Goal: Task Accomplishment & Management: Manage account settings

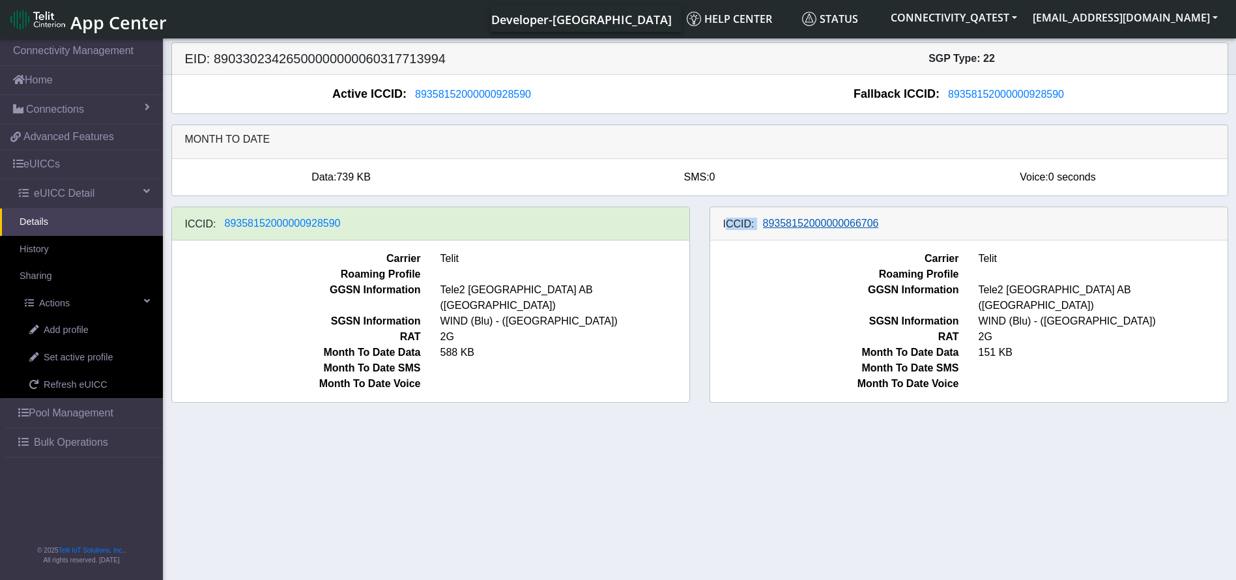
drag, startPoint x: 889, startPoint y: 223, endPoint x: 841, endPoint y: 227, distance: 48.4
click at [731, 227] on div "ICCID: 89358152000000066706" at bounding box center [968, 223] width 517 height 33
click at [841, 227] on span "89358152000000066706" at bounding box center [821, 223] width 116 height 11
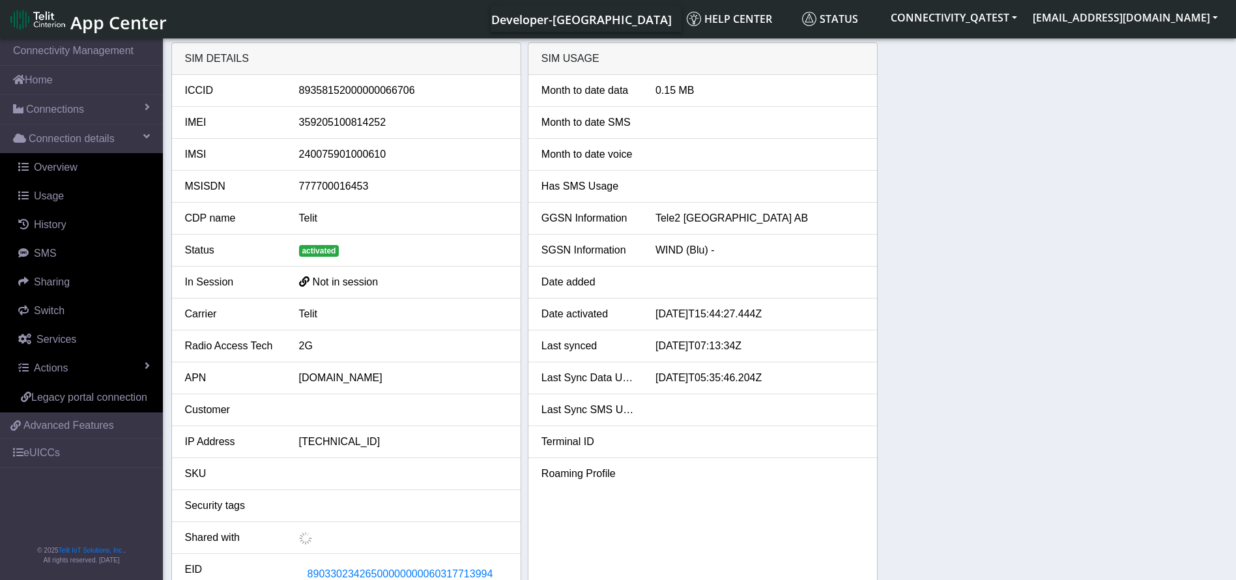
click at [361, 97] on div "89358152000000066706" at bounding box center [403, 91] width 228 height 16
copy div "89358152000000066706"
click at [43, 452] on link "eUICCs" at bounding box center [81, 453] width 163 height 29
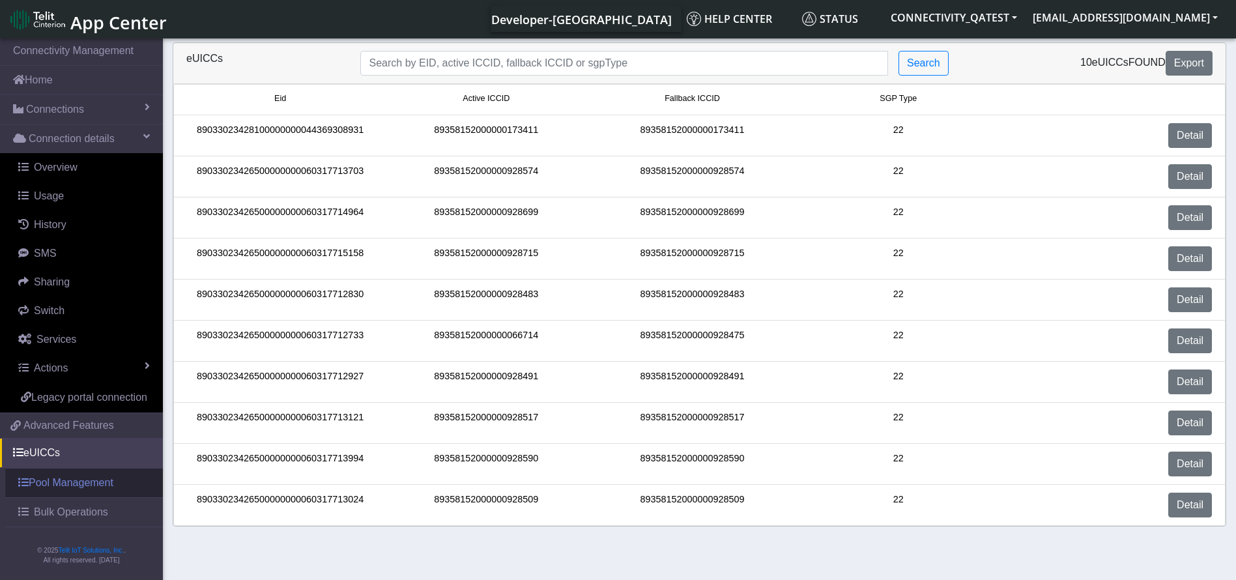
click at [97, 511] on span "Bulk Operations" at bounding box center [71, 512] width 74 height 16
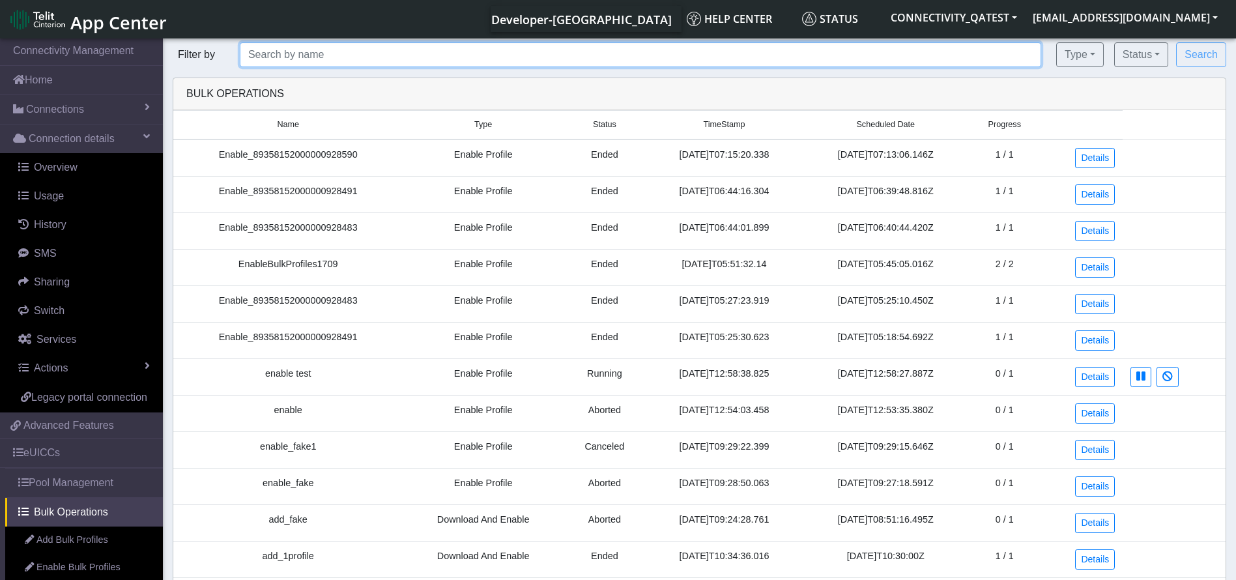
click at [390, 48] on input "text" at bounding box center [640, 54] width 801 height 25
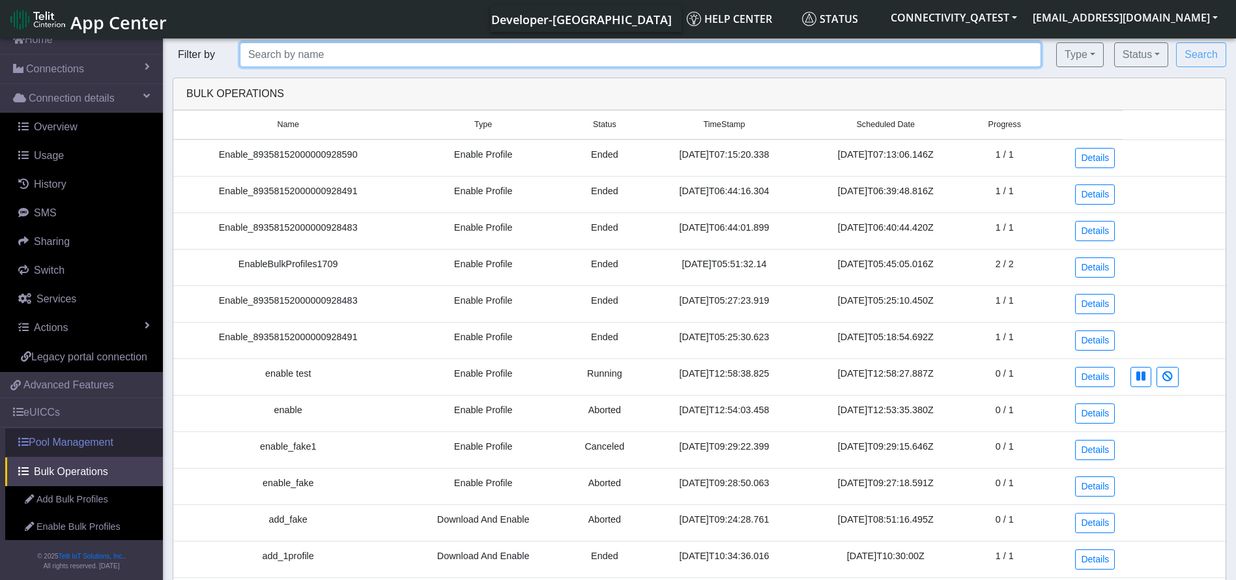
scroll to position [62, 0]
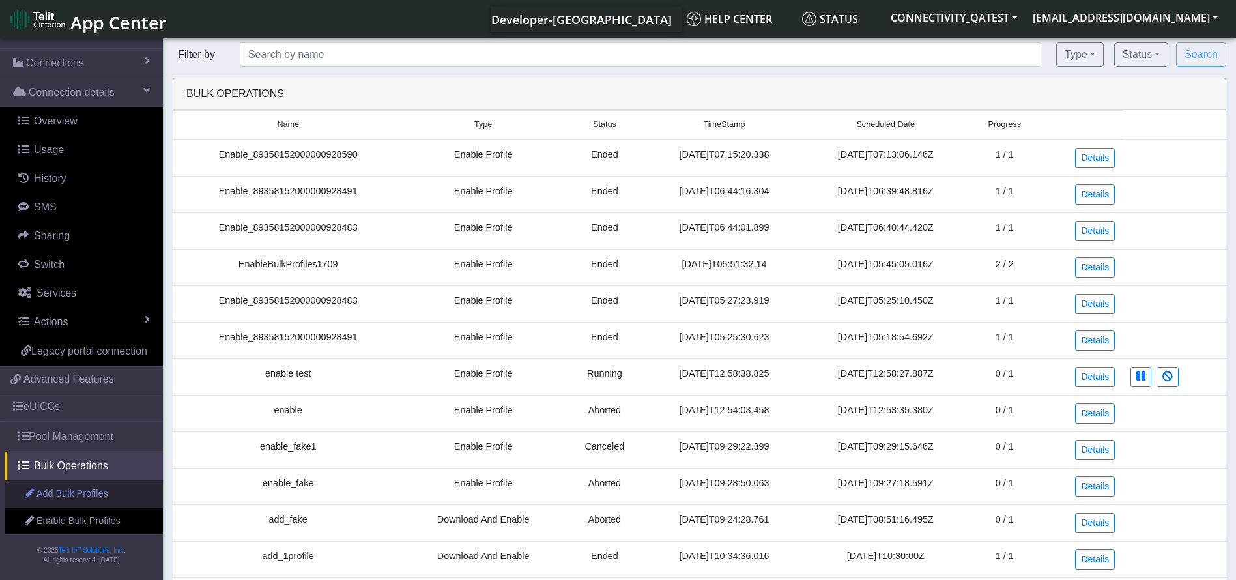
click at [73, 485] on link "Add Bulk Profiles" at bounding box center [84, 493] width 158 height 27
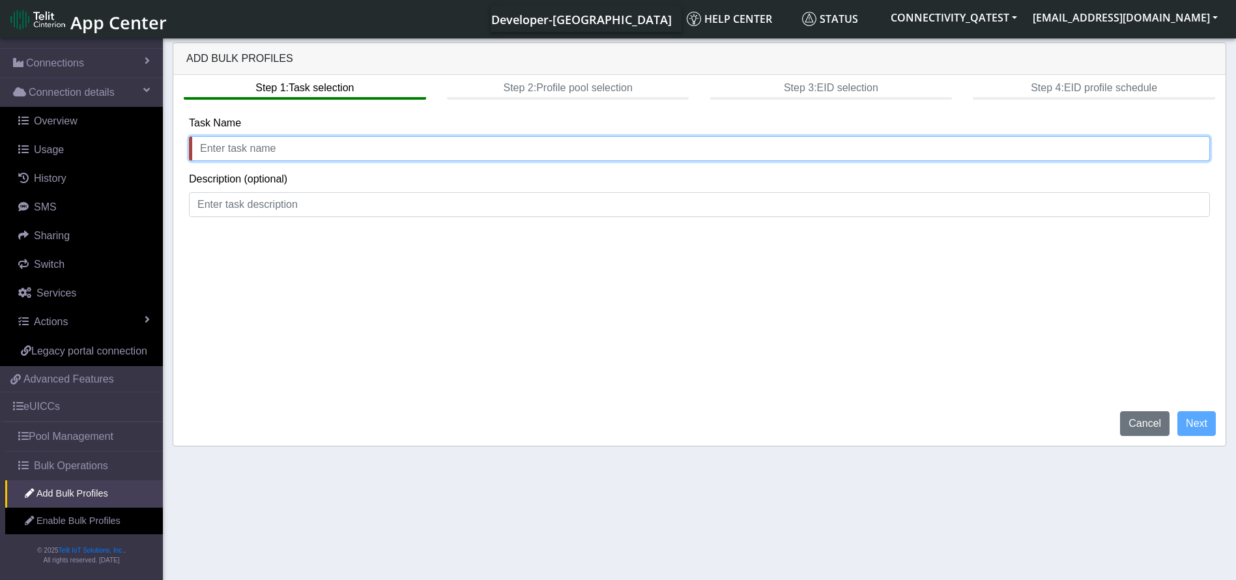
click at [309, 145] on input "text" at bounding box center [699, 148] width 1021 height 25
type input "AddBulkProfile_1709"
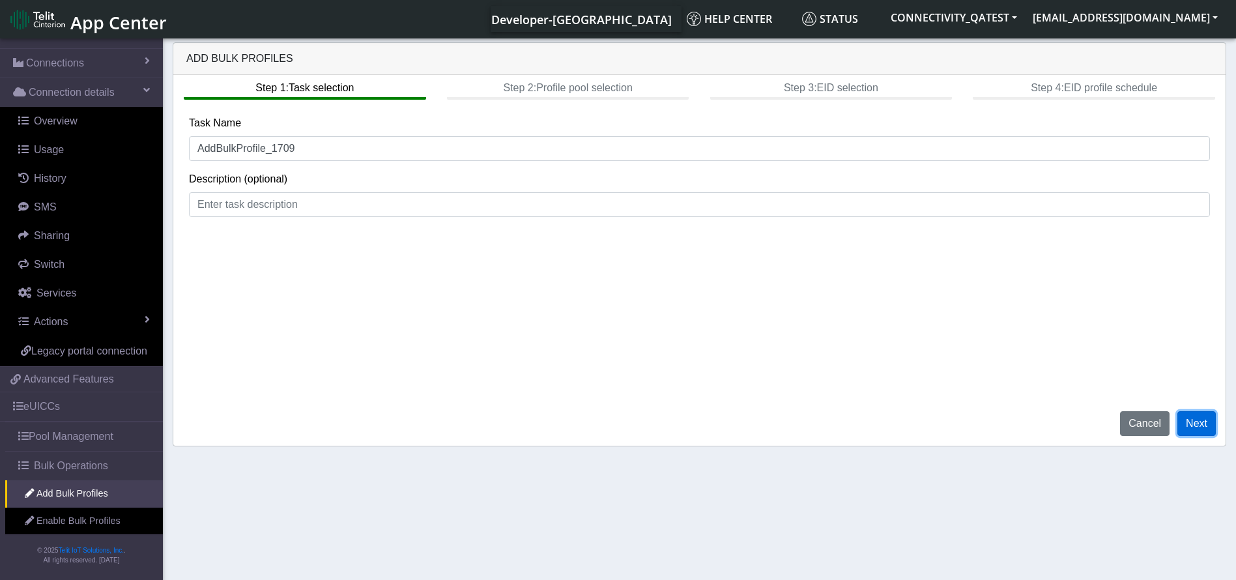
click at [1199, 413] on button "Next" at bounding box center [1196, 423] width 38 height 25
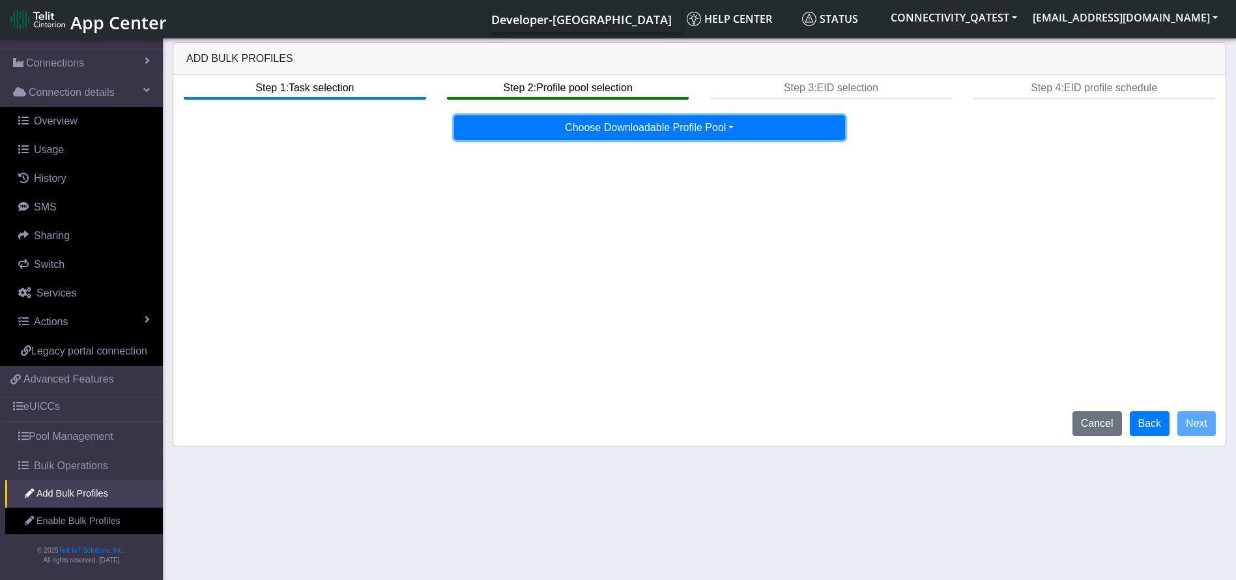
click at [698, 125] on button "Choose Downloadable Profile Pool" at bounding box center [649, 127] width 391 height 25
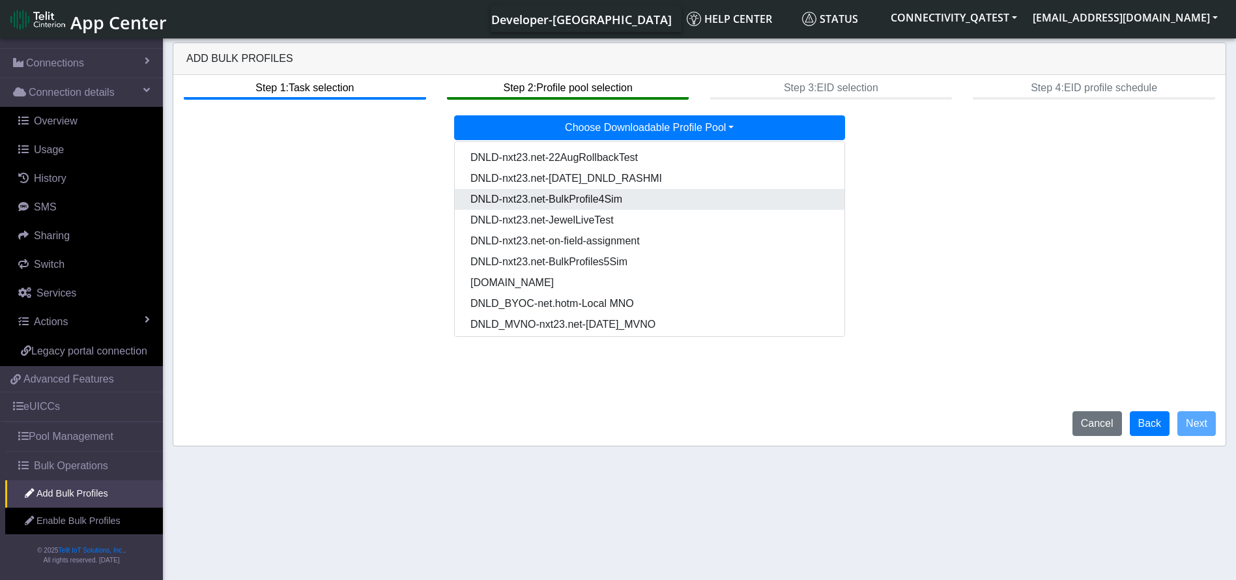
click at [627, 199] on Pool6057561e-b2e2-46a9-9600-507ad14697ec-dropdown "DNLD-nxt23.net-BulkProfile4Sim" at bounding box center [650, 199] width 390 height 21
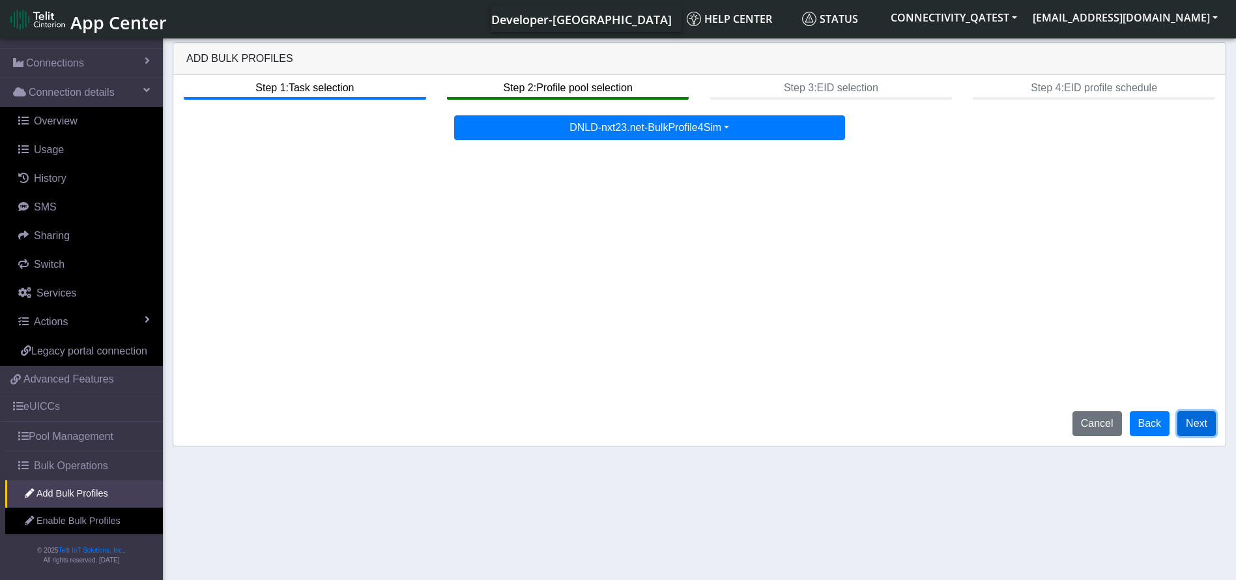
click at [1195, 427] on button "Next" at bounding box center [1196, 423] width 38 height 25
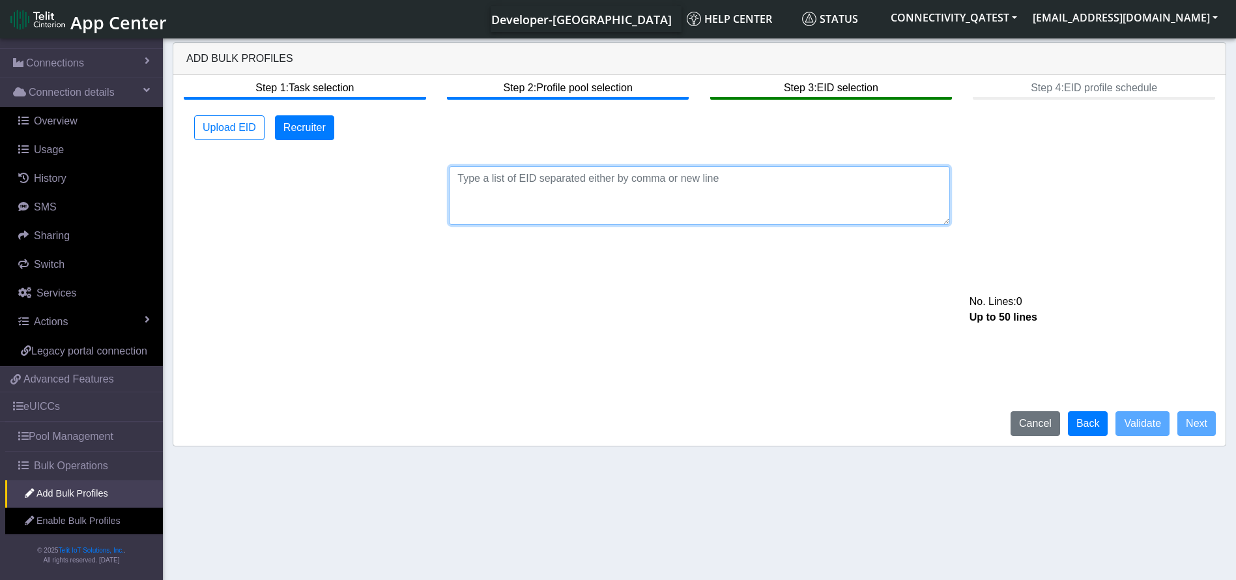
click at [523, 186] on textarea at bounding box center [699, 195] width 501 height 59
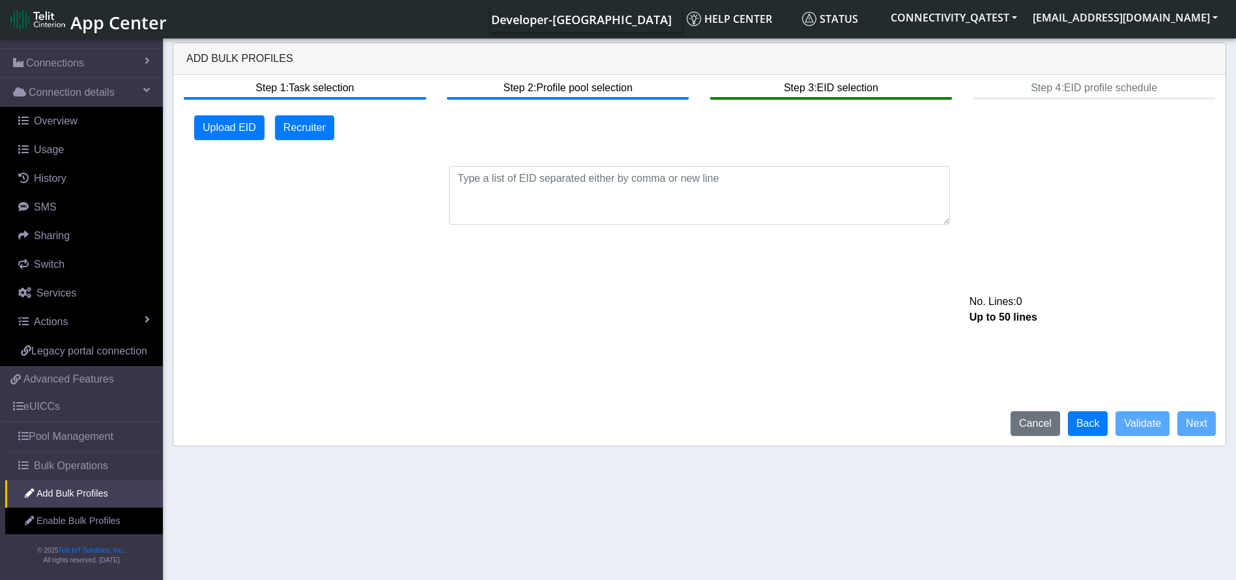
click at [190, 129] on div "Upload EID Recruiter" at bounding box center [699, 127] width 1041 height 25
click at [208, 129] on button "Upload EID" at bounding box center [229, 127] width 70 height 25
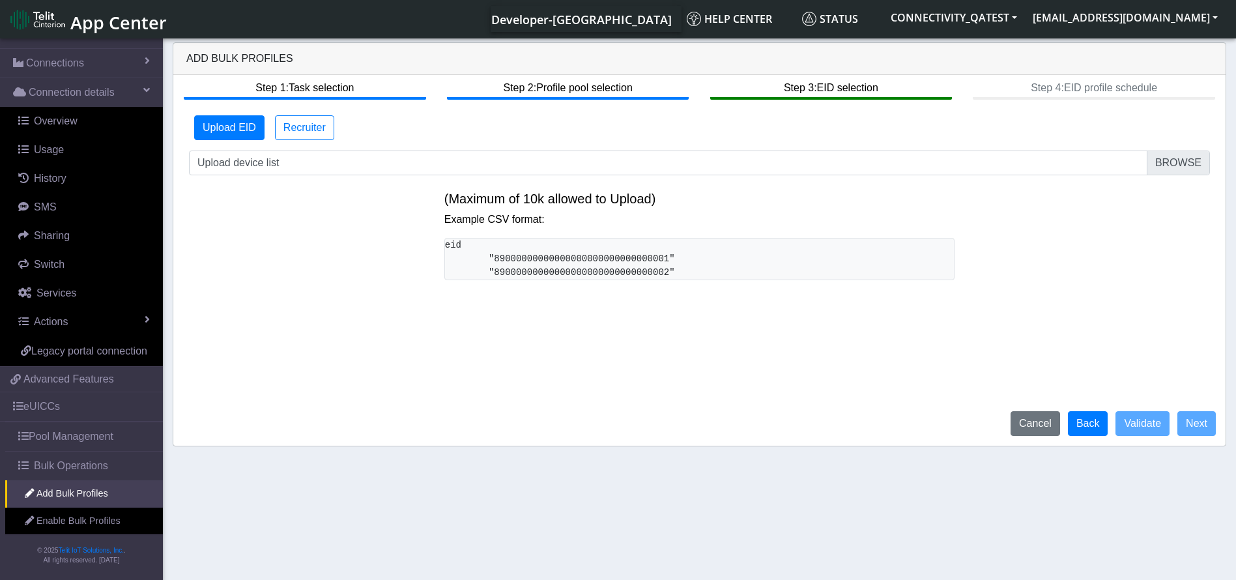
click at [585, 268] on pre "eid "89000000000000000000000000000001" "89000000000000000000000000000002"" at bounding box center [699, 259] width 511 height 42
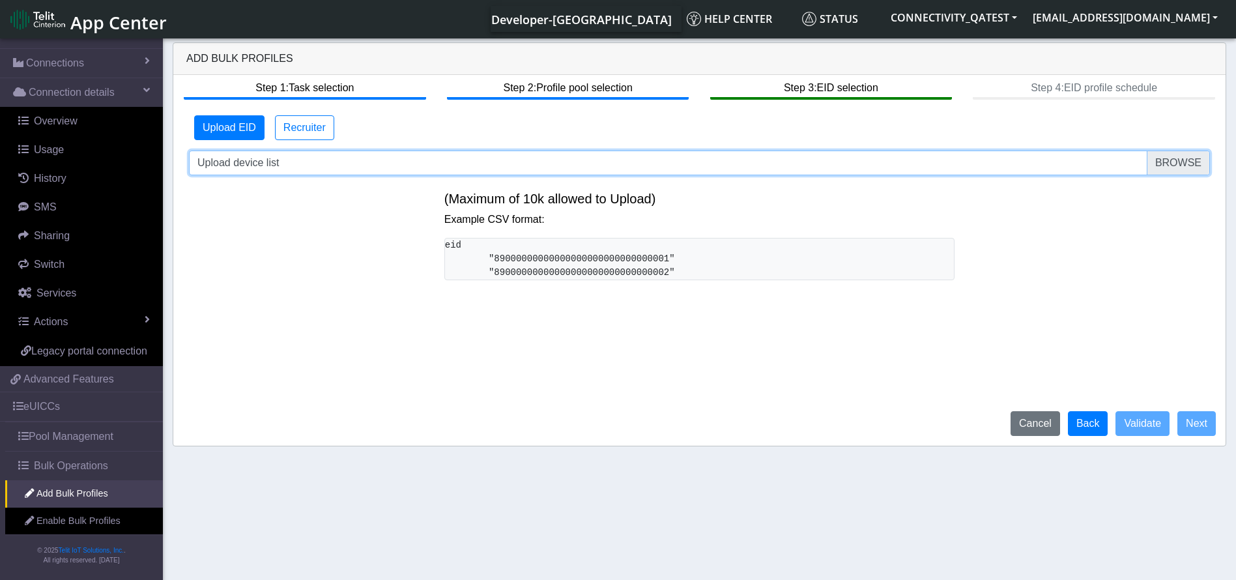
click at [504, 173] on input "Upload device list" at bounding box center [699, 163] width 1021 height 25
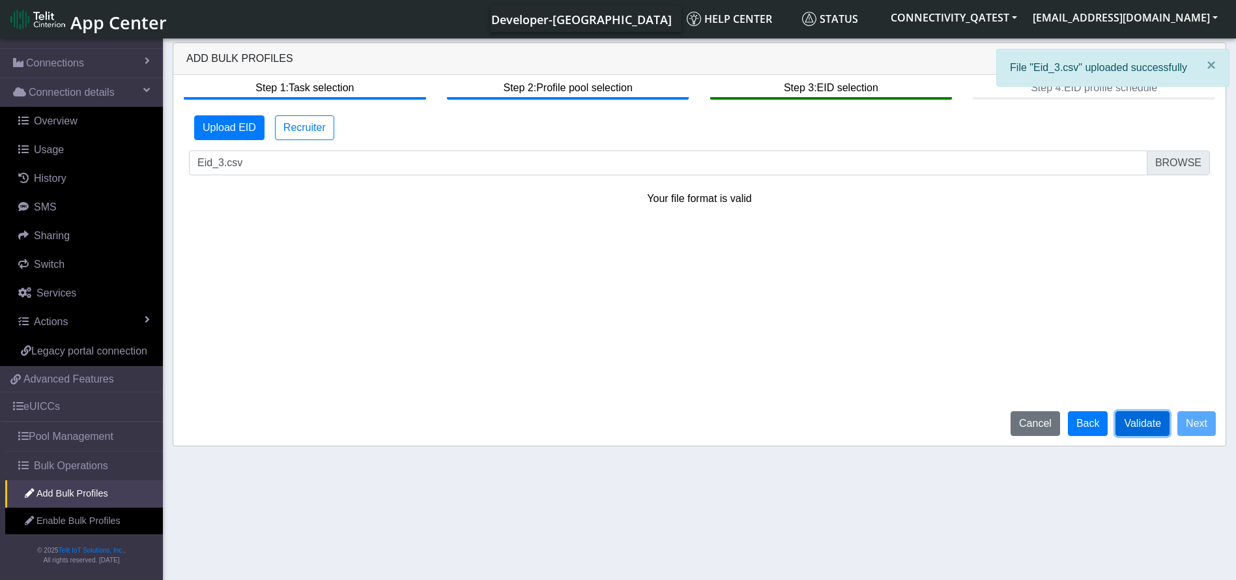
click at [1142, 429] on button "Validate" at bounding box center [1143, 423] width 54 height 25
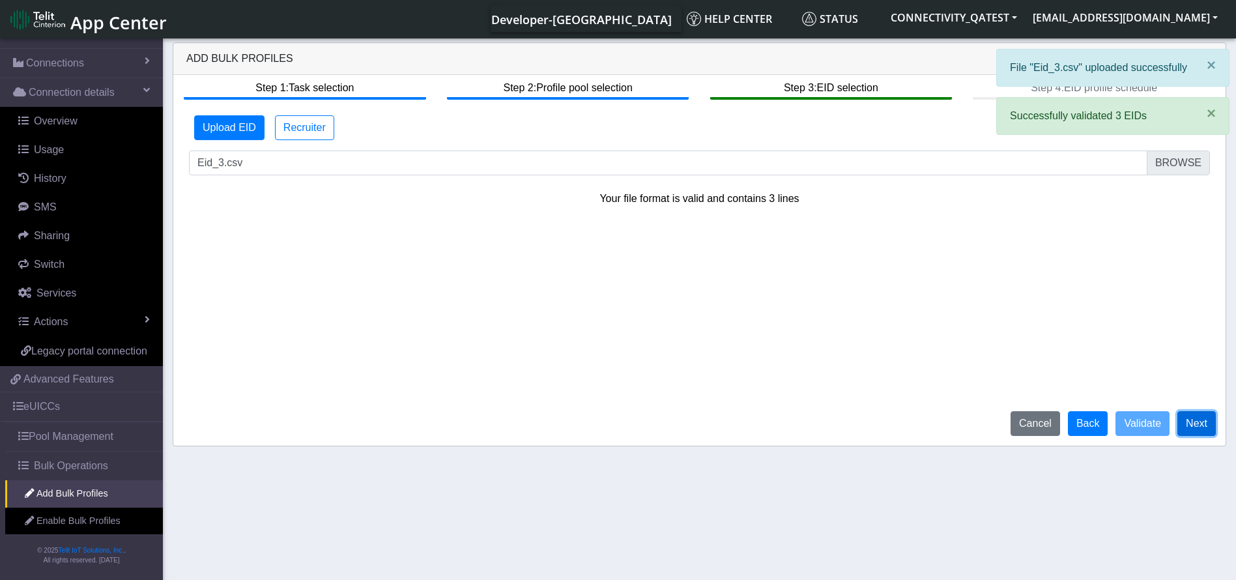
click at [1196, 415] on button "Next" at bounding box center [1196, 423] width 38 height 25
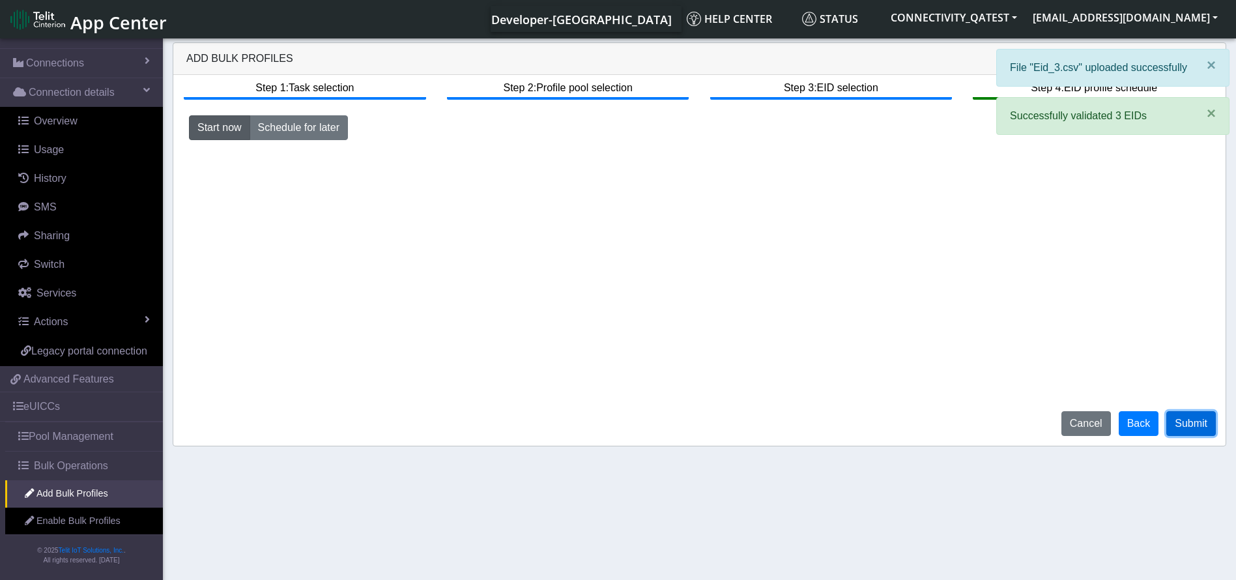
click at [1190, 422] on button "Submit" at bounding box center [1191, 423] width 50 height 25
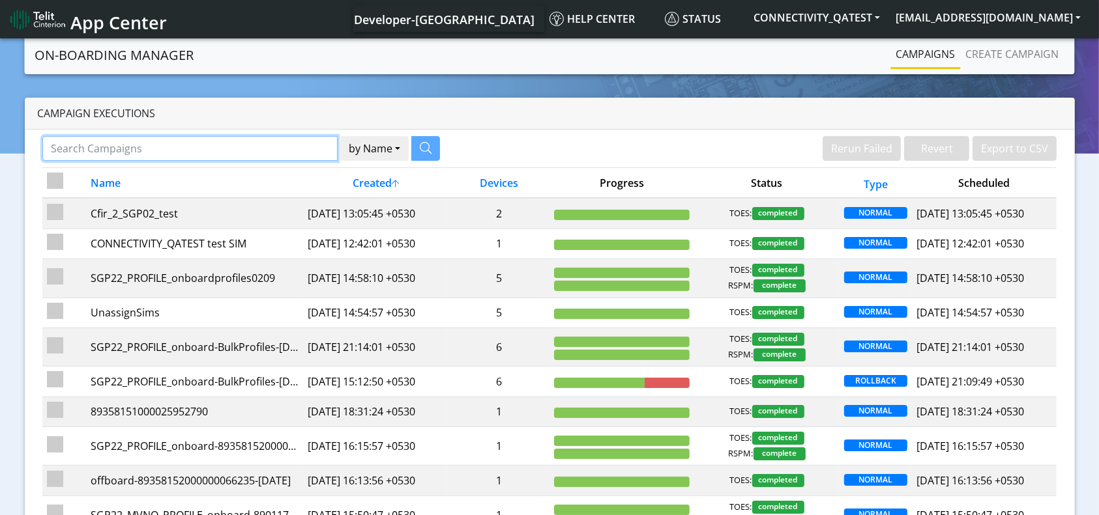
click at [237, 152] on input "Search Campaigns" at bounding box center [190, 148] width 296 height 25
paste input "89358152000000066706"
type input "89358152000000066706"
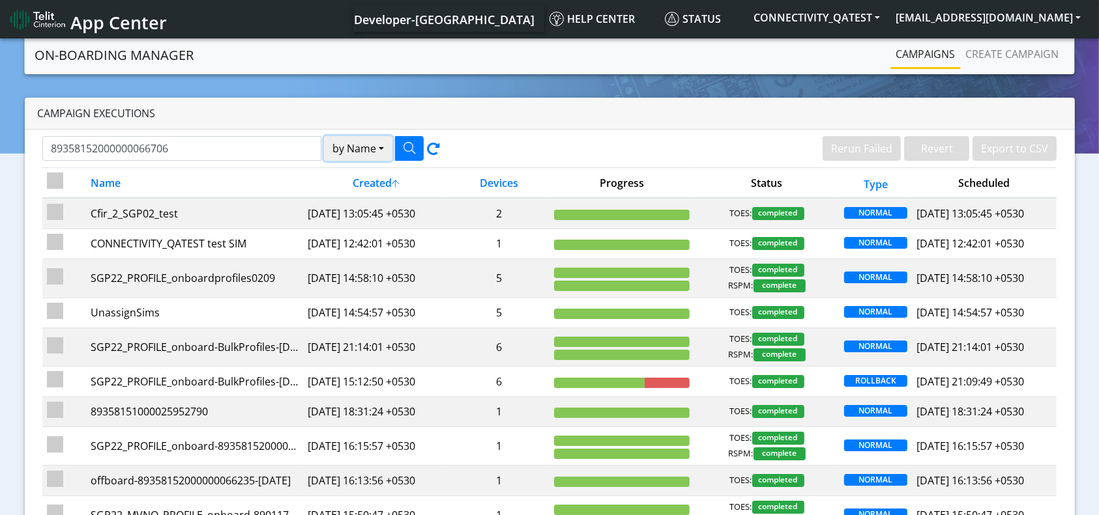
click at [369, 155] on button "by Name" at bounding box center [358, 148] width 68 height 25
click at [355, 195] on button "Device" at bounding box center [375, 199] width 103 height 21
click at [404, 147] on icon "button" at bounding box center [409, 148] width 12 height 12
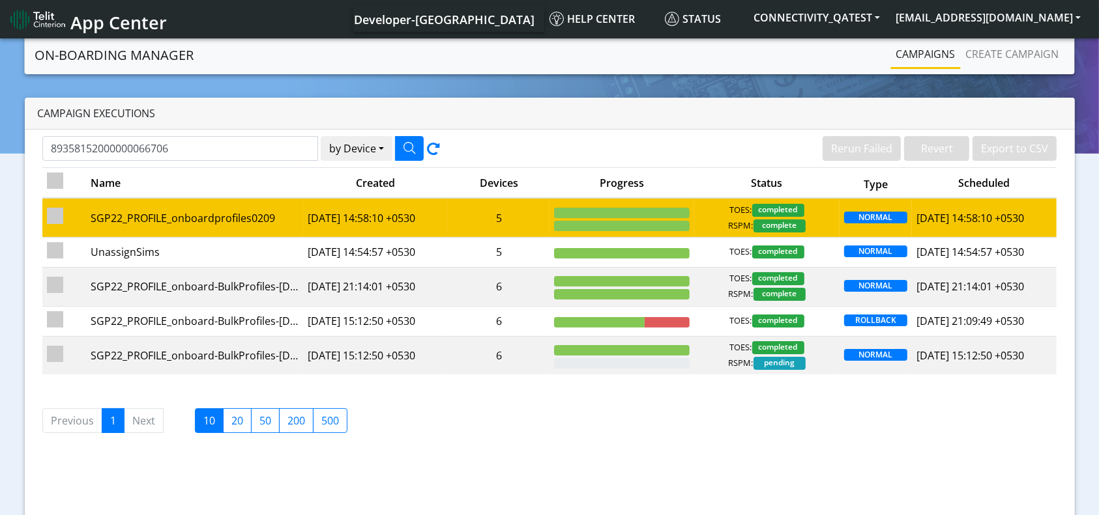
click at [534, 222] on td "5" at bounding box center [499, 217] width 102 height 39
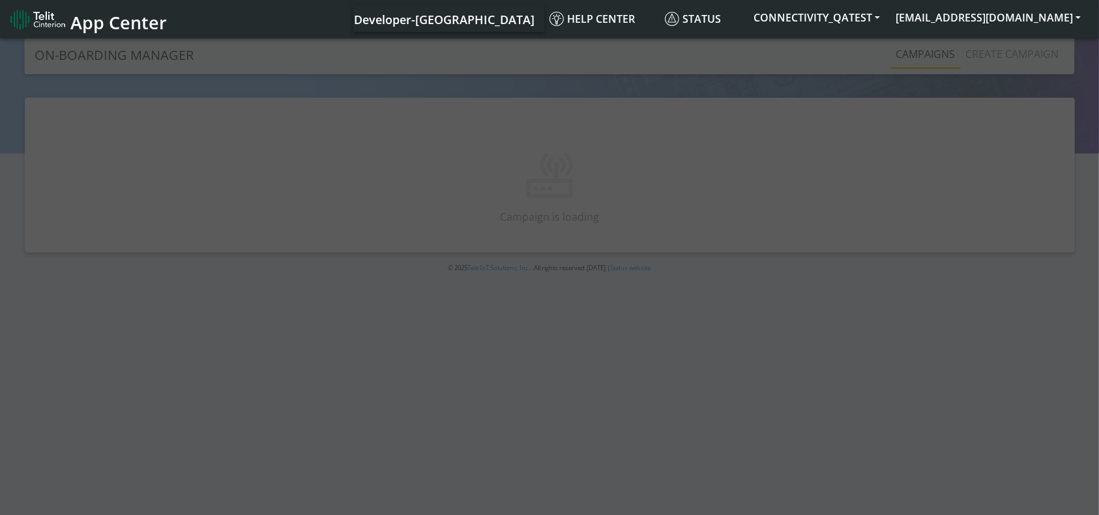
click at [525, 222] on div at bounding box center [549, 278] width 1099 height 484
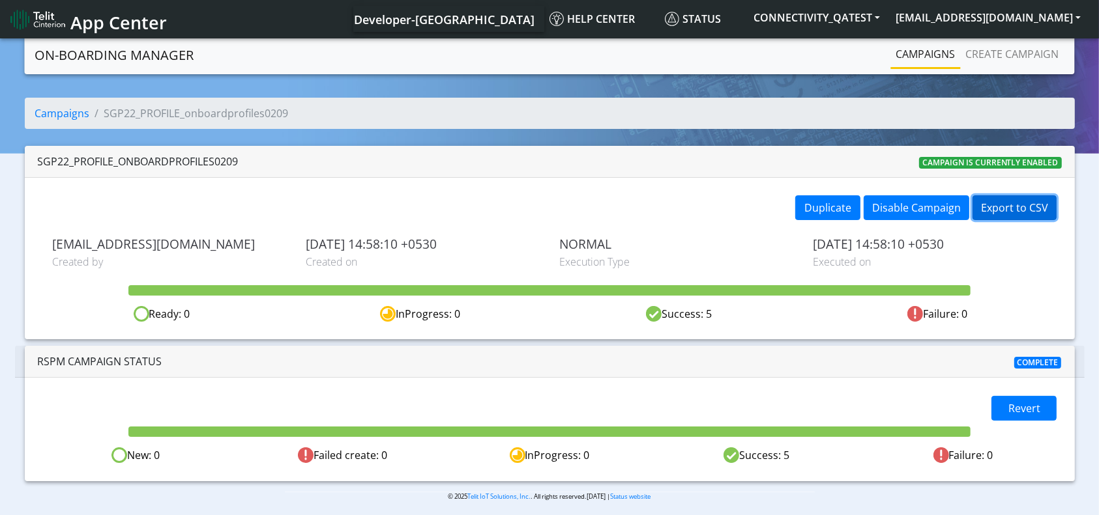
click at [1012, 207] on button "Export to CSV" at bounding box center [1014, 207] width 84 height 25
click at [964, 55] on link "Create campaign" at bounding box center [1012, 54] width 104 height 26
click at [983, 51] on link "Create campaign" at bounding box center [1012, 54] width 104 height 26
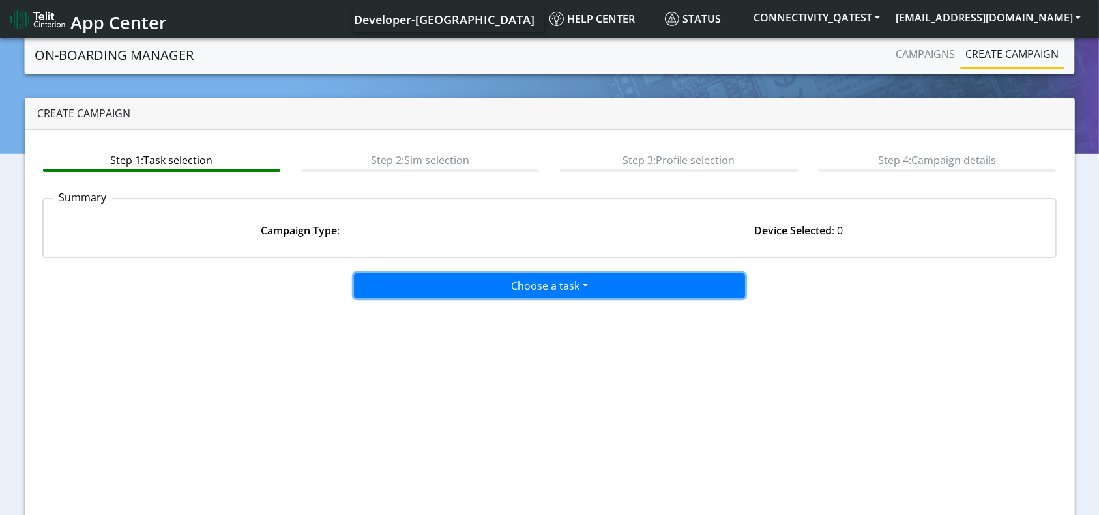
click at [563, 283] on button "Choose a task" at bounding box center [549, 286] width 391 height 25
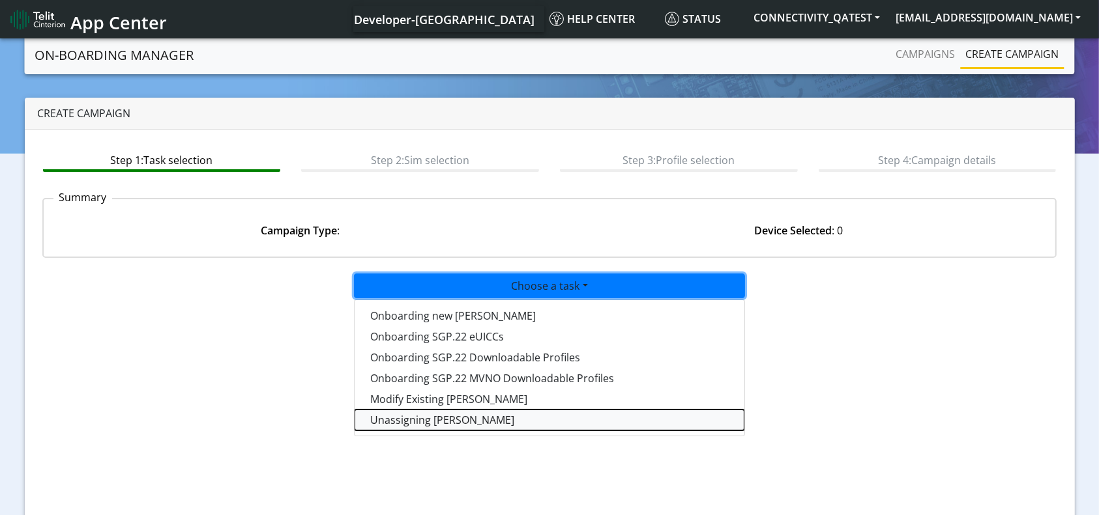
click at [433, 427] on taskunassign-dropdown "Unassigning SIMs" at bounding box center [549, 420] width 390 height 21
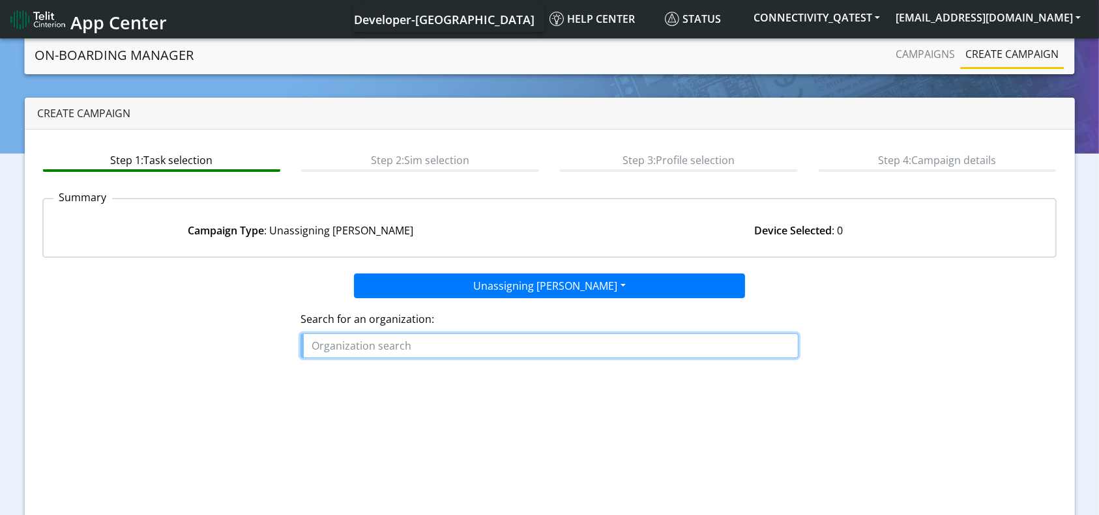
click at [397, 347] on input "text" at bounding box center [548, 346] width 497 height 25
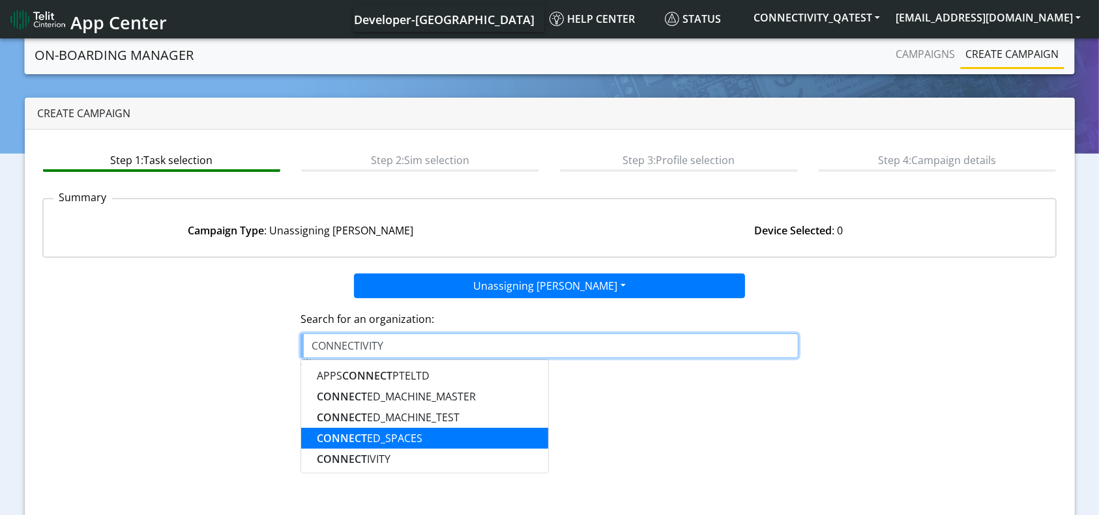
scroll to position [87, 0]
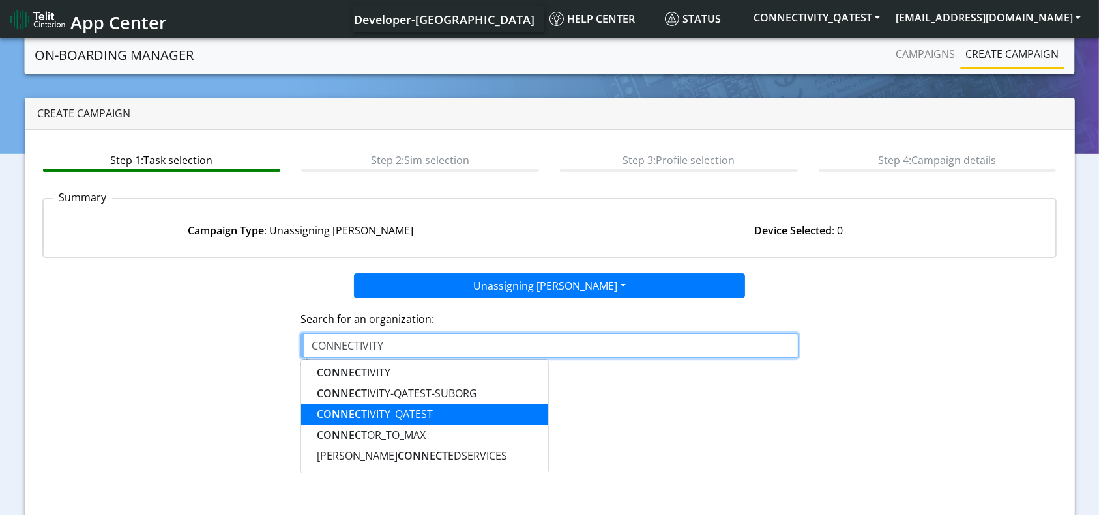
click at [405, 414] on ngb-highlight "CONNECT IVITY_QATEST" at bounding box center [375, 414] width 116 height 14
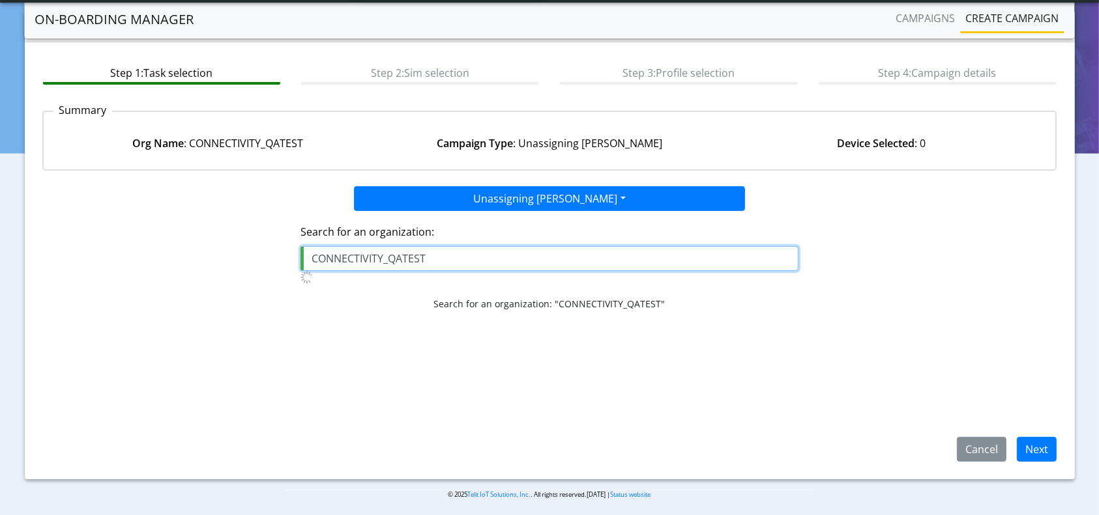
scroll to position [56, 0]
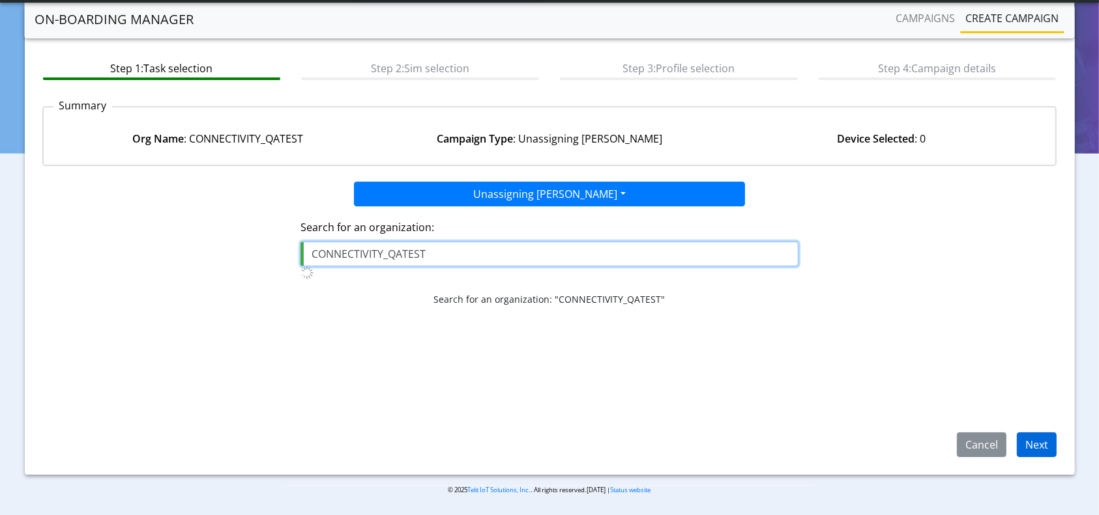
type input "CONNECTIVITY_QATEST"
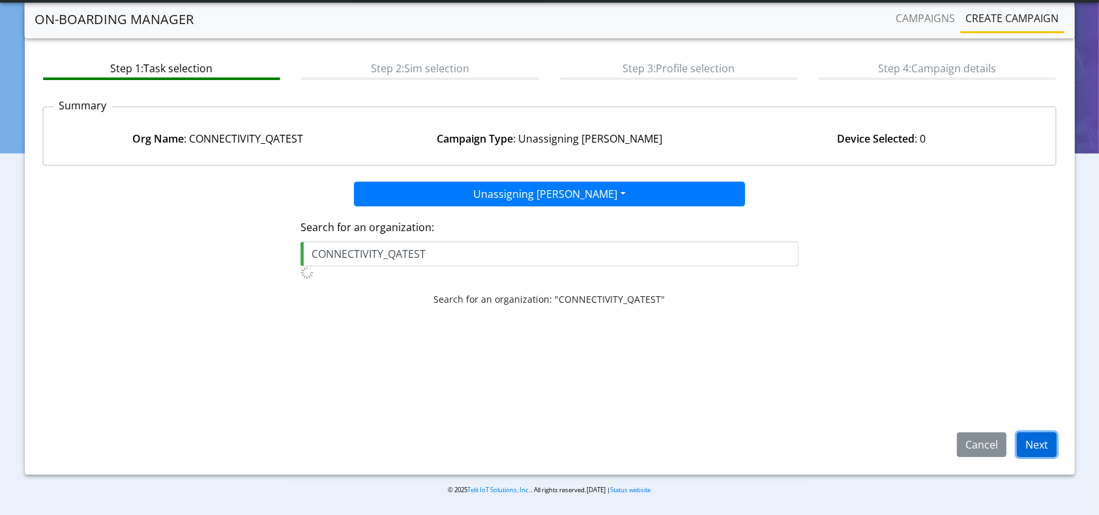
click at [1041, 450] on button "Next" at bounding box center [1036, 445] width 40 height 25
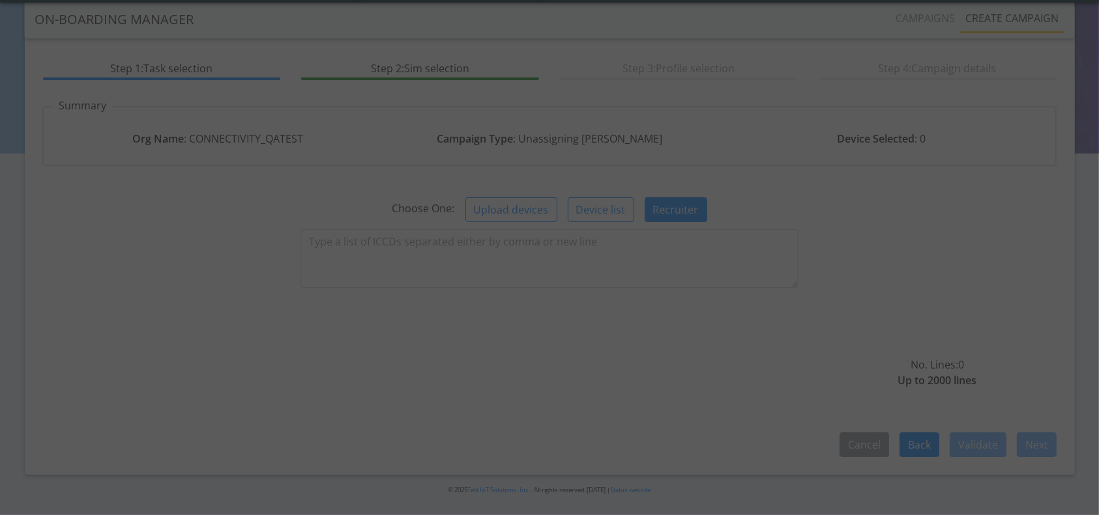
click at [568, 248] on div at bounding box center [549, 258] width 63 height 63
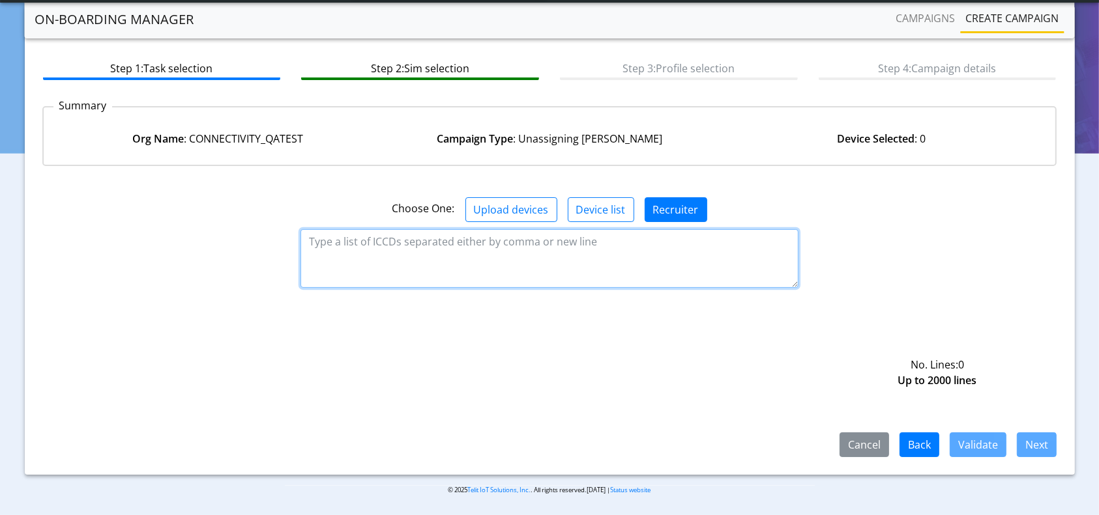
click at [568, 243] on textarea at bounding box center [548, 258] width 497 height 59
paste textarea "89358152000000066235"
paste textarea "89358152000000066243"
paste textarea "89358152000000066706"
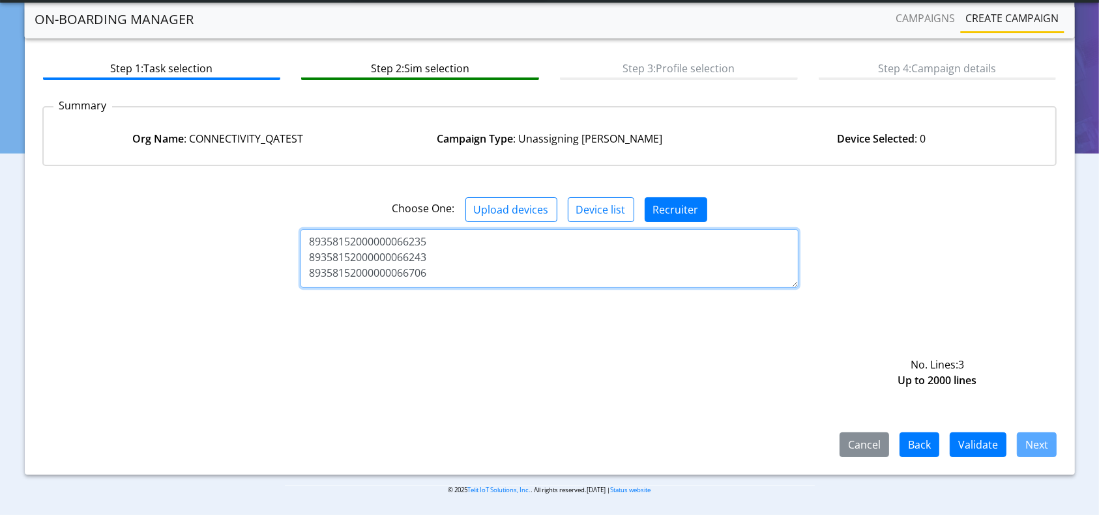
scroll to position [8, 0]
paste textarea "89358152000000066722"
type textarea "89358152000000066235 89358152000000066243 89358152000000066706 8935815200000006…"
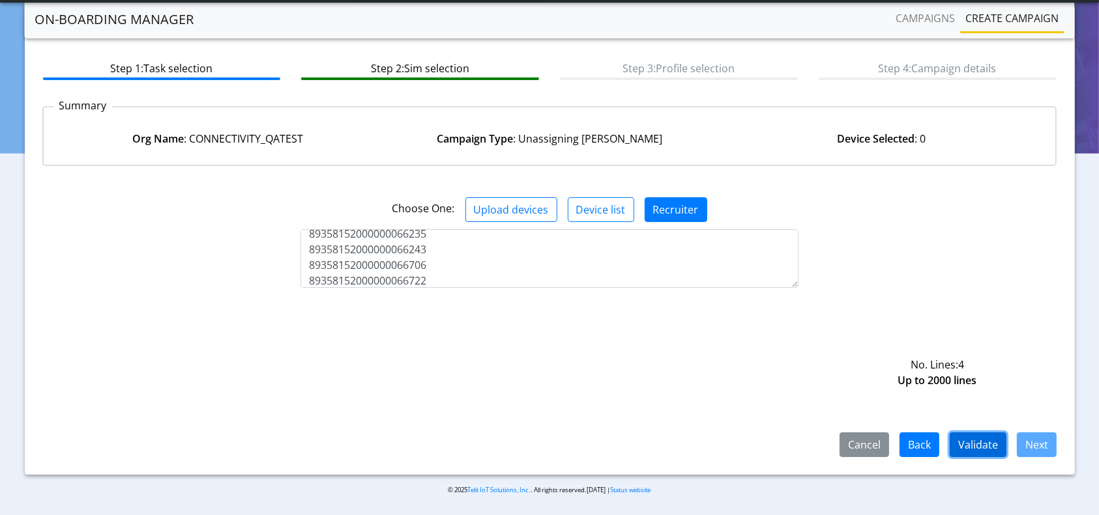
click at [990, 446] on button "Validate" at bounding box center [977, 445] width 57 height 25
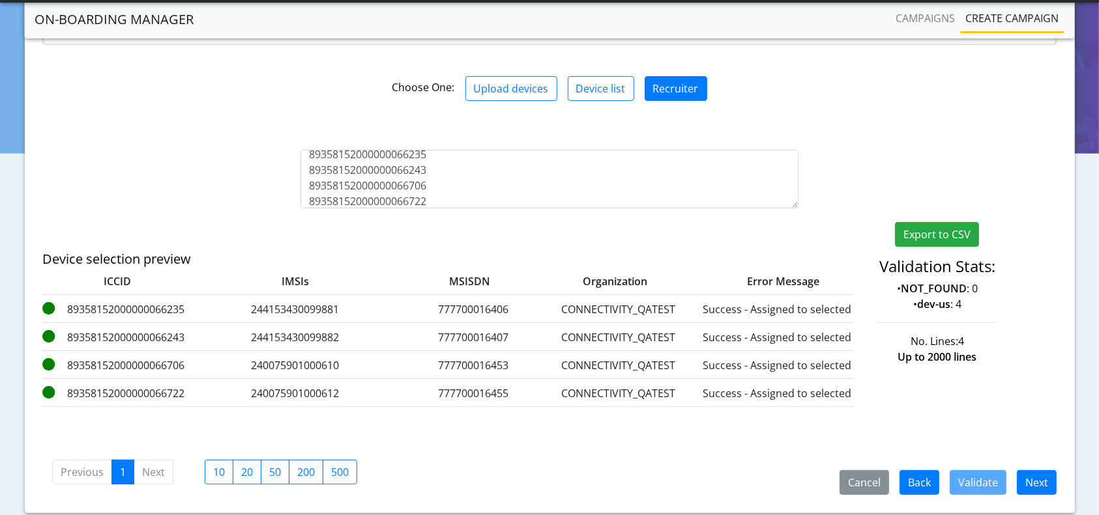
scroll to position [227, 0]
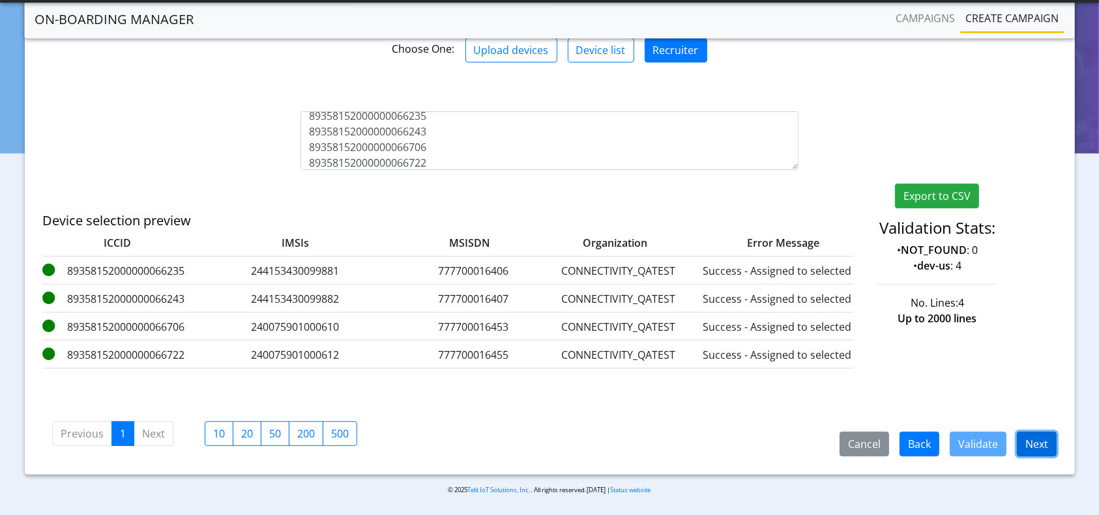
click at [1026, 451] on button "Next" at bounding box center [1036, 444] width 40 height 25
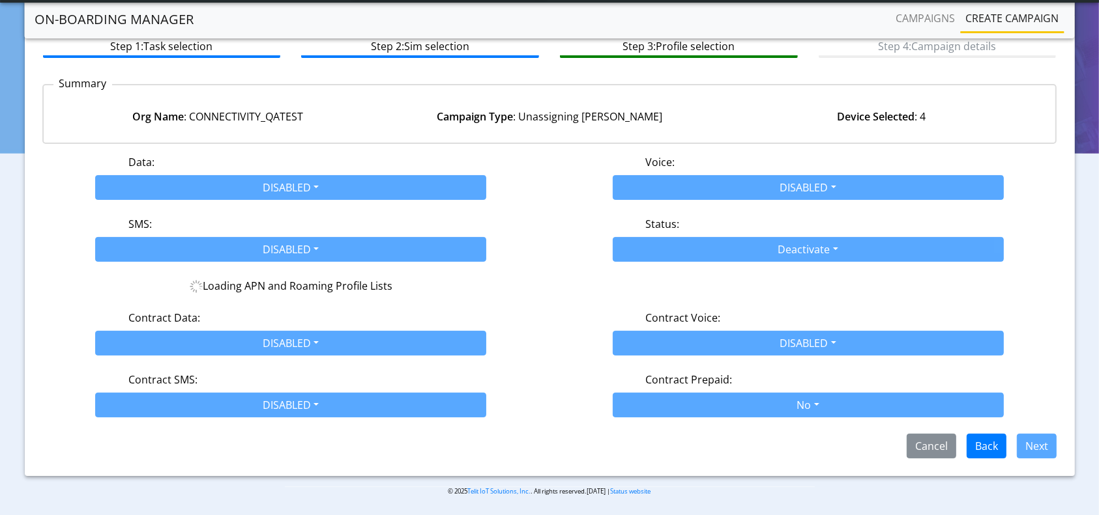
scroll to position [108, 0]
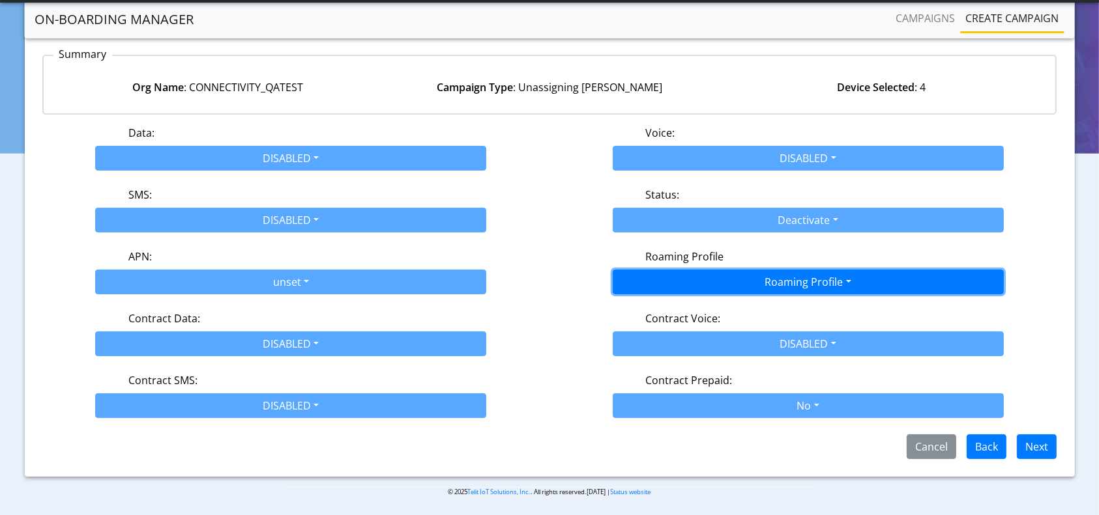
click at [794, 289] on button "Roaming Profile" at bounding box center [807, 282] width 391 height 25
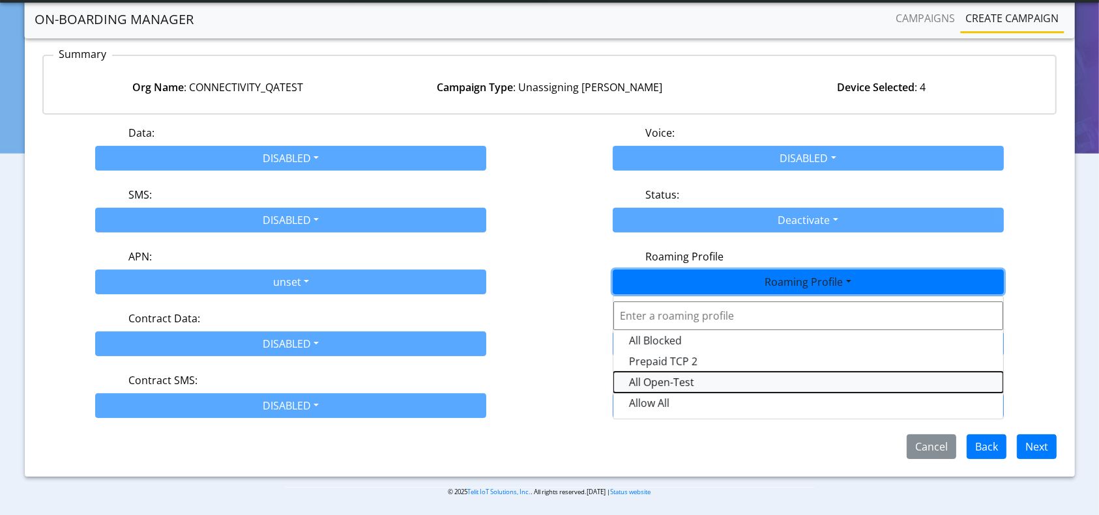
click at [674, 384] on Profile-dropdown "All Open-Test" at bounding box center [808, 382] width 390 height 21
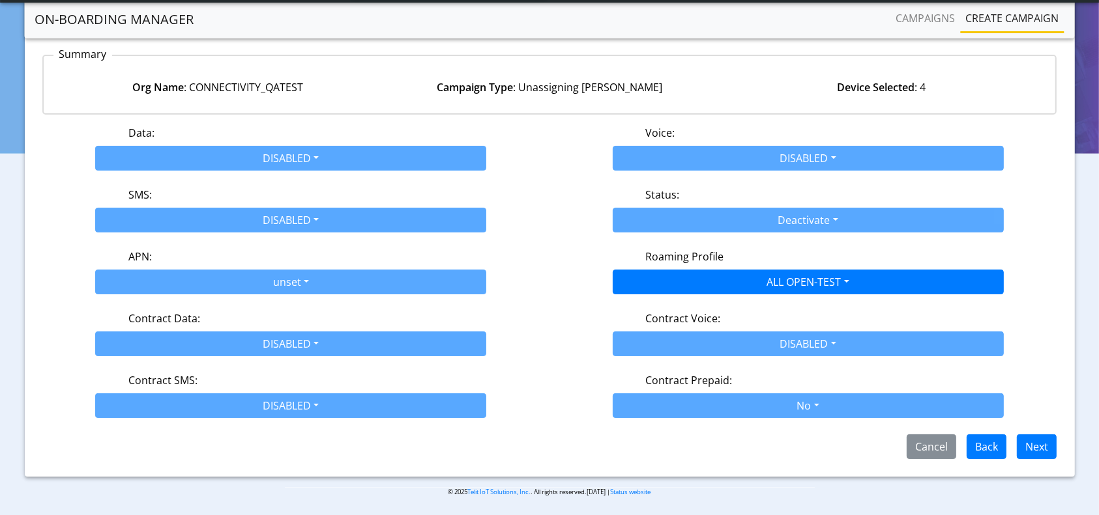
click at [1011, 443] on span "Next" at bounding box center [1031, 446] width 50 height 14
click at [1026, 444] on button "Next" at bounding box center [1036, 447] width 40 height 25
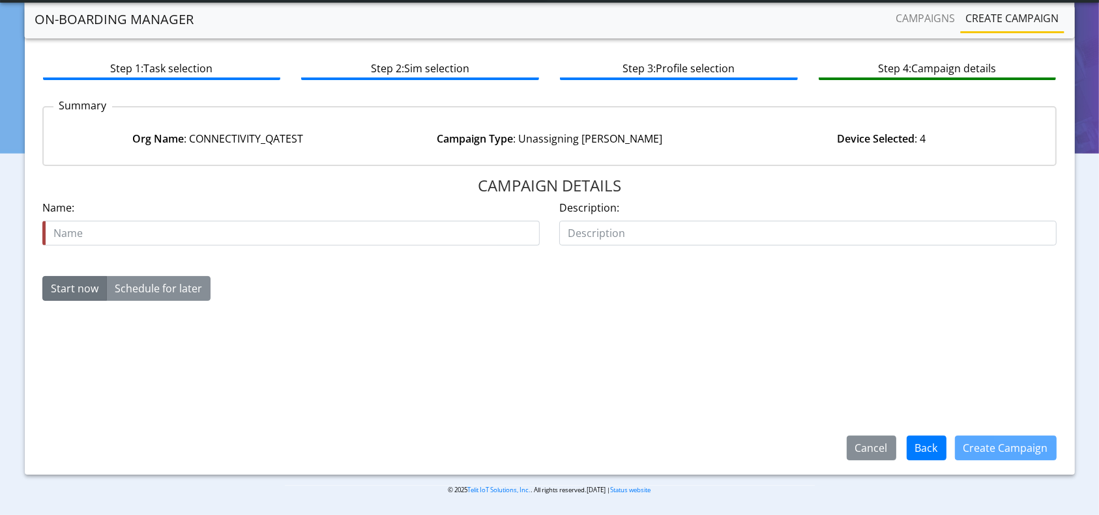
scroll to position [56, 0]
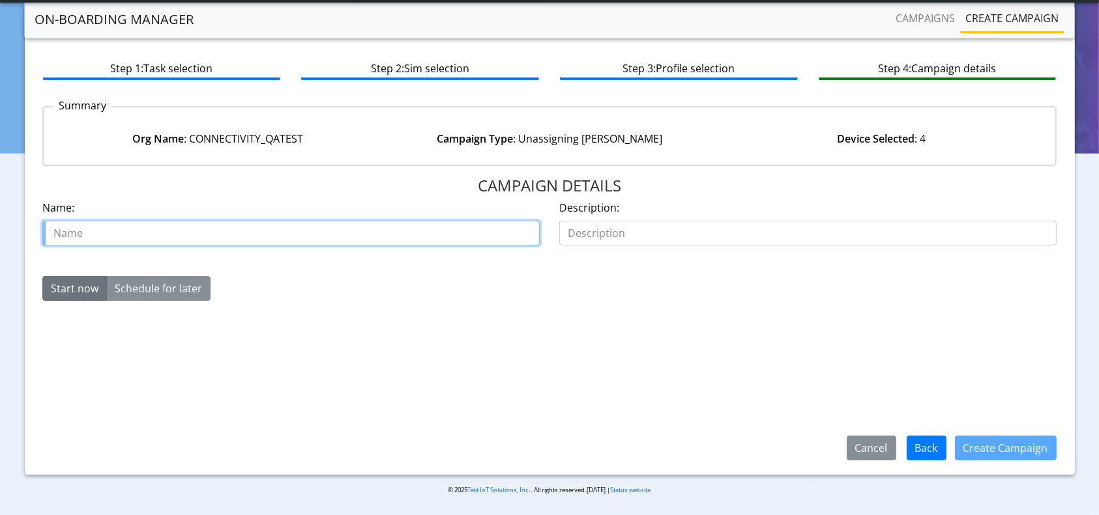
click at [427, 235] on input "text" at bounding box center [290, 233] width 497 height 25
type input "offboard_17Sep"
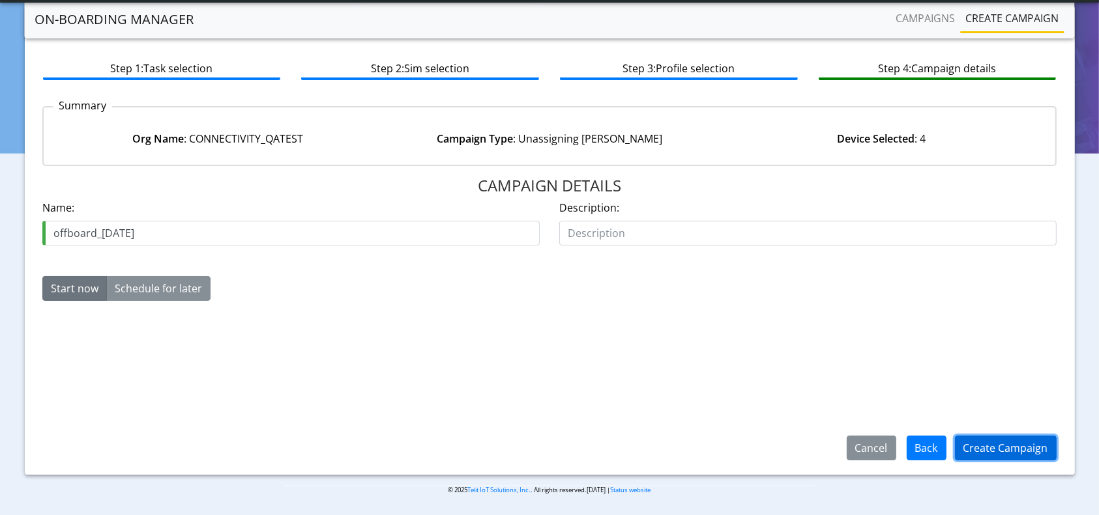
click at [986, 437] on button "Create Campaign" at bounding box center [1006, 448] width 102 height 25
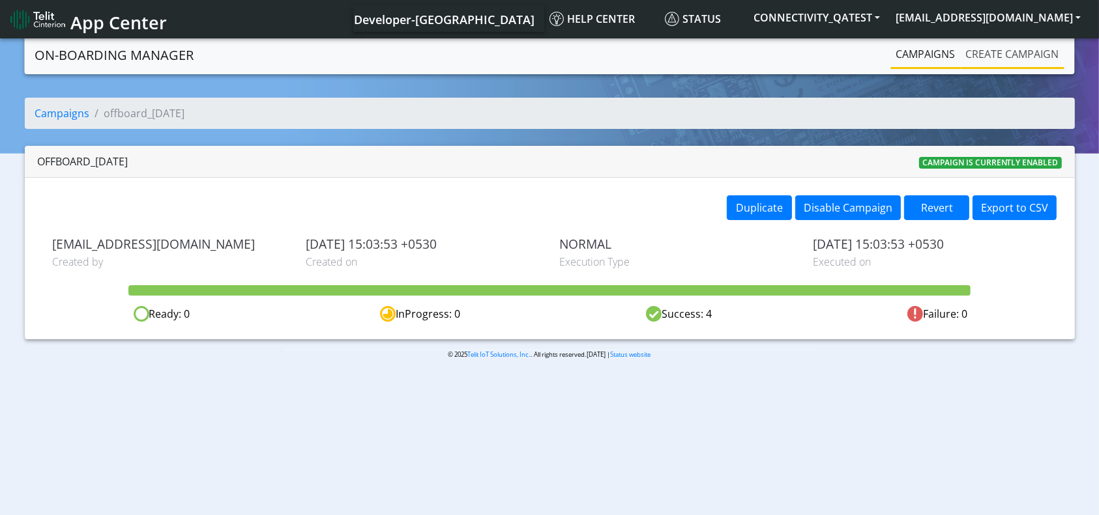
click at [1032, 50] on link "Create campaign" at bounding box center [1012, 54] width 104 height 26
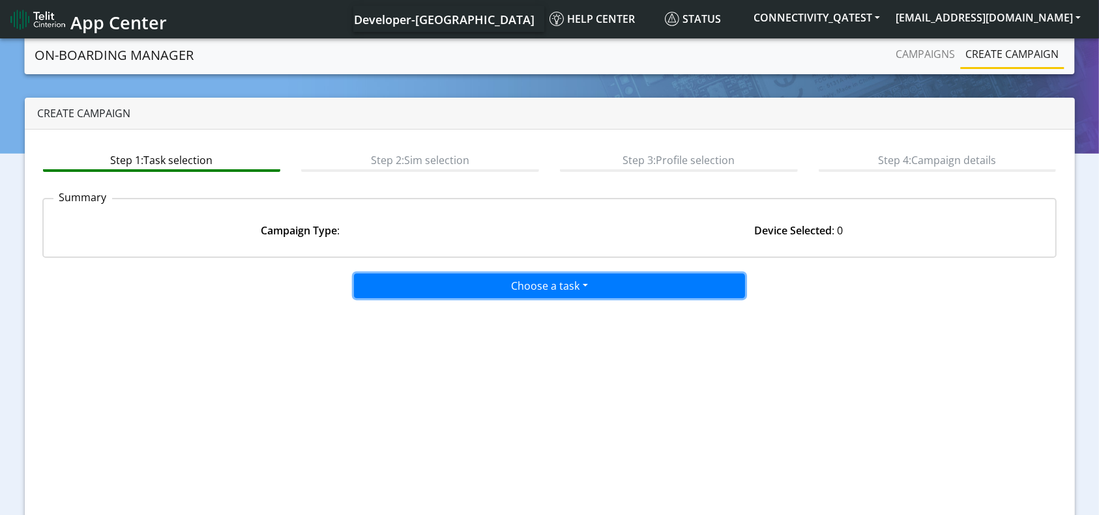
click at [562, 289] on button "Choose a task" at bounding box center [549, 286] width 391 height 25
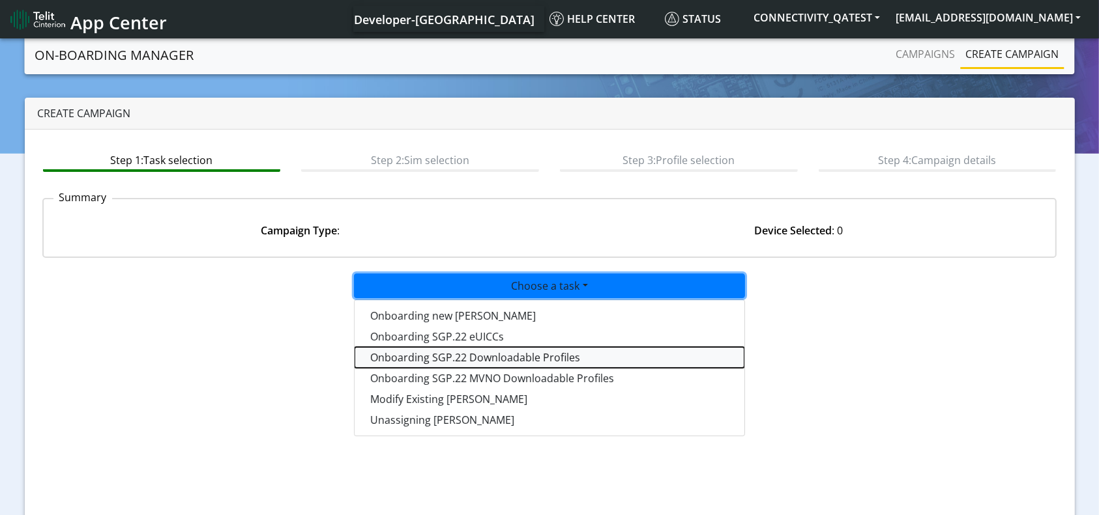
click at [511, 358] on tasksgp22profile-dropdown "Onboarding SGP.22 Downloadable Profiles" at bounding box center [549, 357] width 390 height 21
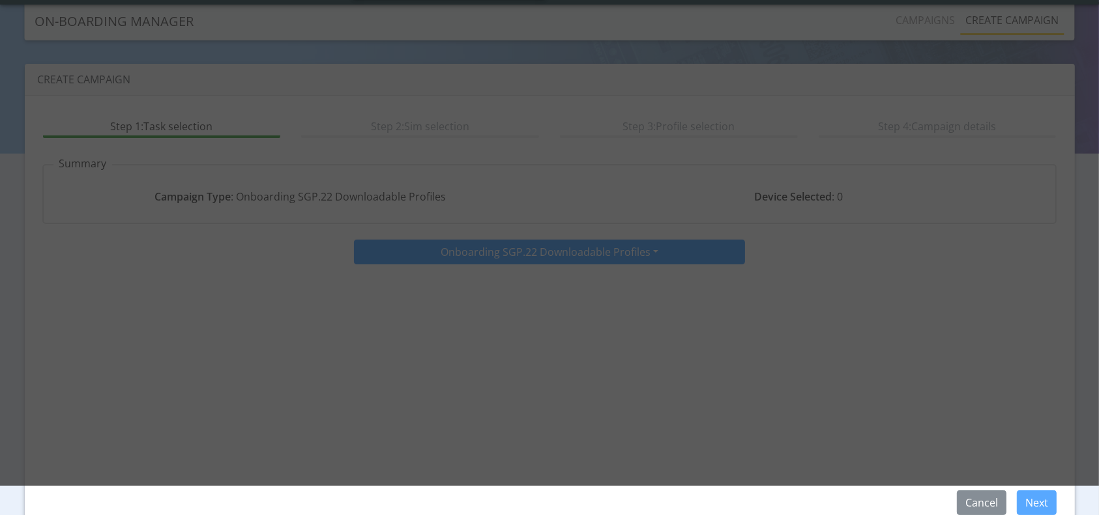
scroll to position [56, 0]
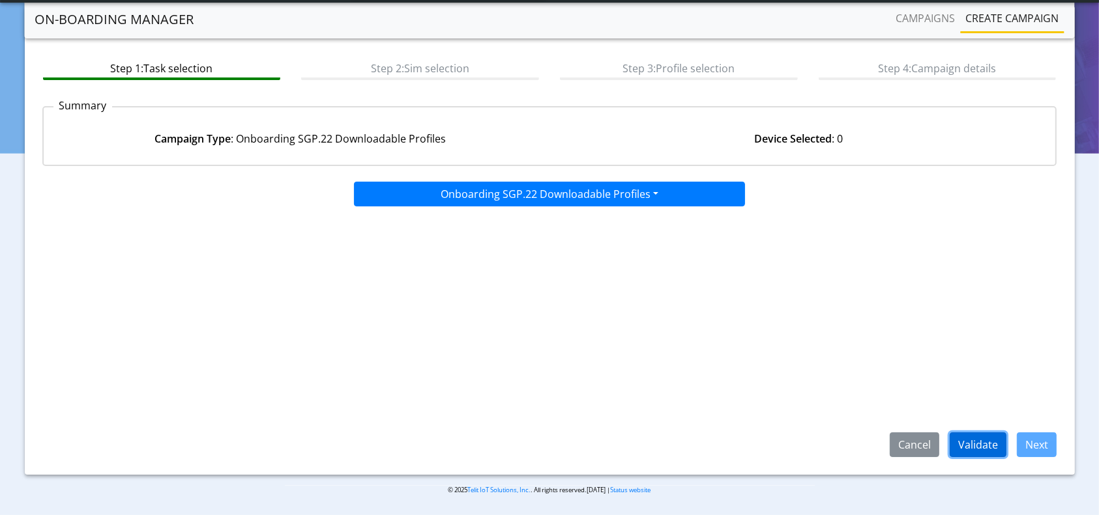
click at [980, 437] on button "Validate" at bounding box center [977, 445] width 57 height 25
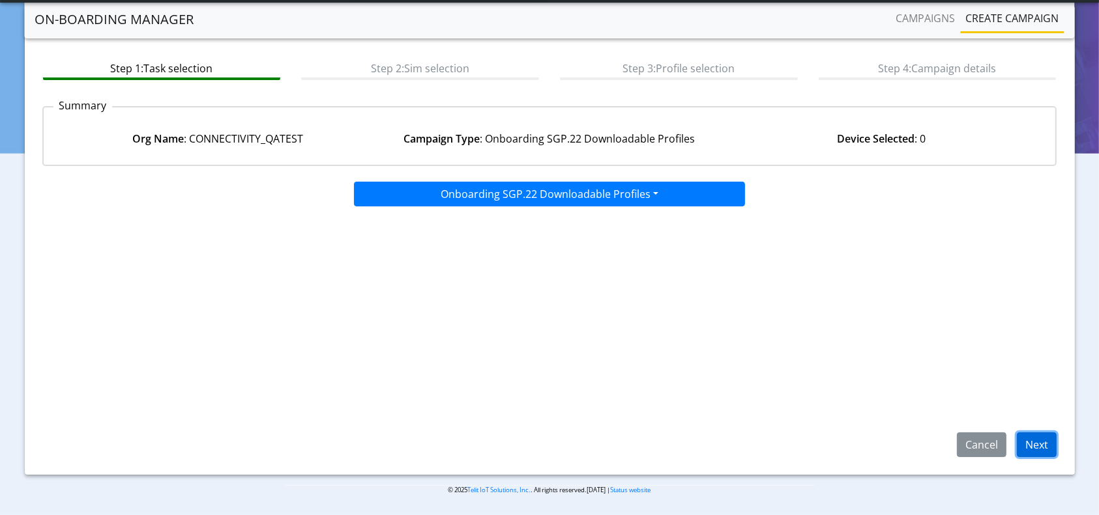
click at [1030, 435] on button "Next" at bounding box center [1036, 445] width 40 height 25
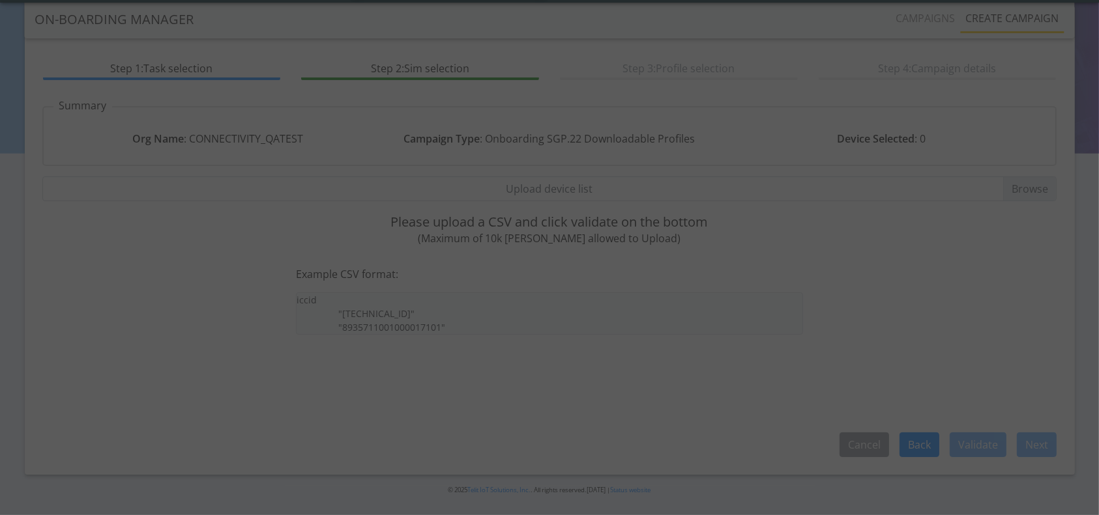
click at [585, 196] on div at bounding box center [549, 257] width 1099 height 515
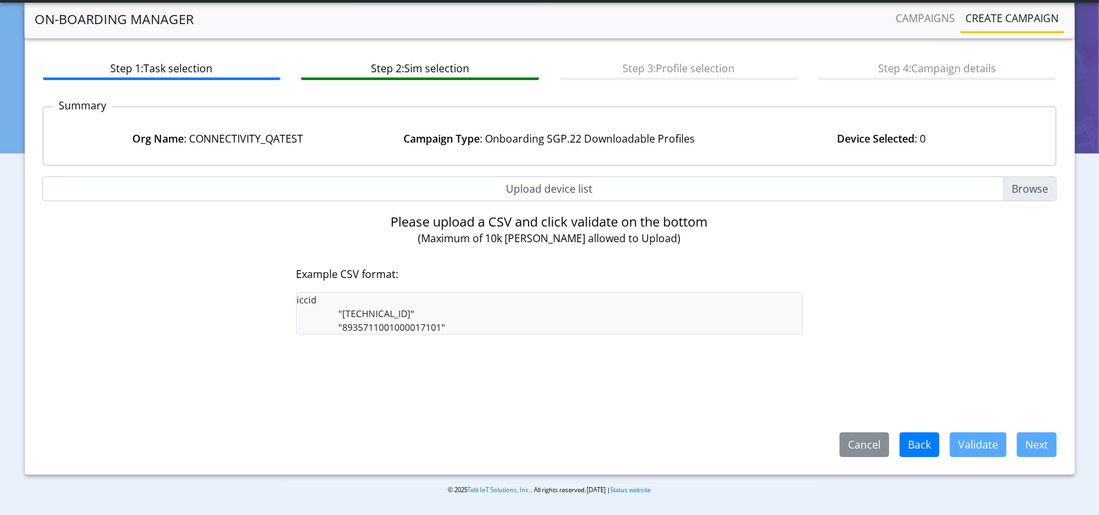
click at [537, 197] on input "Upload device list" at bounding box center [549, 189] width 1015 height 25
type input "C:\fakepath\4Profiles.csv"
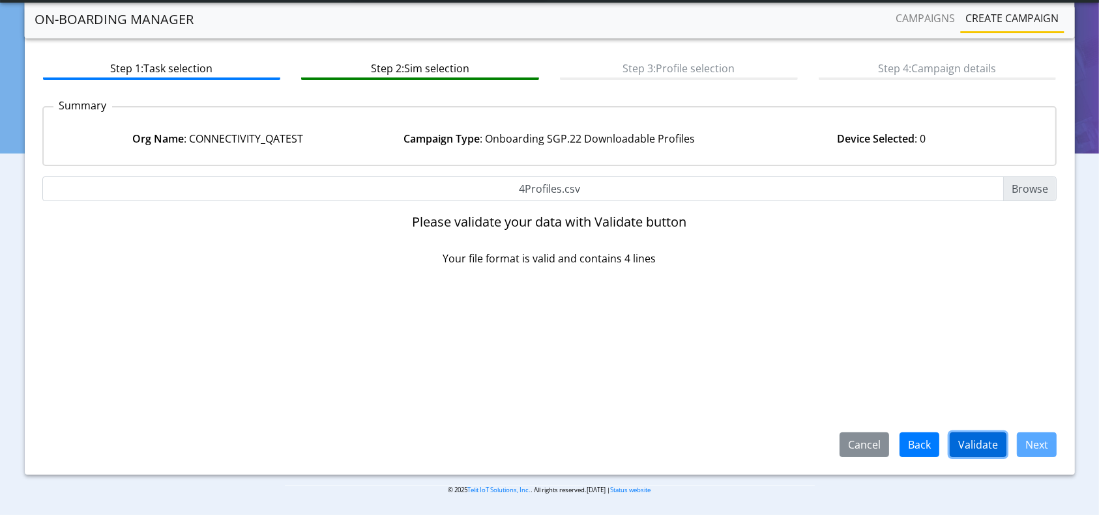
click at [968, 440] on button "Validate" at bounding box center [977, 445] width 57 height 25
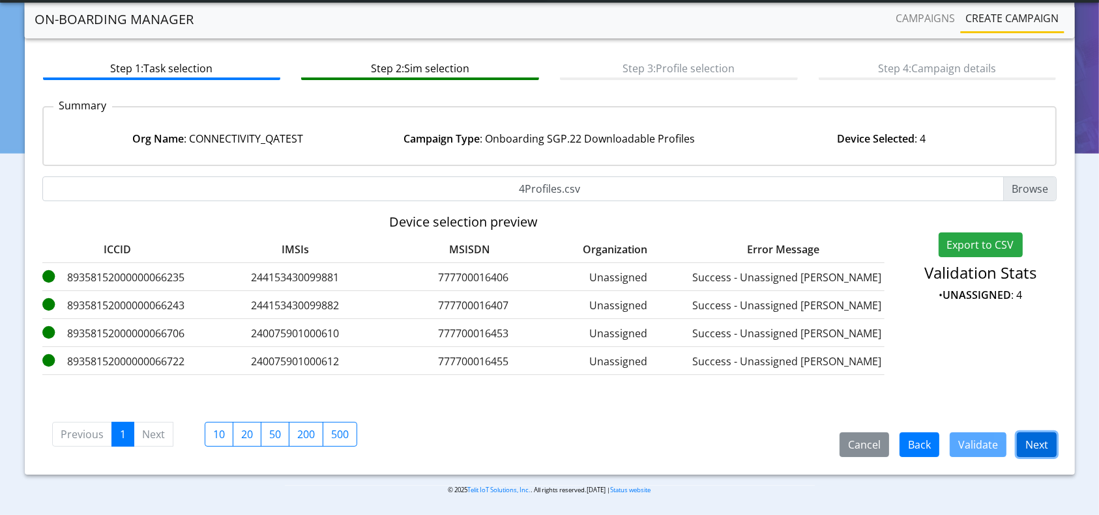
click at [1037, 450] on button "Next" at bounding box center [1036, 445] width 40 height 25
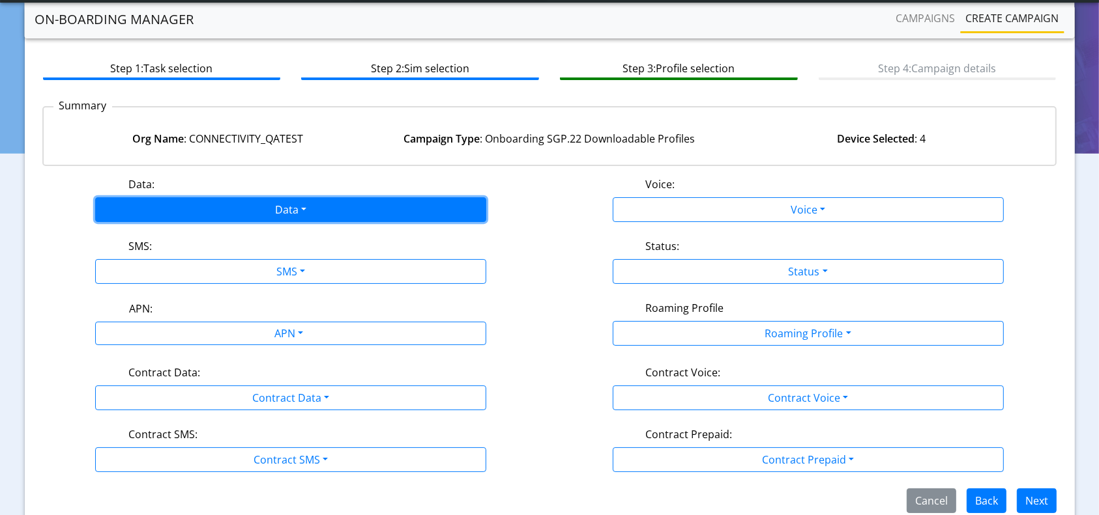
click at [352, 204] on button "Data" at bounding box center [290, 209] width 391 height 25
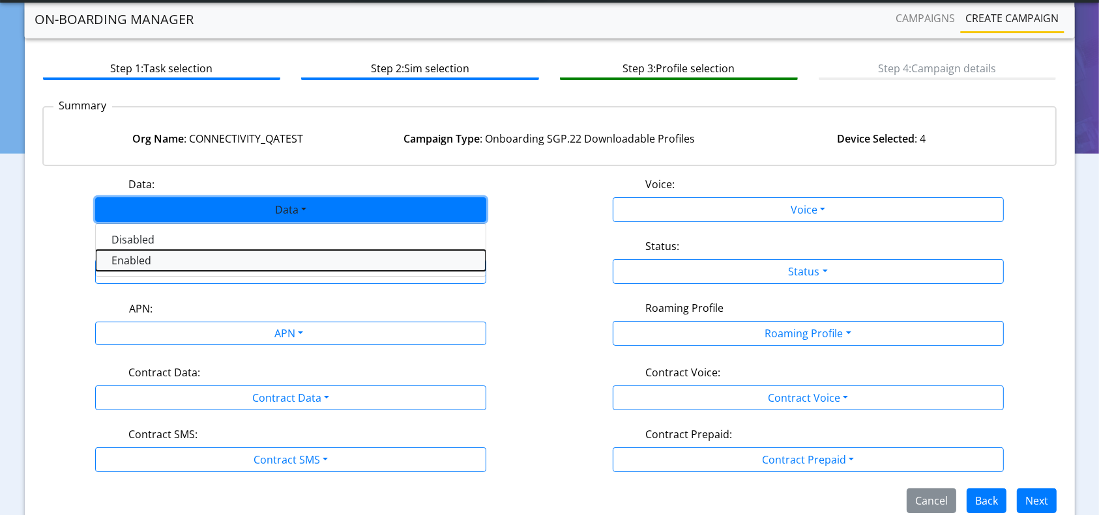
click at [165, 256] on button "Enabled" at bounding box center [291, 260] width 390 height 21
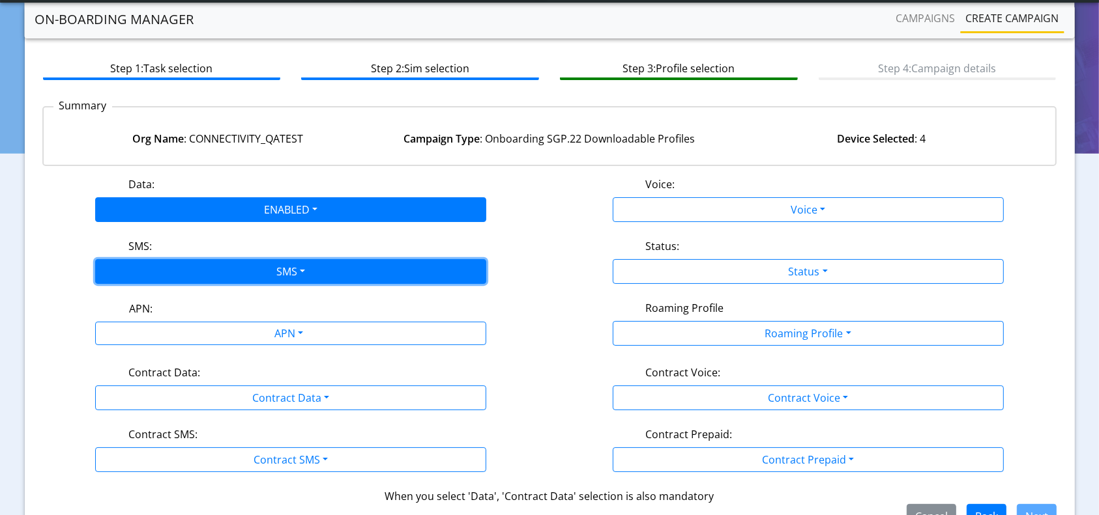
click at [226, 266] on button "SMS" at bounding box center [290, 271] width 391 height 25
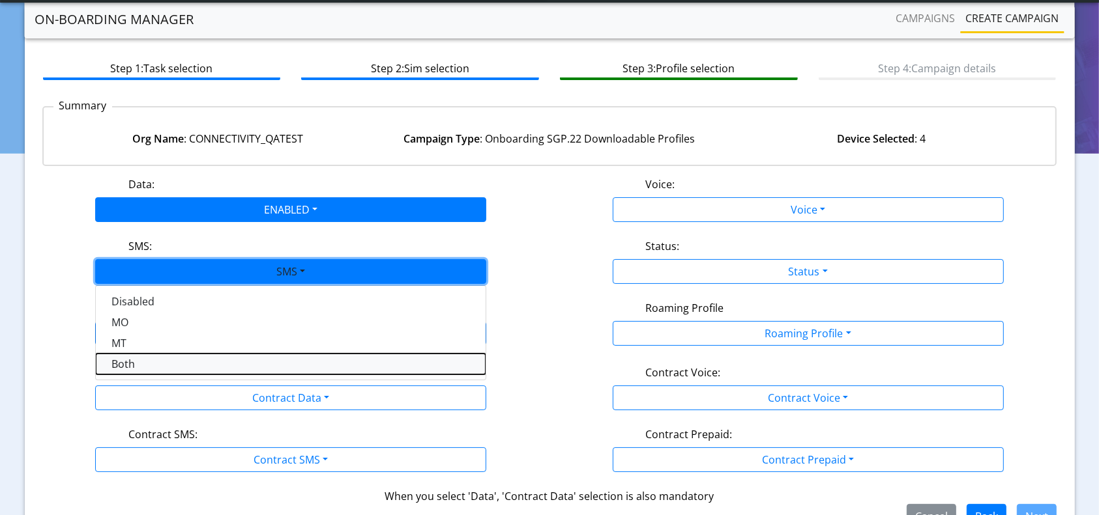
click at [141, 359] on button "Both" at bounding box center [291, 364] width 390 height 21
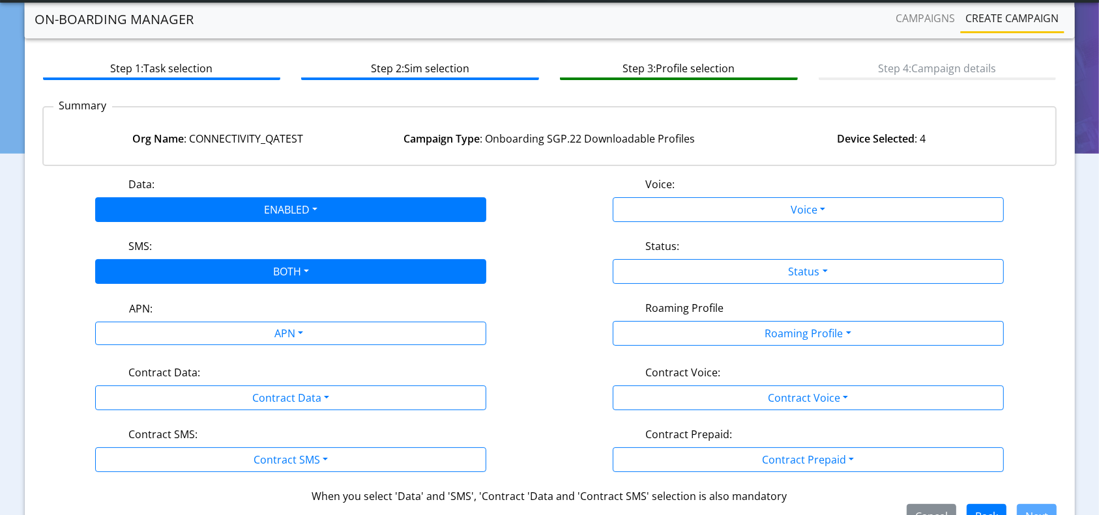
click at [231, 314] on div "APN:" at bounding box center [291, 311] width 344 height 21
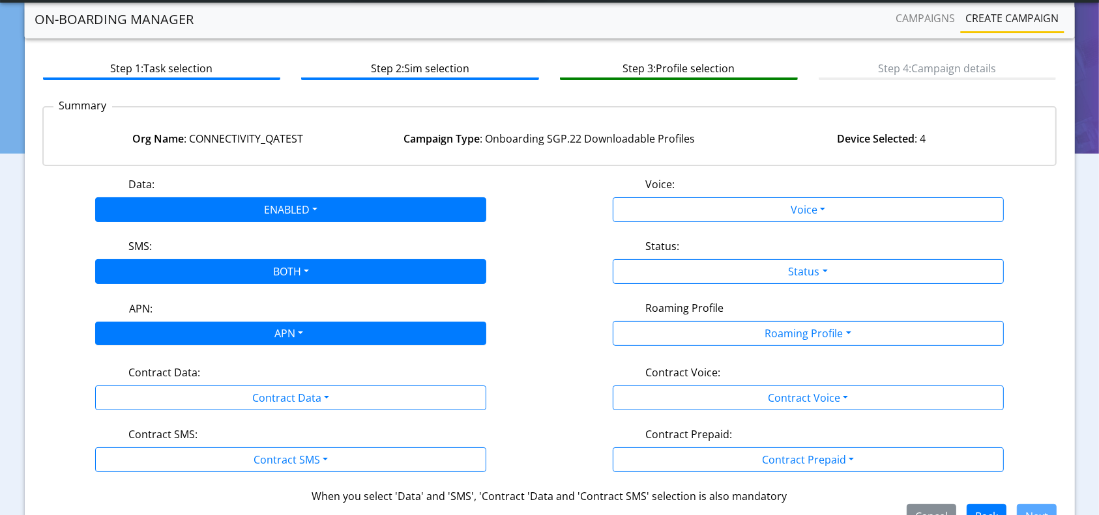
click at [224, 332] on div "APN" at bounding box center [287, 335] width 413 height 25
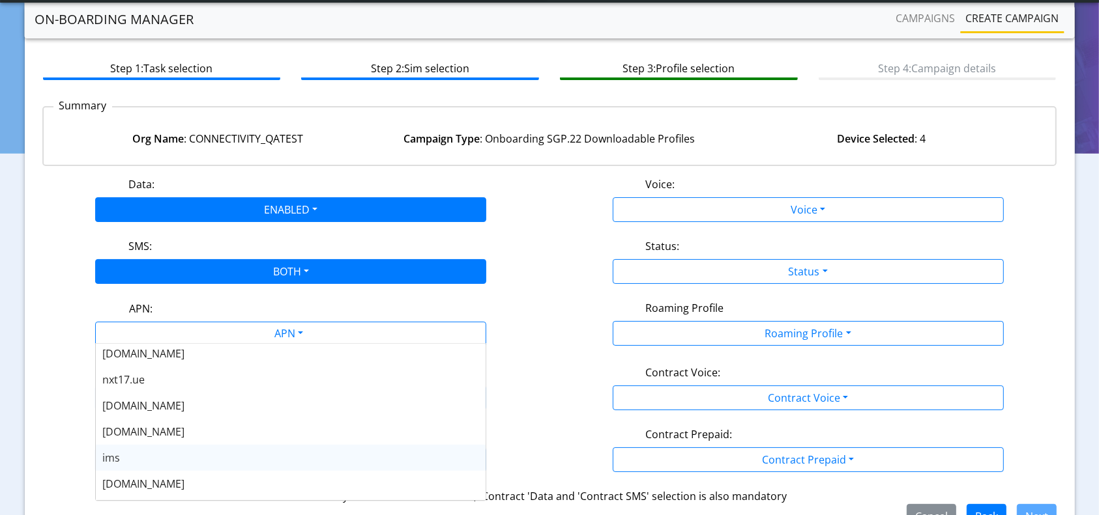
scroll to position [104, 0]
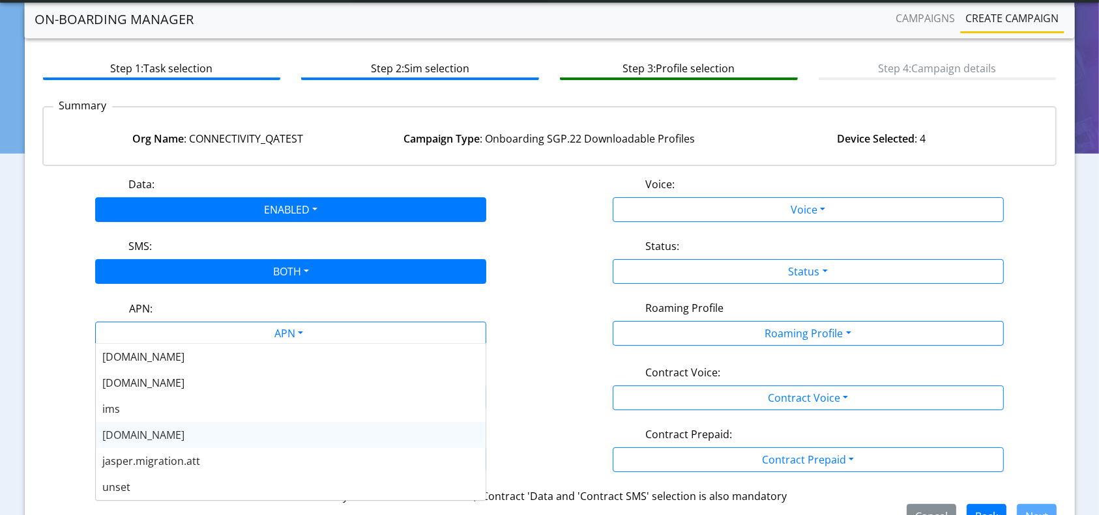
click at [143, 437] on span "[DOMAIN_NAME]" at bounding box center [143, 435] width 82 height 14
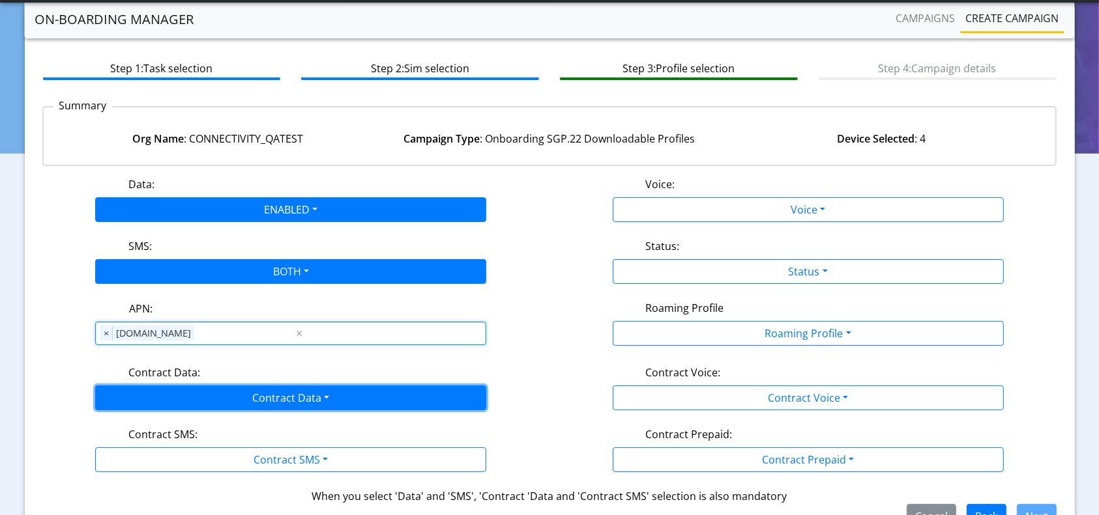
click at [313, 397] on button "Contract Data" at bounding box center [290, 398] width 391 height 25
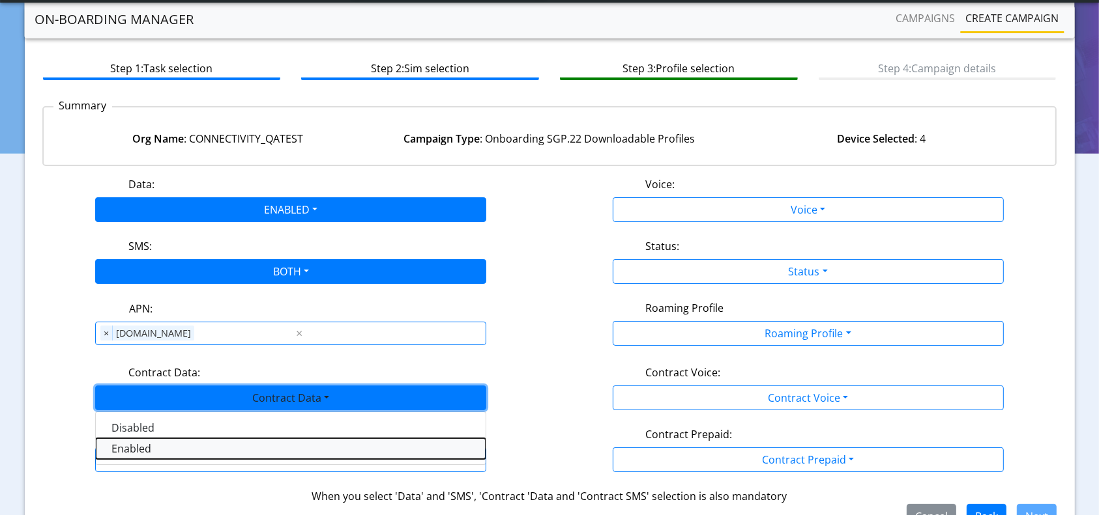
click at [162, 440] on Dataenabled-dropdown "Enabled" at bounding box center [291, 449] width 390 height 21
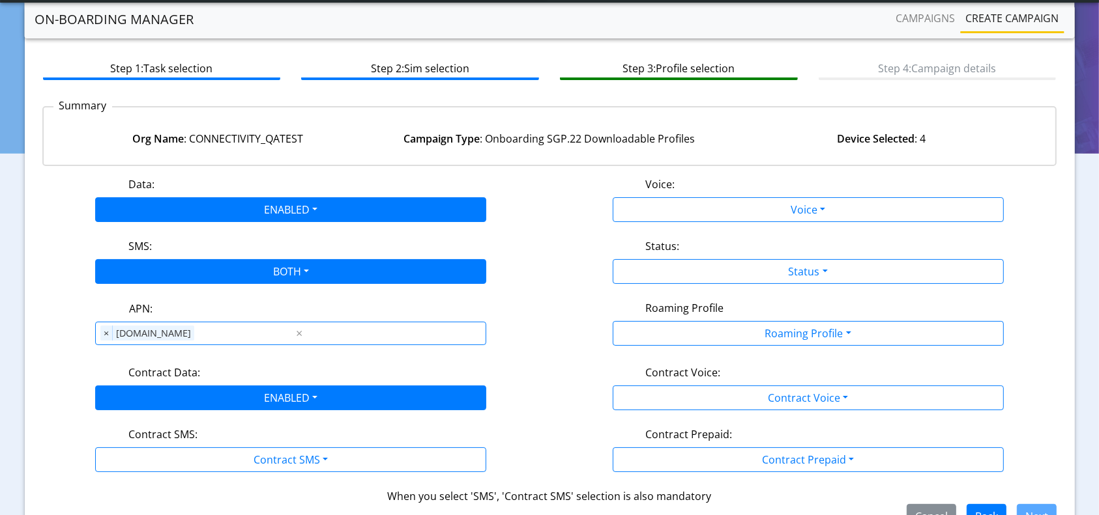
click at [244, 444] on div "Contract SMS:" at bounding box center [291, 437] width 345 height 21
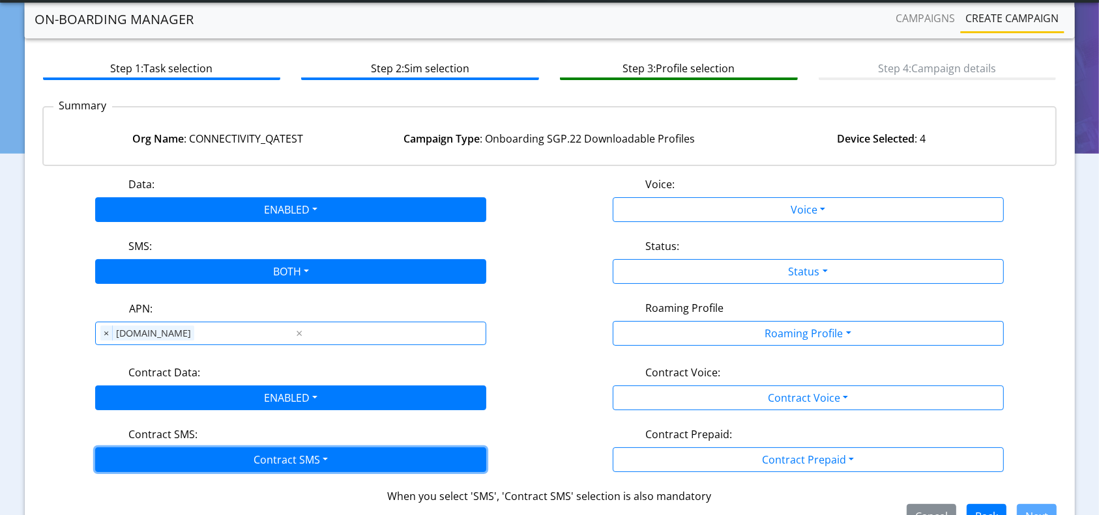
click at [226, 454] on button "Contract SMS" at bounding box center [290, 460] width 391 height 25
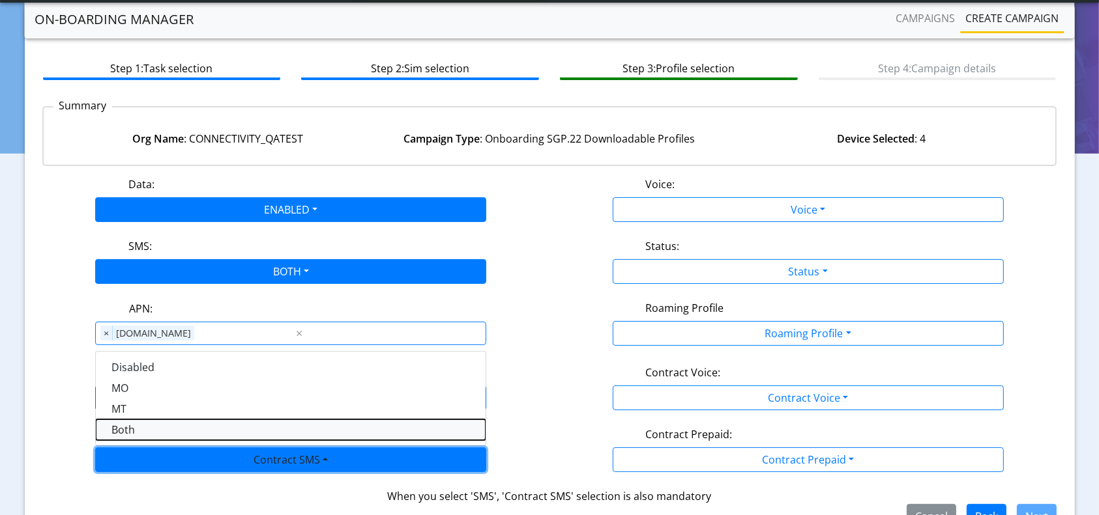
click at [156, 426] on SMSboth-dropdown "Both" at bounding box center [291, 430] width 390 height 21
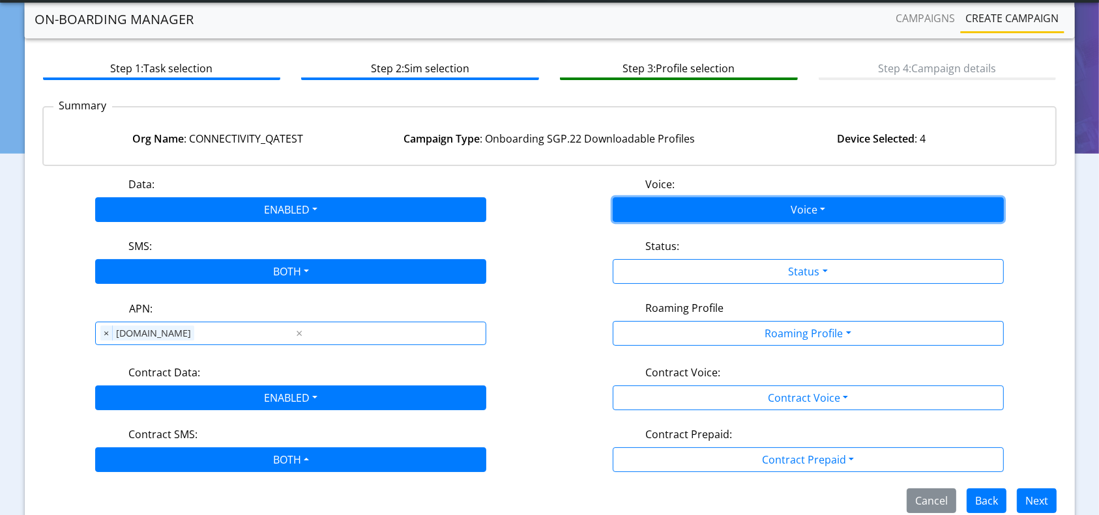
click at [737, 201] on button "Voice" at bounding box center [807, 209] width 391 height 25
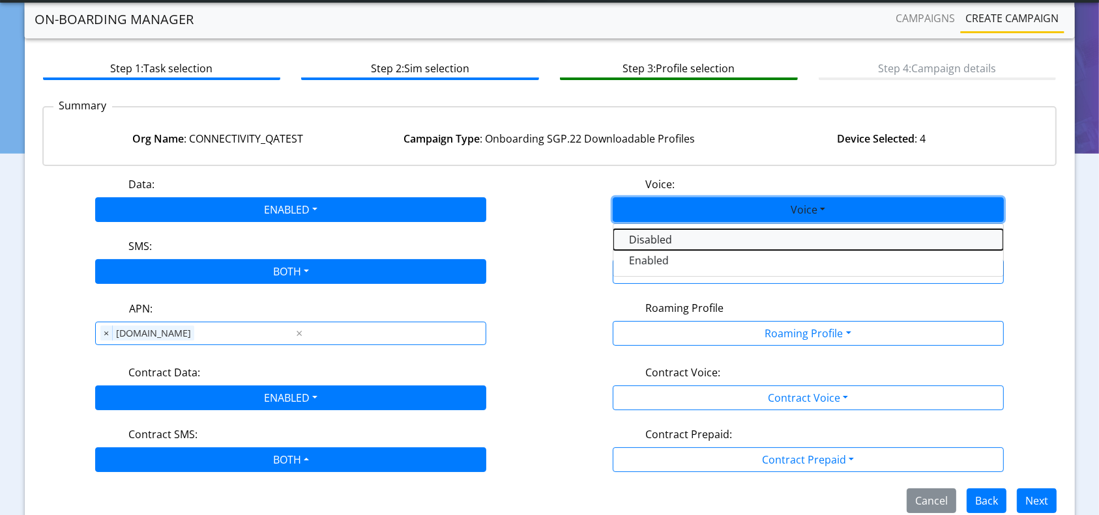
click at [650, 243] on button "Disabled" at bounding box center [808, 239] width 390 height 21
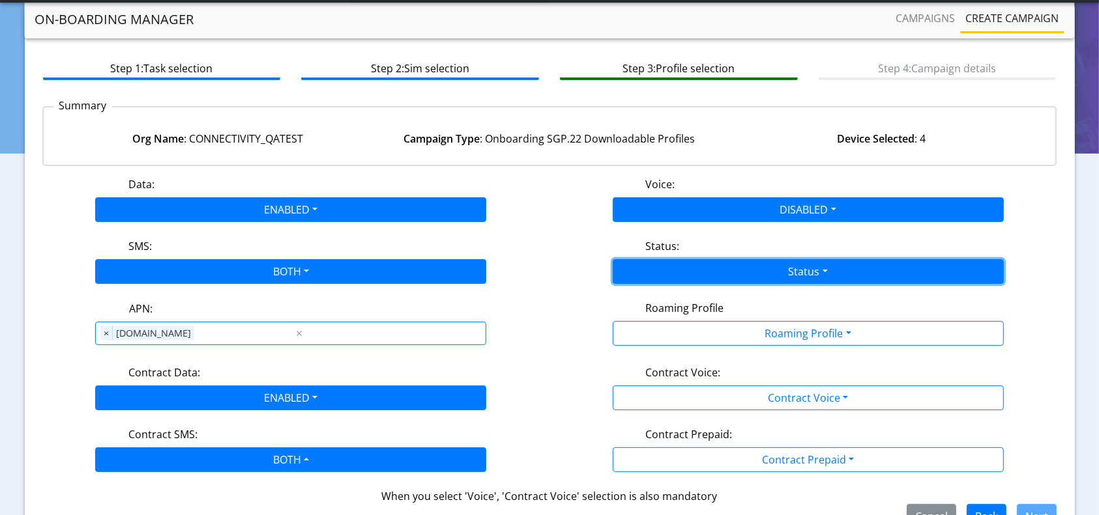
click at [697, 268] on button "Status" at bounding box center [807, 271] width 391 height 25
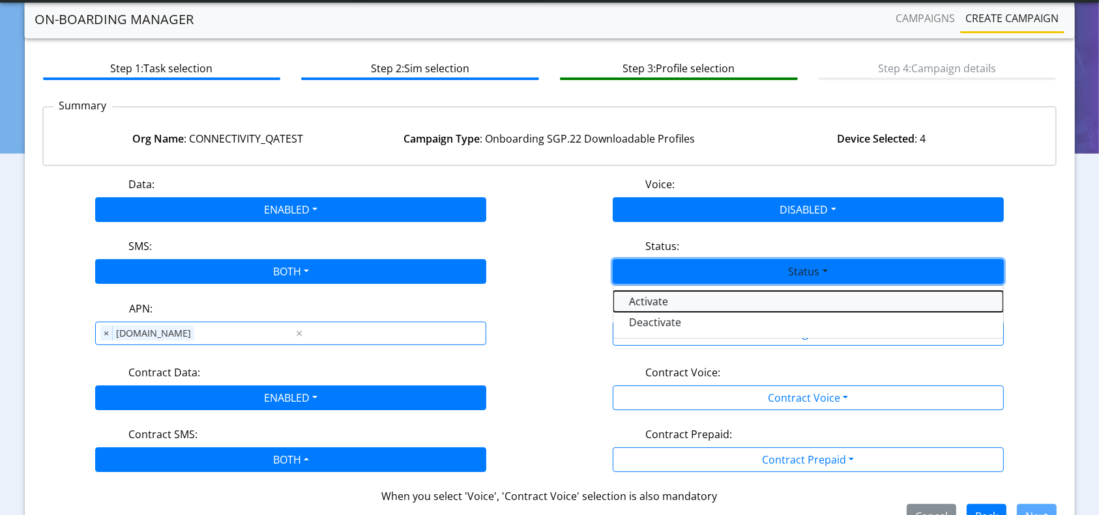
click at [636, 300] on button "Activate" at bounding box center [808, 301] width 390 height 21
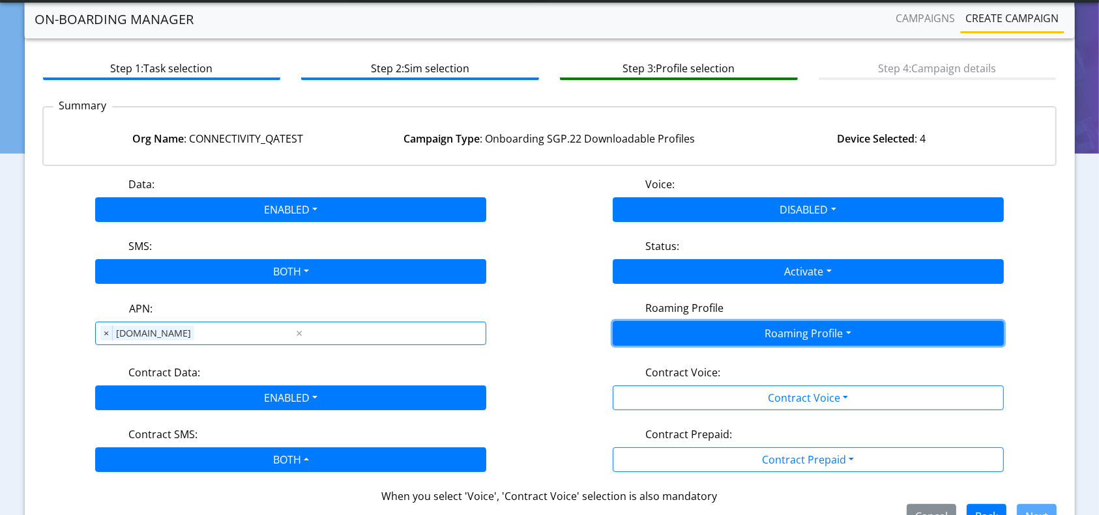
click at [728, 327] on button "Roaming Profile" at bounding box center [807, 333] width 391 height 25
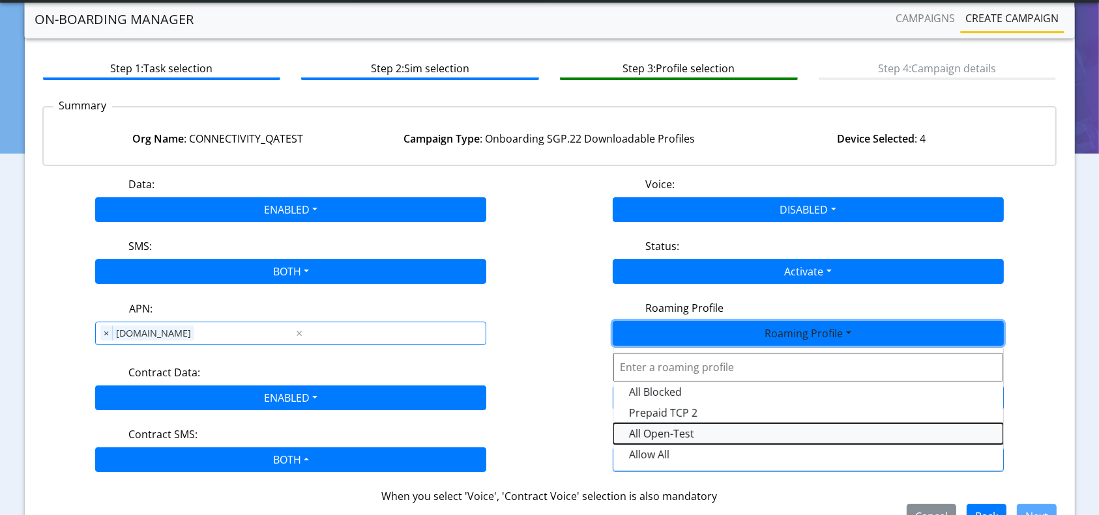
click at [664, 430] on Profile-dropdown "All Open-Test" at bounding box center [808, 434] width 390 height 21
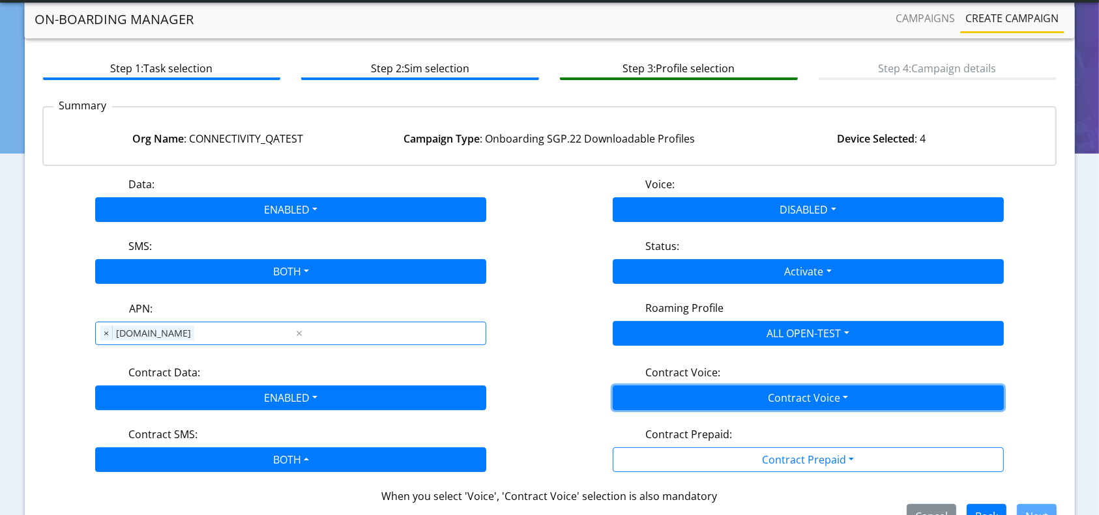
click at [818, 399] on button "Contract Voice" at bounding box center [807, 398] width 391 height 25
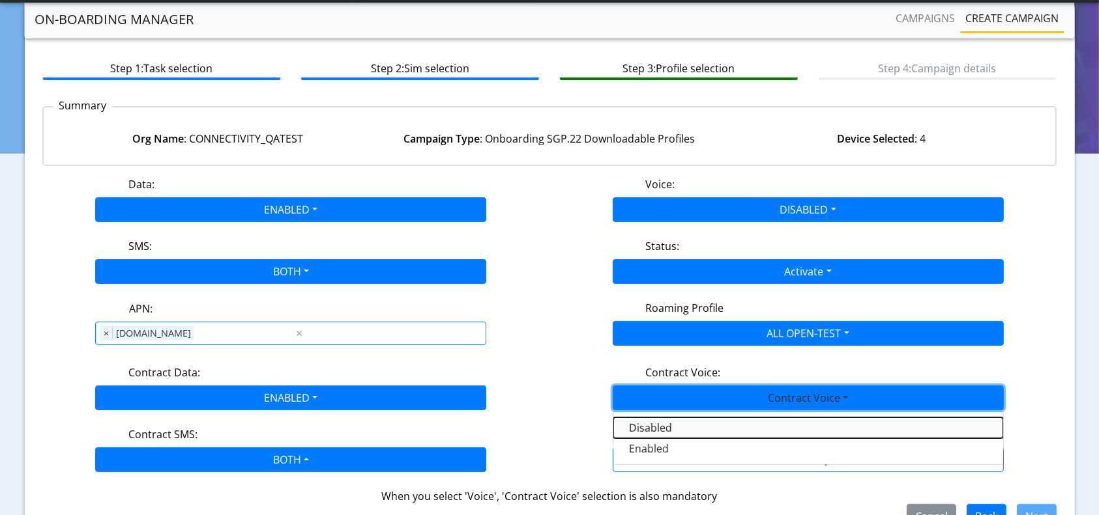
click at [645, 425] on Voicedisabled-dropdown "Disabled" at bounding box center [808, 428] width 390 height 21
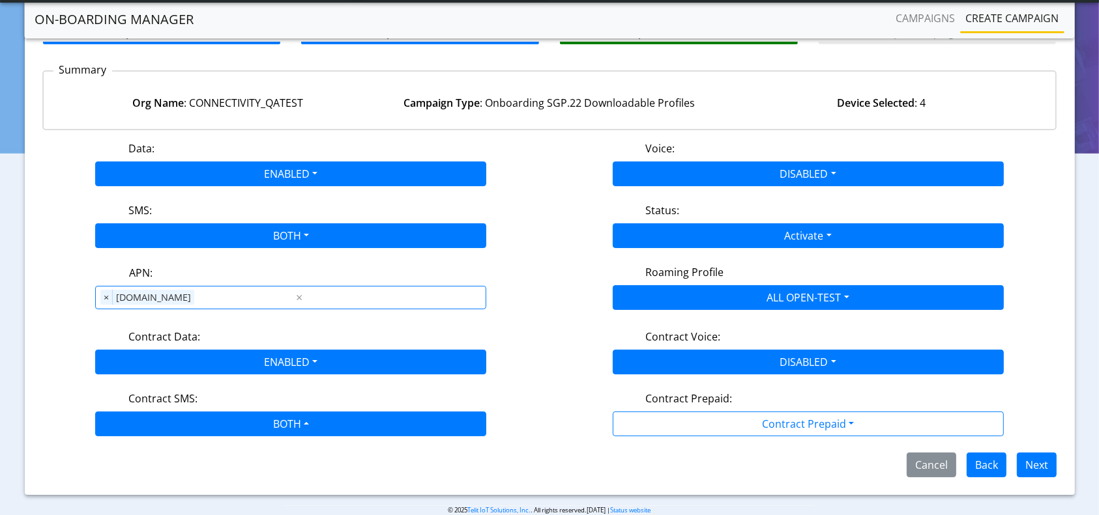
scroll to position [110, 0]
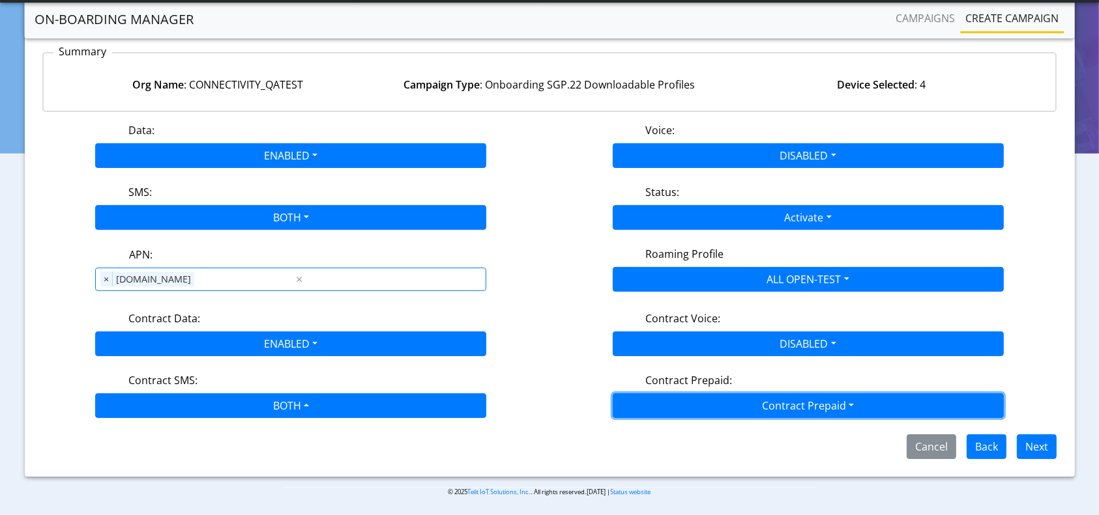
click at [772, 398] on button "Contract Prepaid" at bounding box center [807, 406] width 391 height 25
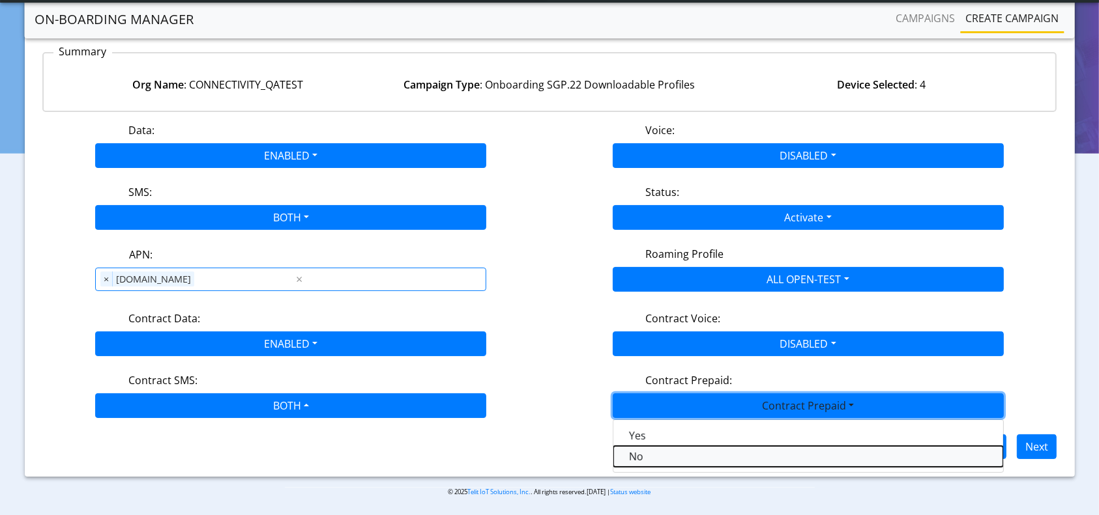
click at [656, 451] on Prepaidnotprepaid-dropdown "No" at bounding box center [808, 456] width 390 height 21
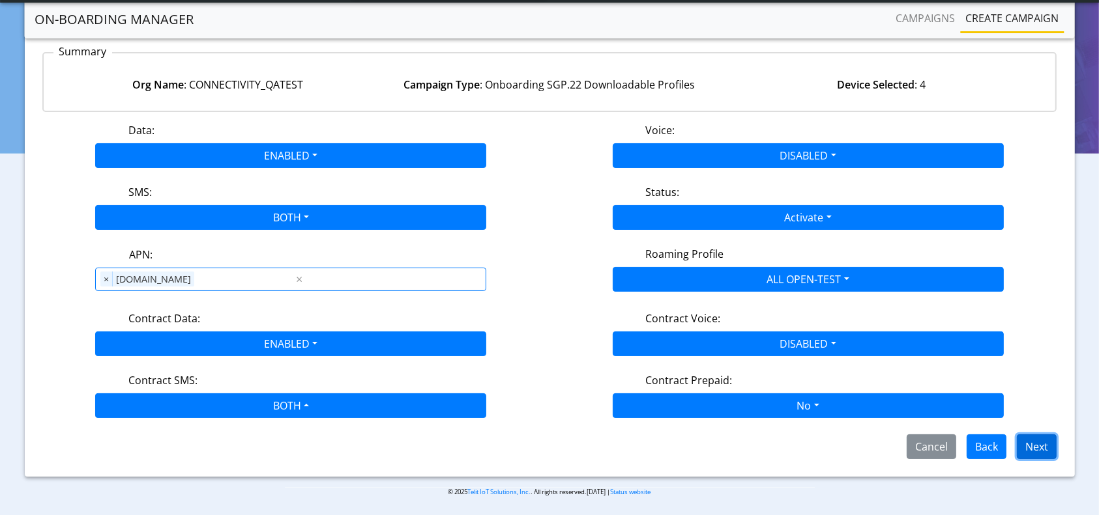
click at [1041, 439] on button "Next" at bounding box center [1036, 447] width 40 height 25
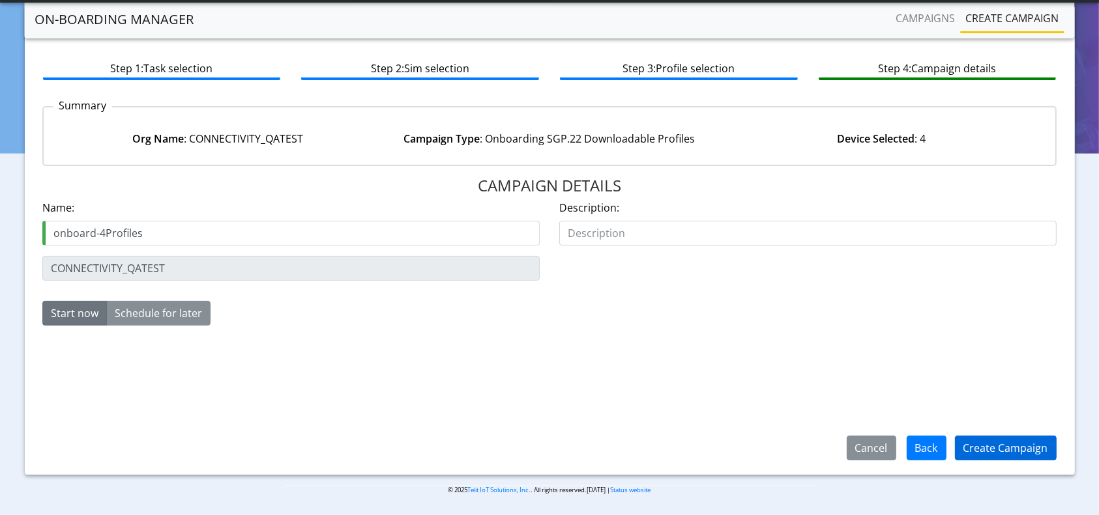
type input "onboard-4Profiles"
click at [998, 453] on button "Create Campaign" at bounding box center [1006, 448] width 102 height 25
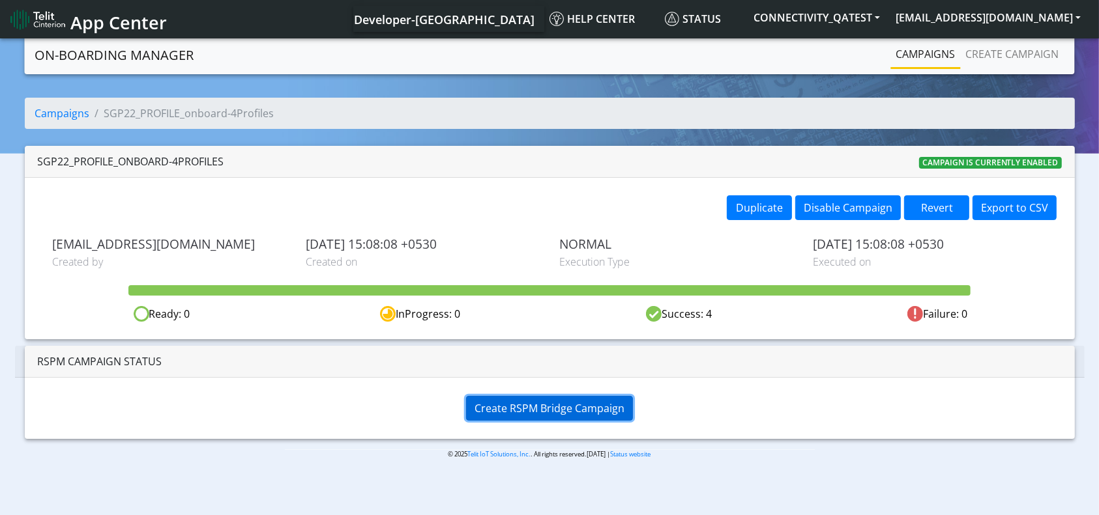
click at [573, 399] on button "Create RSPM Bridge Campaign" at bounding box center [549, 408] width 167 height 25
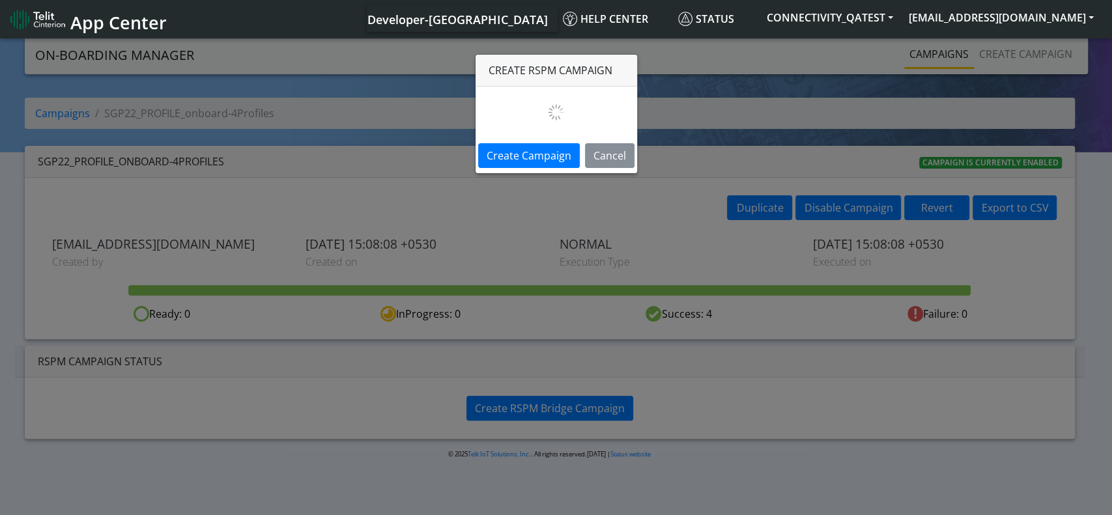
select select
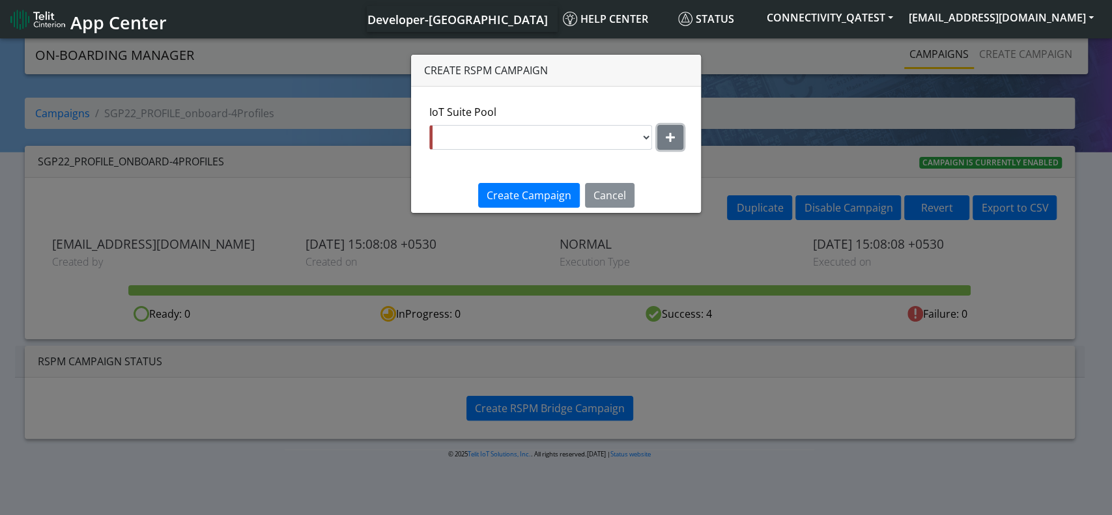
click at [675, 128] on button "button" at bounding box center [670, 137] width 26 height 25
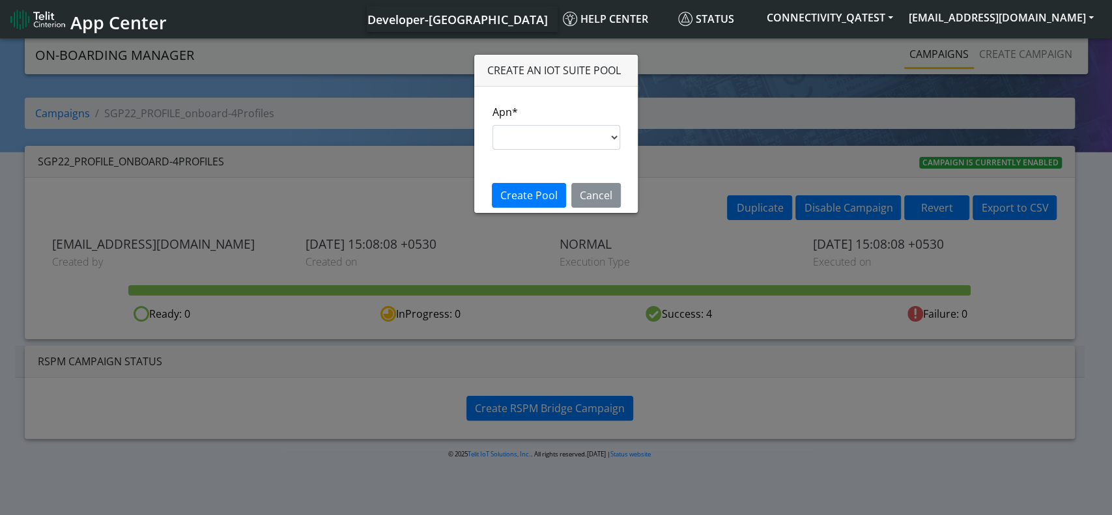
click at [586, 150] on div "Apn* s.test [DOMAIN_NAME] [DOMAIN_NAME] [DOMAIN_NAME] [DOMAIN_NAME] [DOMAIN_NAM…" at bounding box center [556, 132] width 147 height 56
click at [581, 137] on select "s.test [DOMAIN_NAME] [DOMAIN_NAME] [DOMAIN_NAME] [DOMAIN_NAME] [DOMAIN_NAME] im…" at bounding box center [557, 137] width 128 height 25
select select "35756450-83e5-11ef-ac98-001f6f2892bc"
click at [493, 125] on select "s.test [DOMAIN_NAME] [DOMAIN_NAME] [DOMAIN_NAME] [DOMAIN_NAME] [DOMAIN_NAME] im…" at bounding box center [557, 137] width 128 height 25
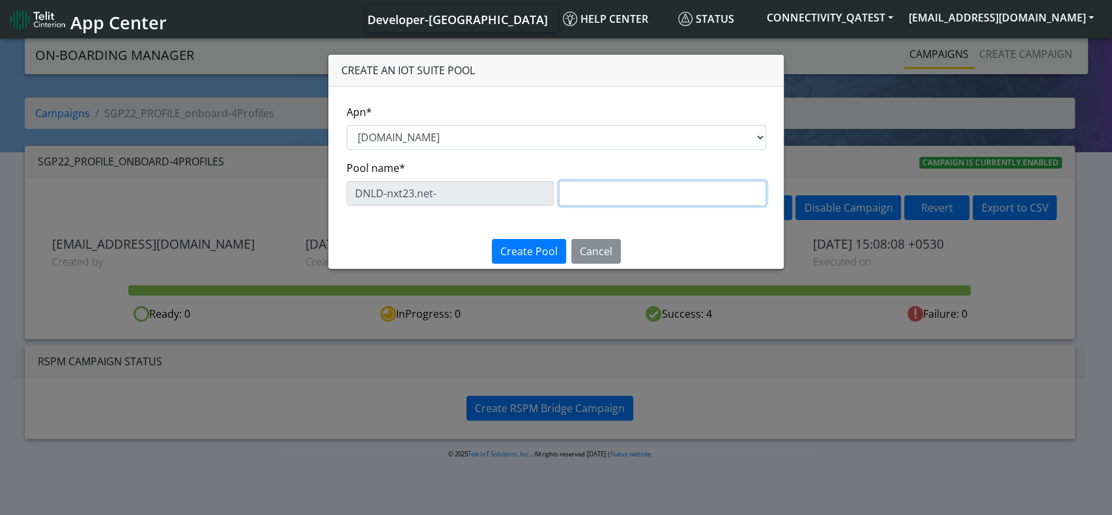
click at [590, 196] on input "text" at bounding box center [662, 193] width 207 height 25
type input "1"
type input "BulkProfile4Sim"
click at [538, 252] on span "Create Pool" at bounding box center [528, 251] width 57 height 14
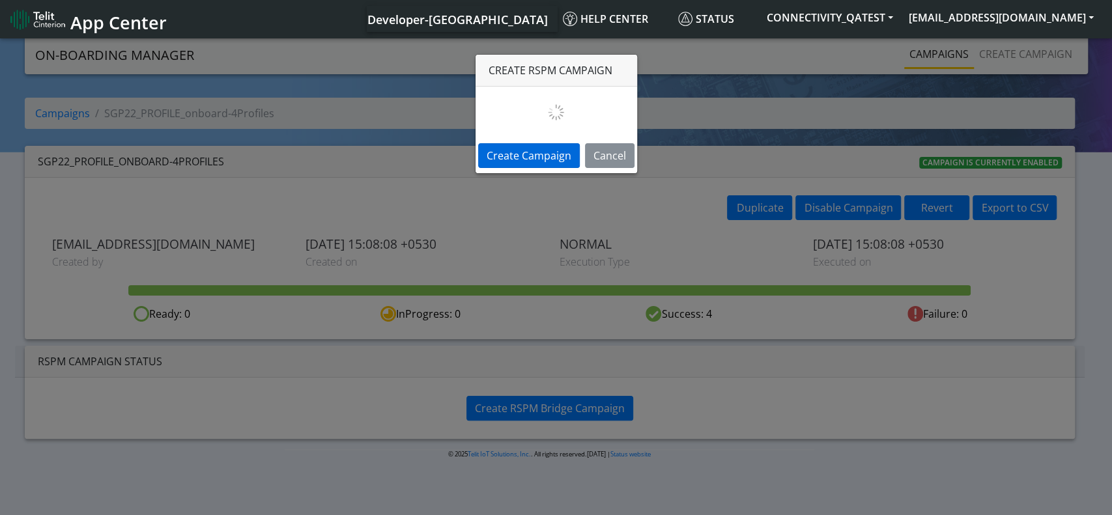
select select "6057561e-b2e2-46a9-9600-507ad14697ec"
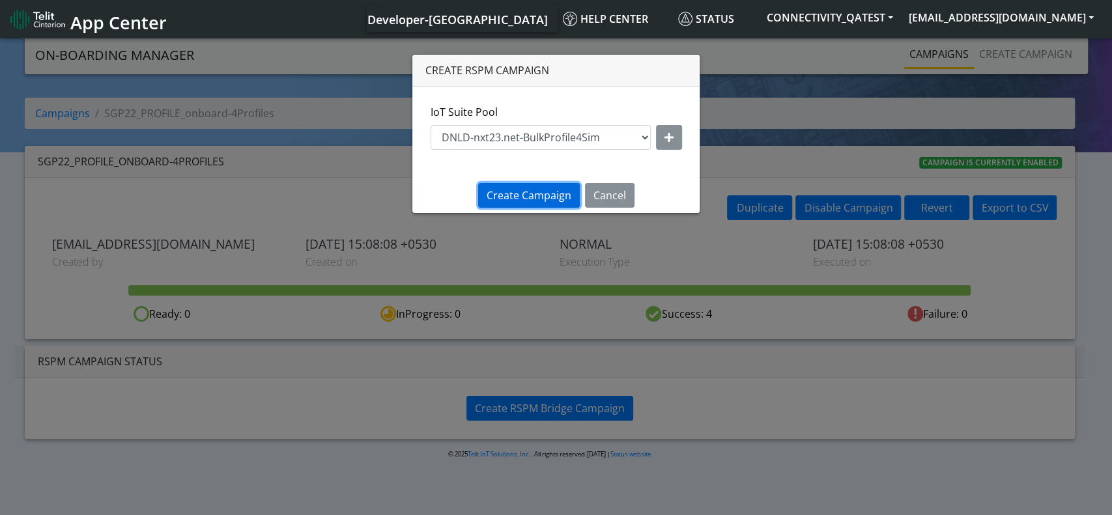
click at [542, 193] on span "Create Campaign" at bounding box center [529, 195] width 85 height 14
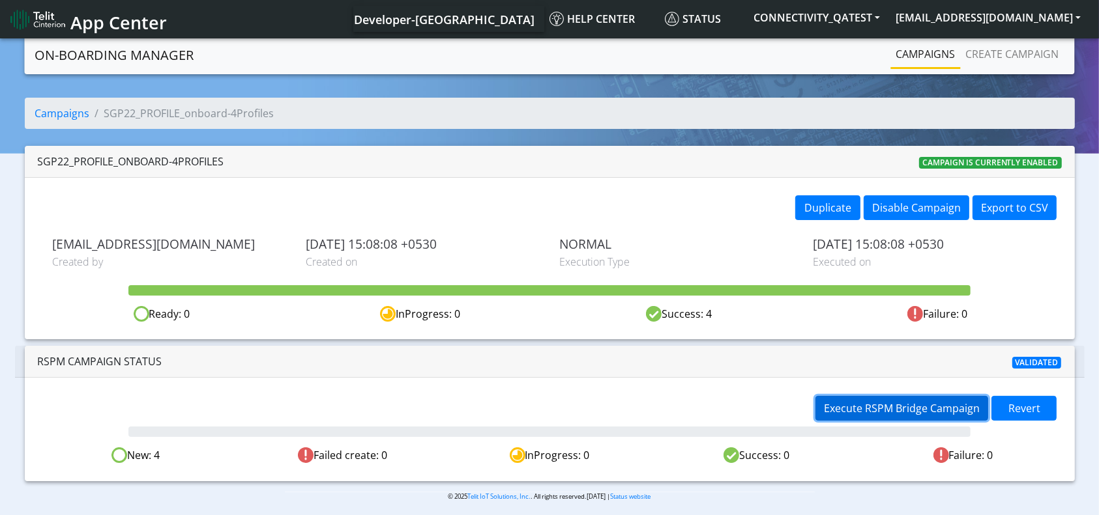
click at [862, 401] on span "Execute RSPM Bridge Campaign" at bounding box center [902, 408] width 156 height 14
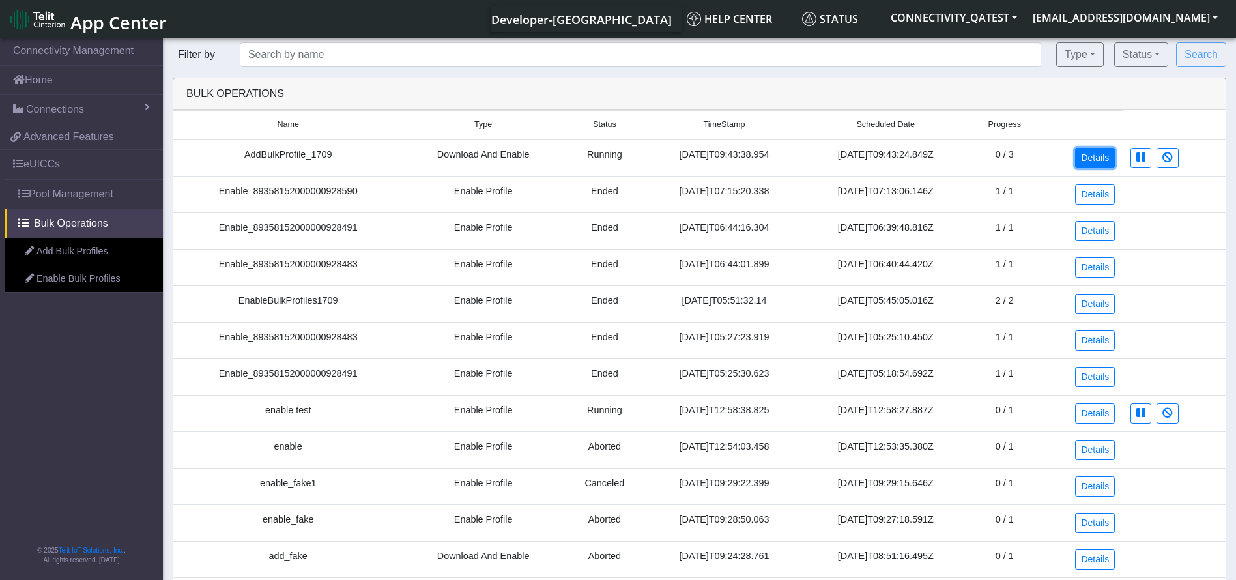
click at [1087, 158] on link "Details" at bounding box center [1095, 158] width 40 height 20
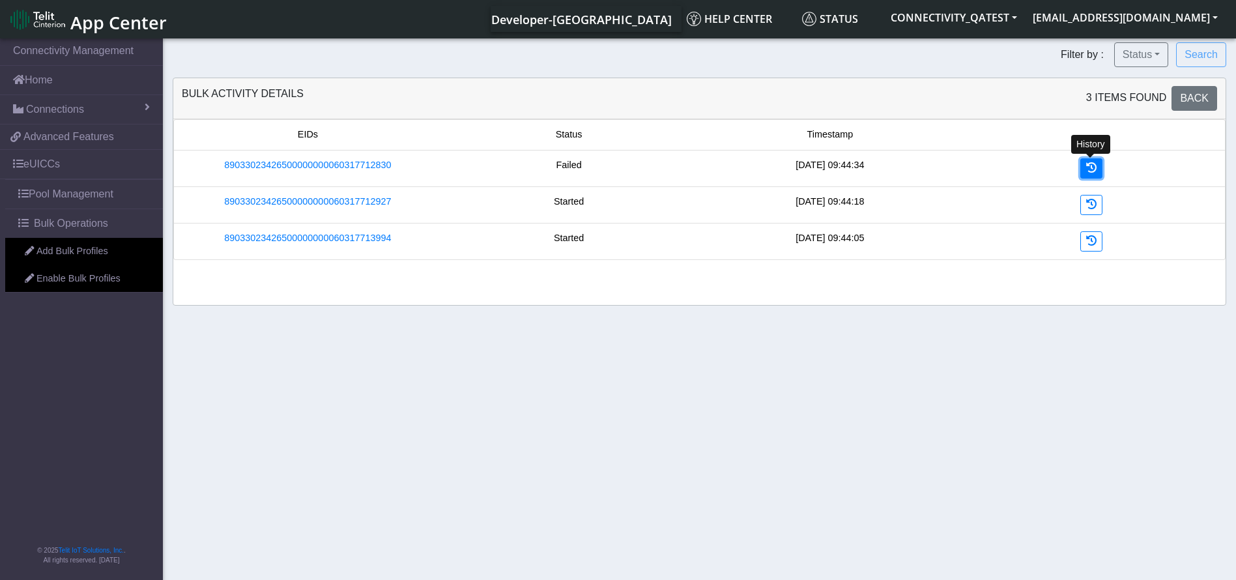
click at [1090, 163] on icon at bounding box center [1091, 167] width 10 height 10
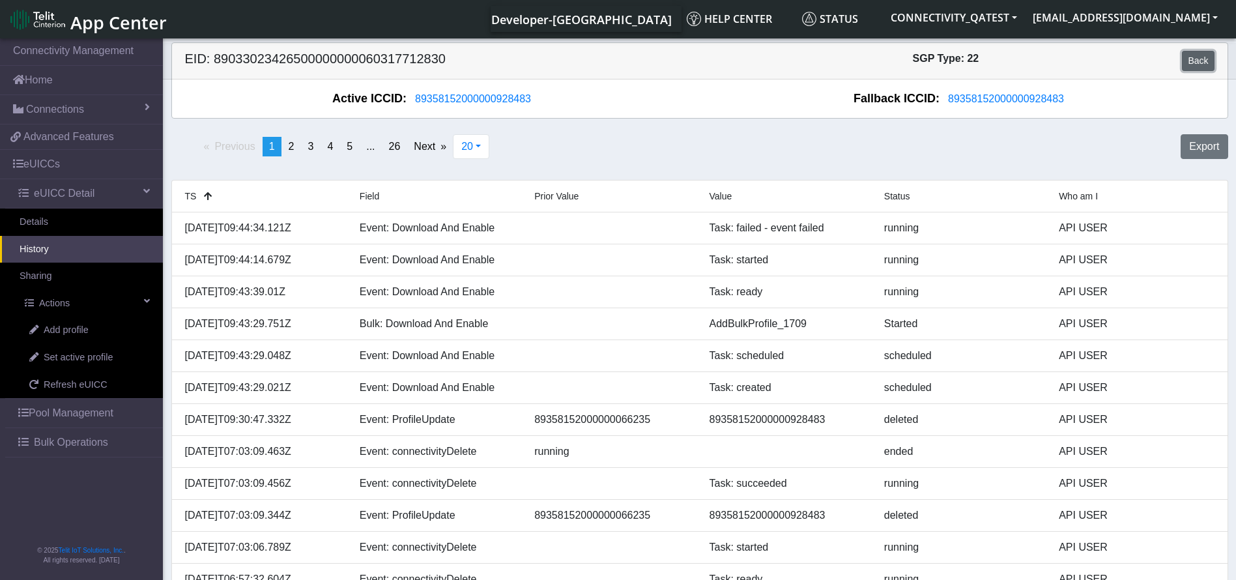
click at [1196, 59] on link "Back" at bounding box center [1198, 61] width 32 height 20
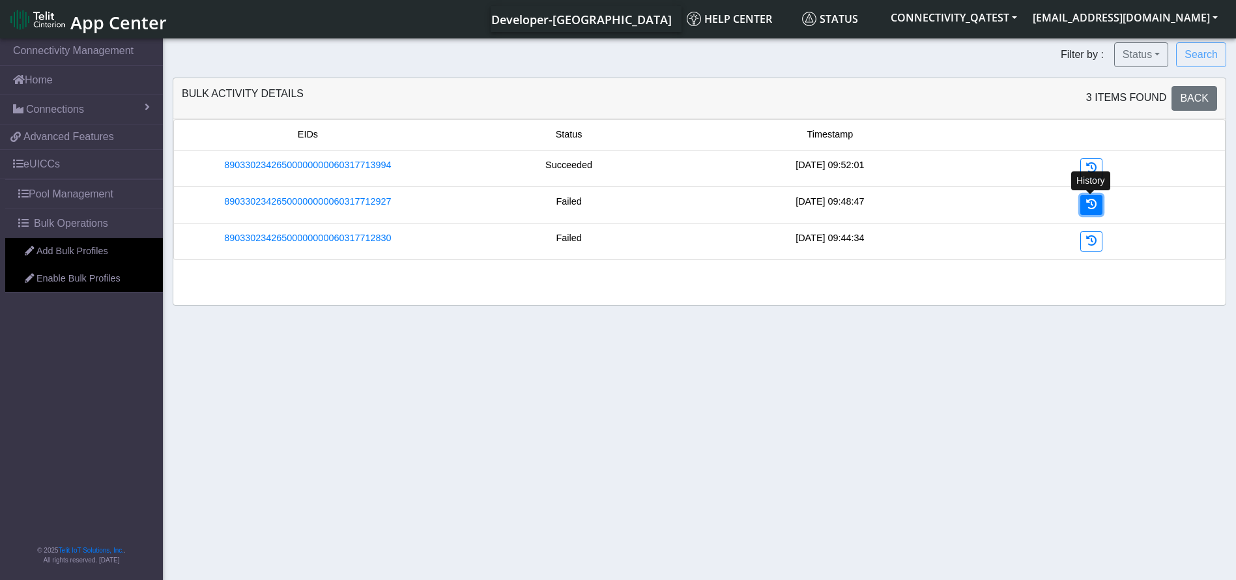
click at [1093, 207] on icon at bounding box center [1091, 204] width 10 height 10
click at [1097, 164] on link at bounding box center [1091, 168] width 22 height 20
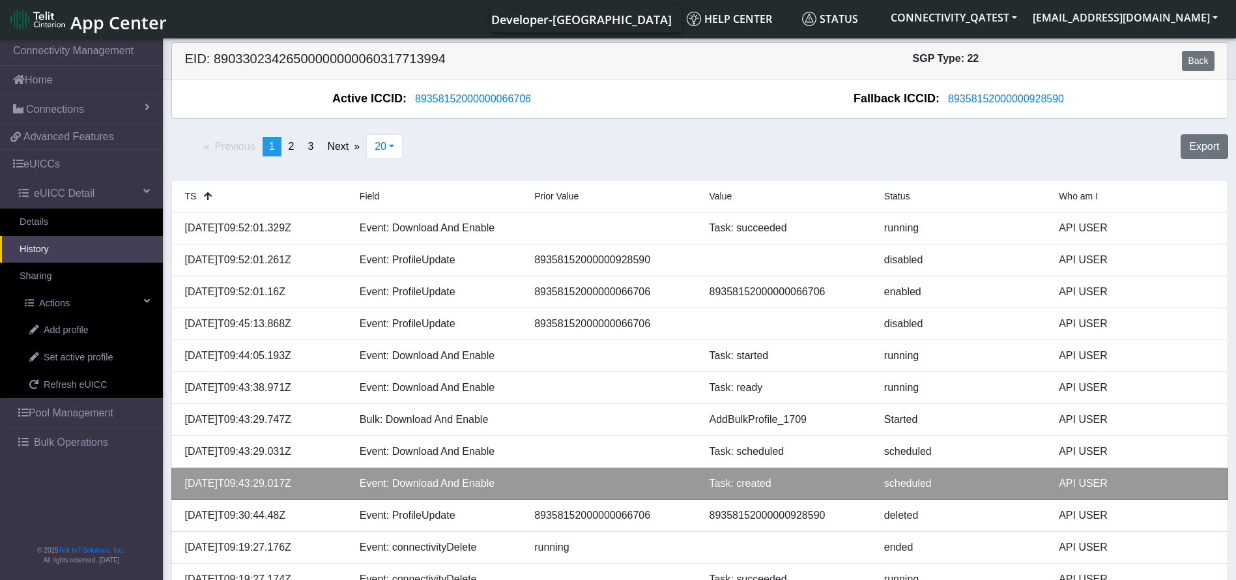
drag, startPoint x: 319, startPoint y: 476, endPoint x: 174, endPoint y: 483, distance: 144.8
click at [174, 483] on li "[DATE]T09:43:29.017Z Event: Download And Enable Task: created scheduled API USER" at bounding box center [699, 484] width 1057 height 32
copy div "[DATE]T09:43:29.017Z"
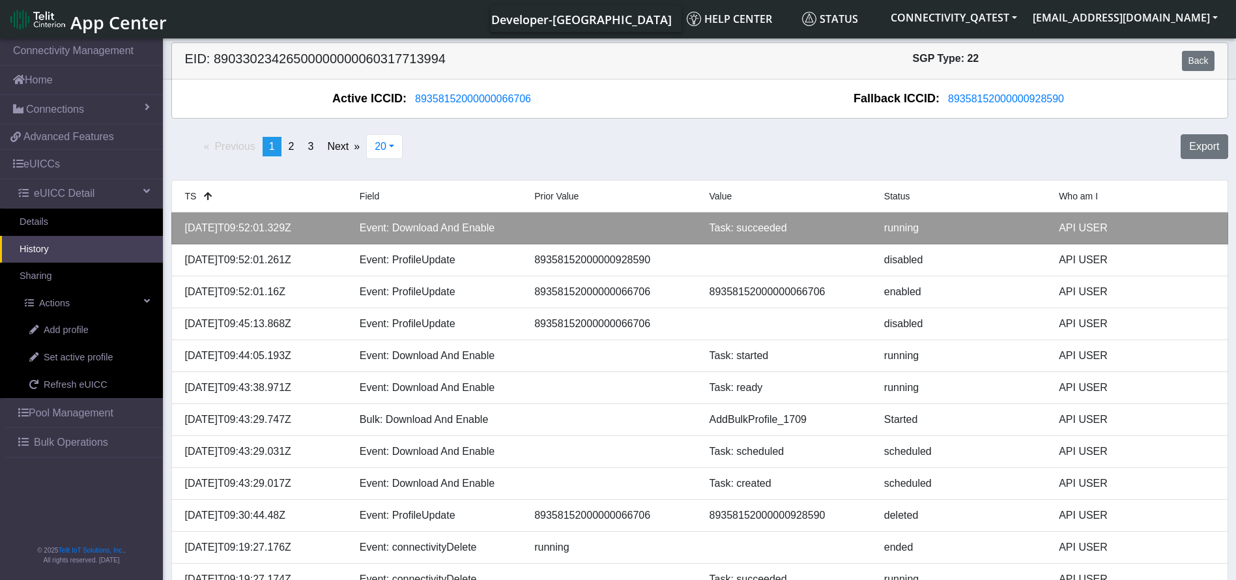
click at [287, 230] on div "[DATE]T09:52:01.329Z" at bounding box center [262, 228] width 175 height 16
click at [283, 226] on div "[DATE]T09:52:01.329Z" at bounding box center [262, 228] width 175 height 16
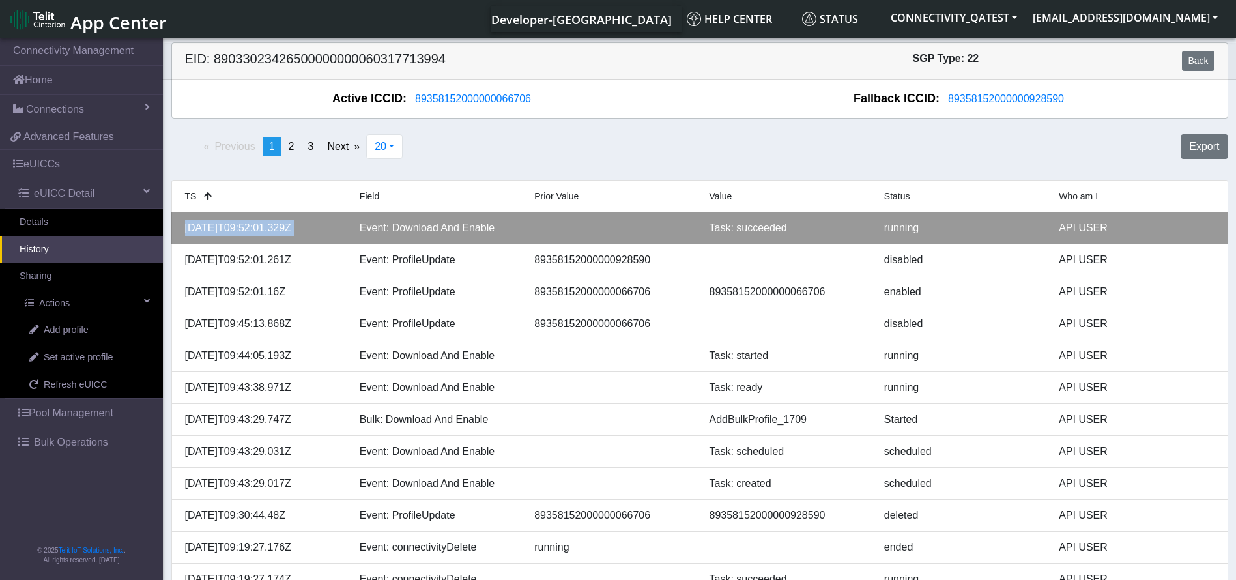
copy div "[DATE]T09:52:01.329Z"
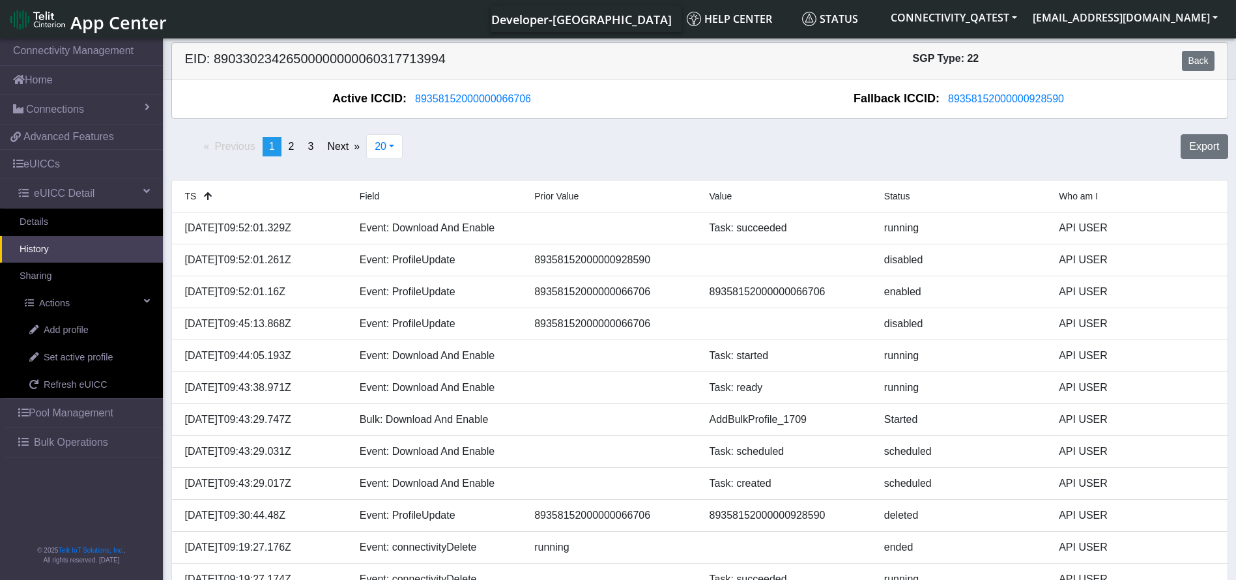
click at [373, 51] on h5 "EID: 89033023426500000000060317713994" at bounding box center [437, 61] width 525 height 20
copy h5 "89033023426500000000060317713994"
click at [1206, 66] on link "Back" at bounding box center [1198, 61] width 32 height 20
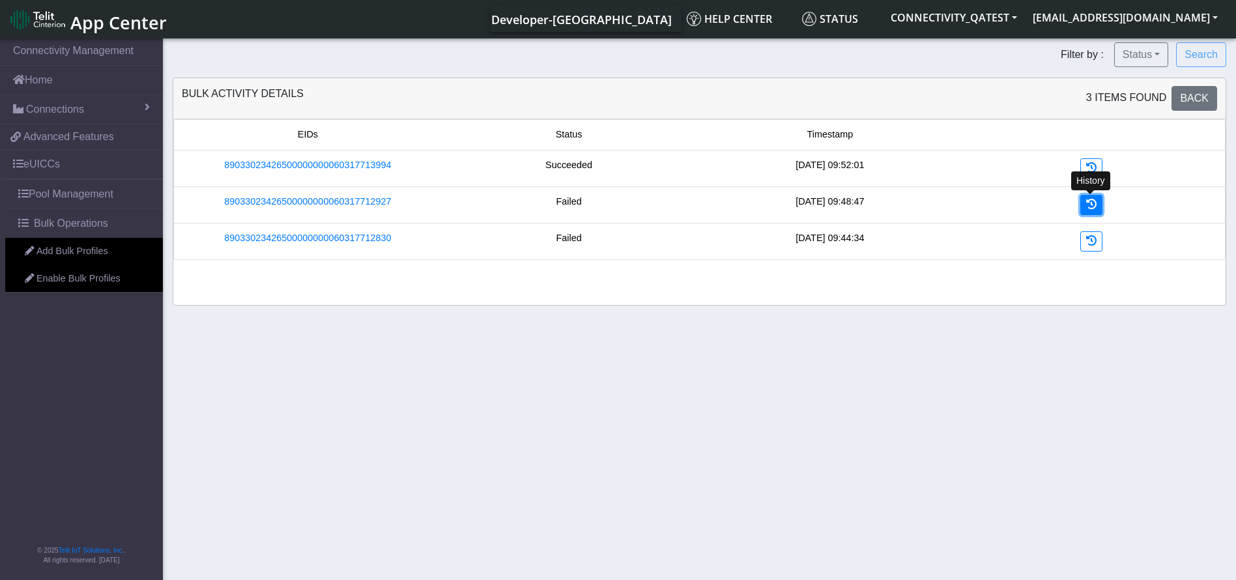
click at [1089, 199] on icon at bounding box center [1091, 204] width 10 height 10
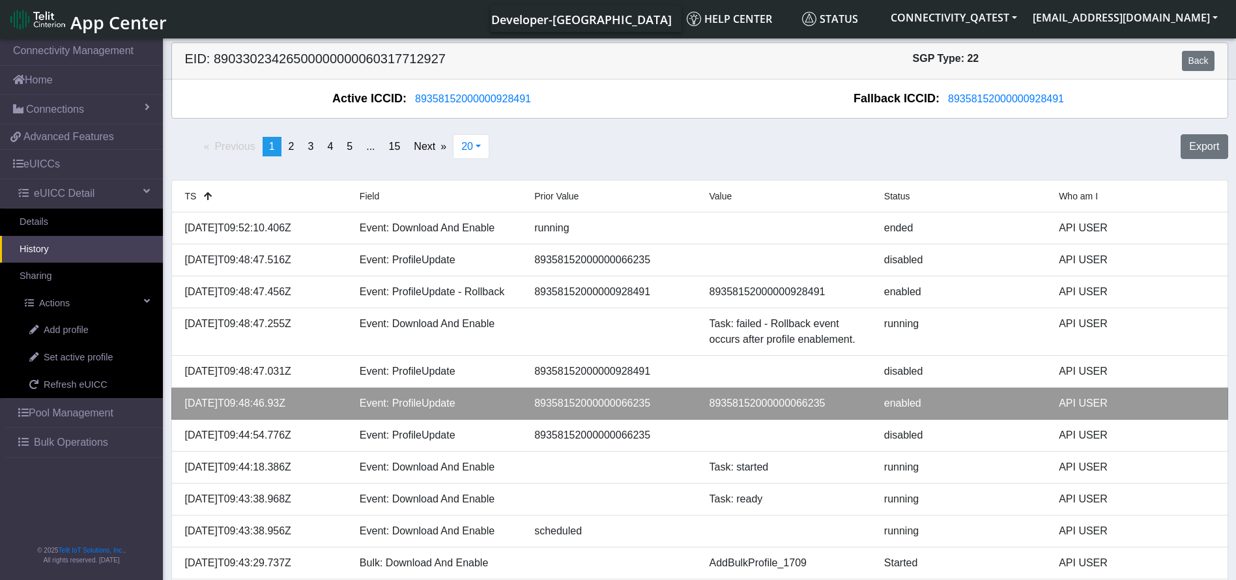
click at [610, 402] on div "89358152000000066235" at bounding box center [612, 404] width 175 height 16
copy div "89358152000000066235"
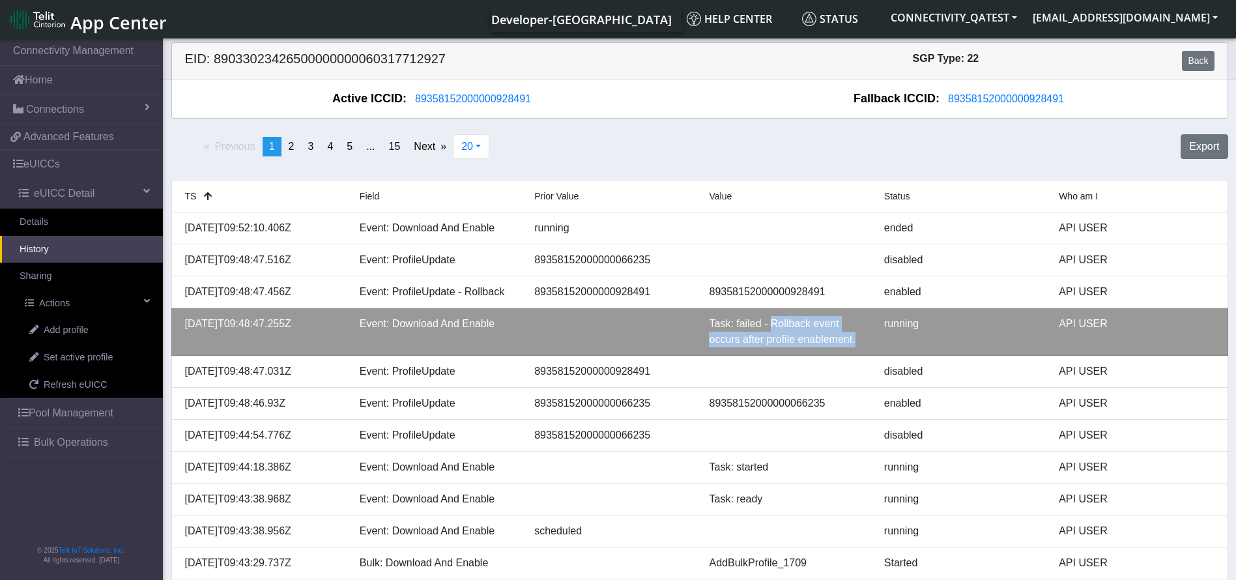
drag, startPoint x: 859, startPoint y: 332, endPoint x: 768, endPoint y: 326, distance: 91.5
click at [768, 326] on div "Task: failed - Rollback event occurs after profile enablement." at bounding box center [786, 331] width 175 height 31
copy div "Rollback event occurs after profile enablement."
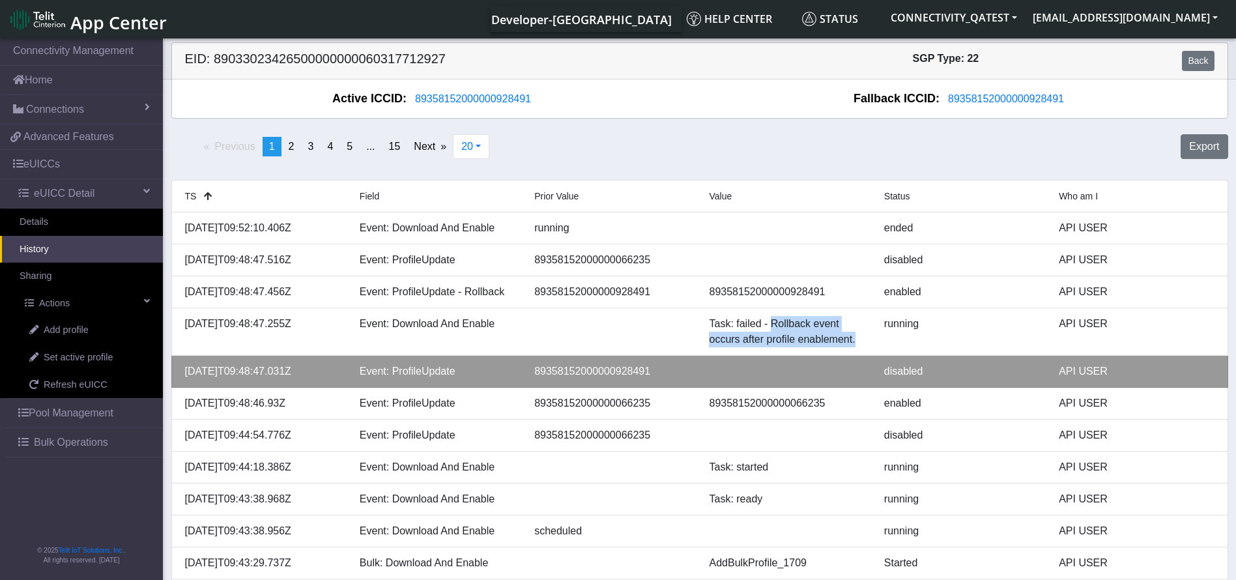
copy div "Rollback event occurs after profile enablement."
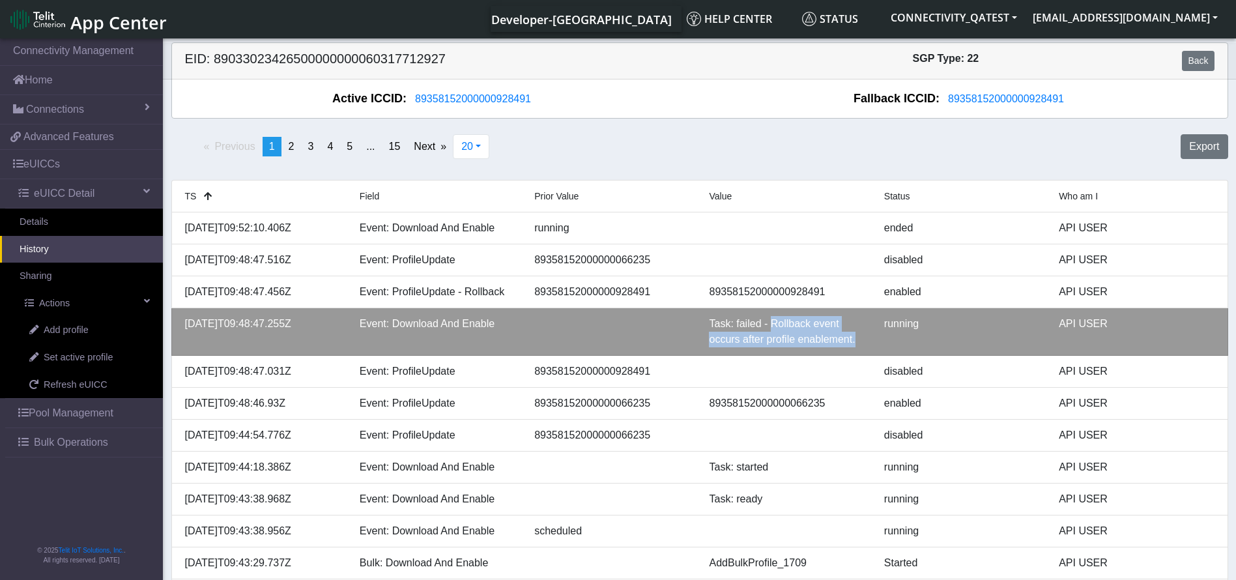
click at [824, 346] on div "Task: failed - Rollback event occurs after profile enablement." at bounding box center [786, 331] width 175 height 31
drag, startPoint x: 766, startPoint y: 338, endPoint x: 852, endPoint y: 345, distance: 86.3
click at [852, 345] on div "Task: failed - Rollback event occurs after profile enablement." at bounding box center [786, 331] width 175 height 31
copy div "profile enablement"
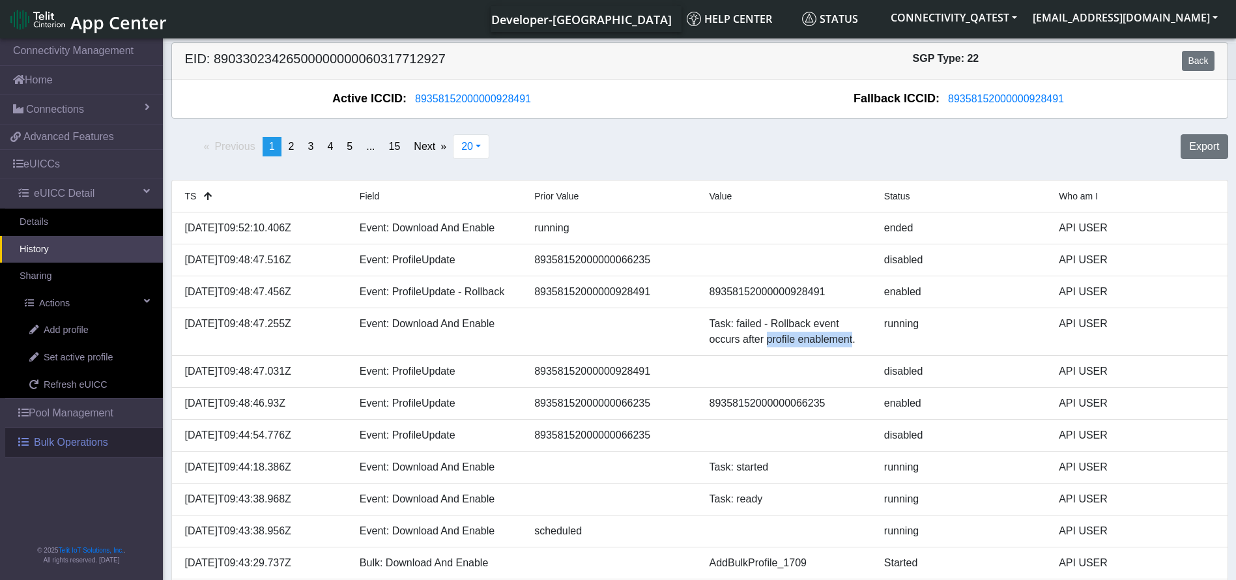
click at [47, 446] on span "Bulk Operations" at bounding box center [71, 443] width 74 height 16
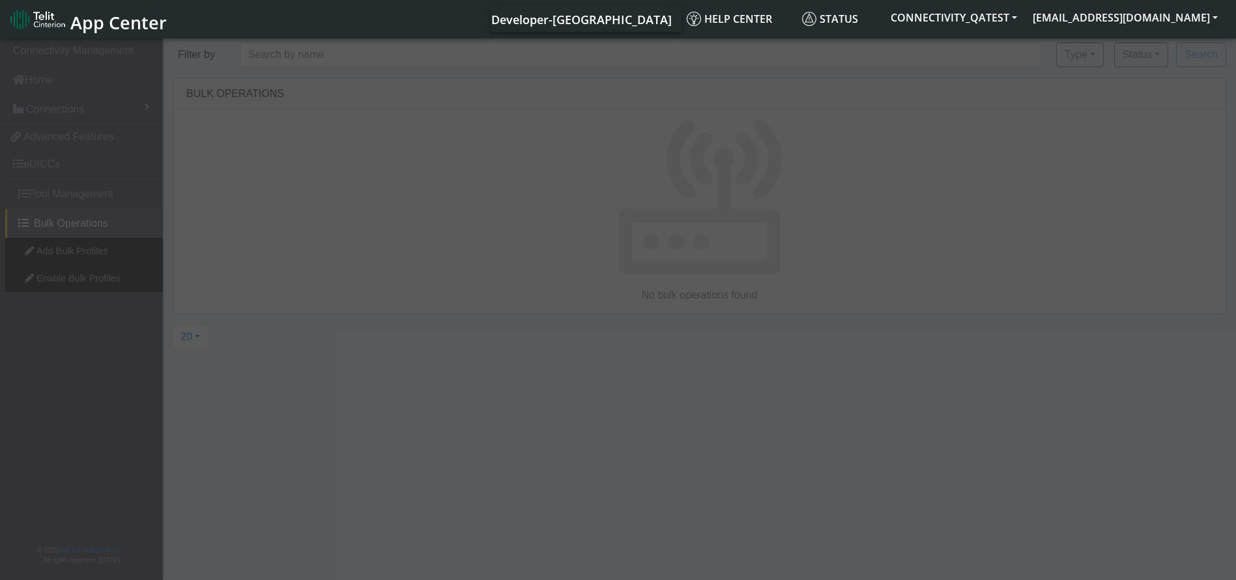
click at [84, 255] on div at bounding box center [618, 310] width 1236 height 549
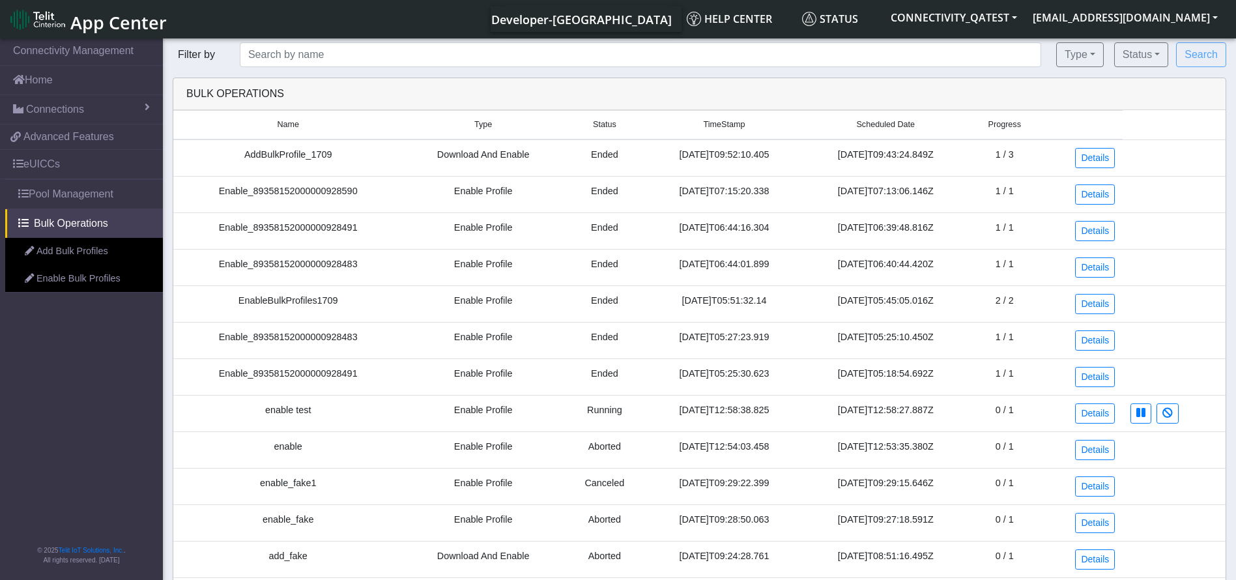
click at [84, 255] on link "Add Bulk Profiles" at bounding box center [84, 251] width 158 height 27
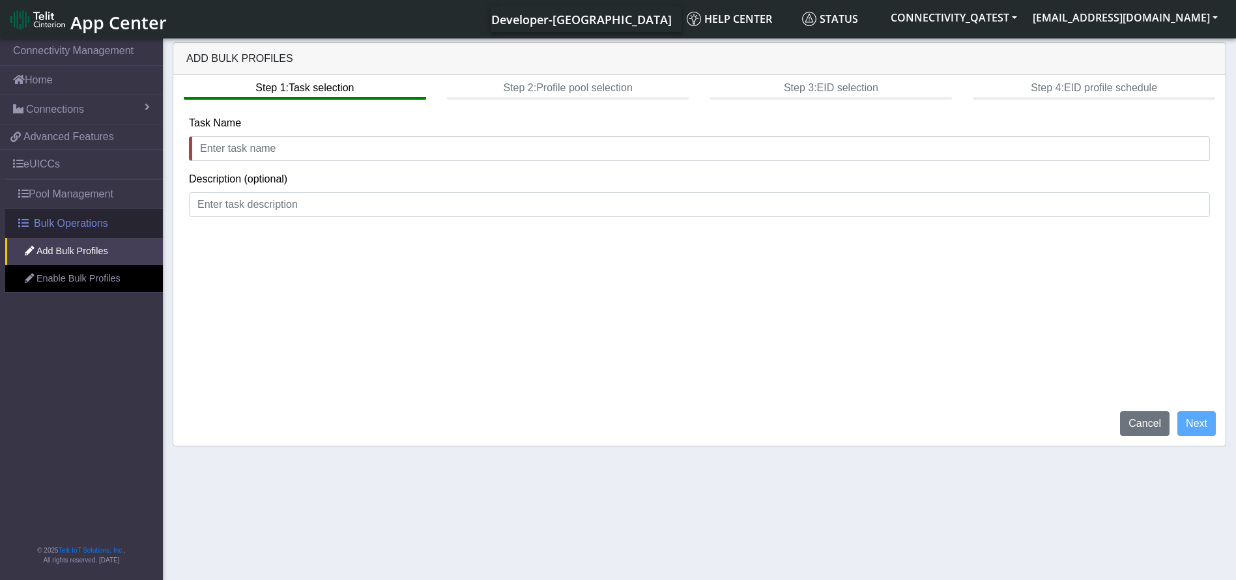
click at [71, 223] on span "Bulk Operations" at bounding box center [71, 224] width 74 height 16
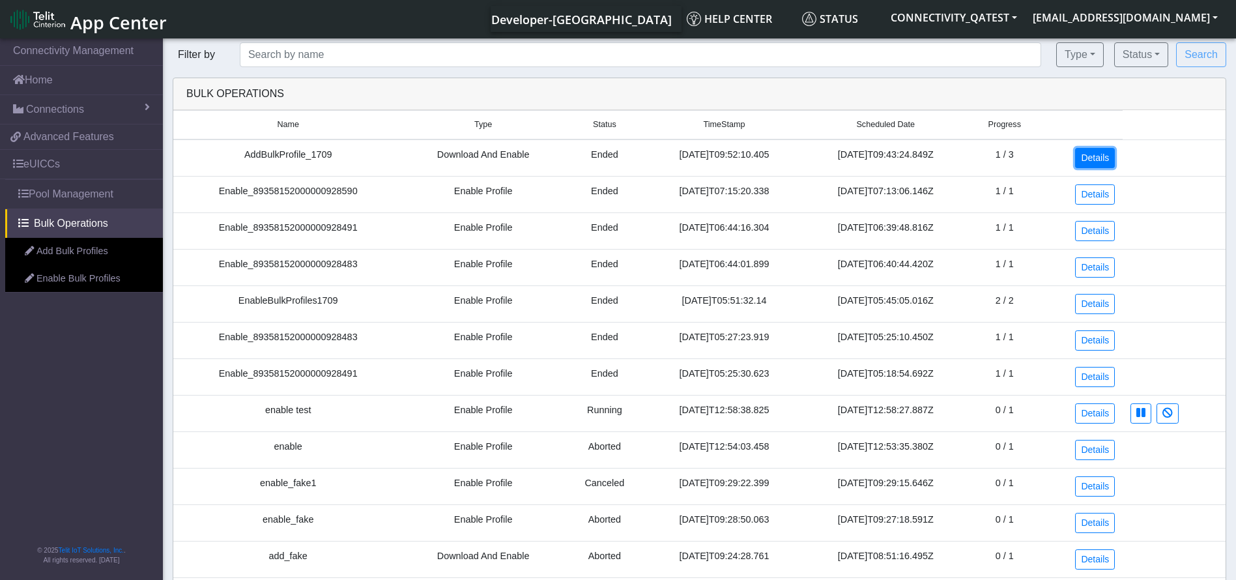
click at [1089, 152] on link "Details" at bounding box center [1095, 158] width 40 height 20
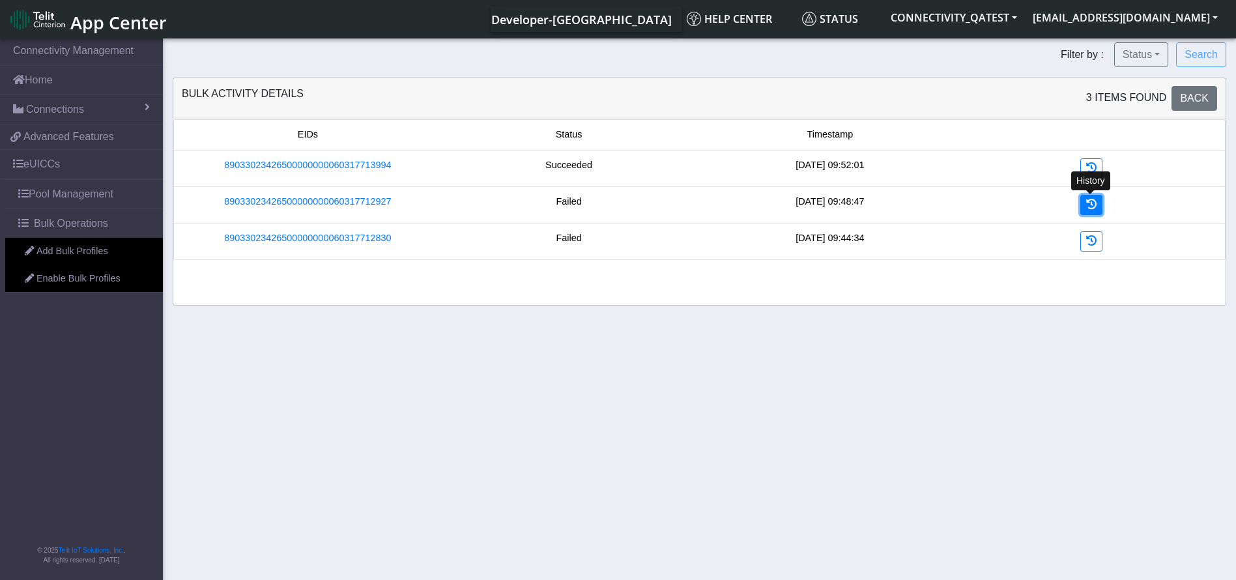
click at [1095, 206] on icon at bounding box center [1091, 204] width 10 height 10
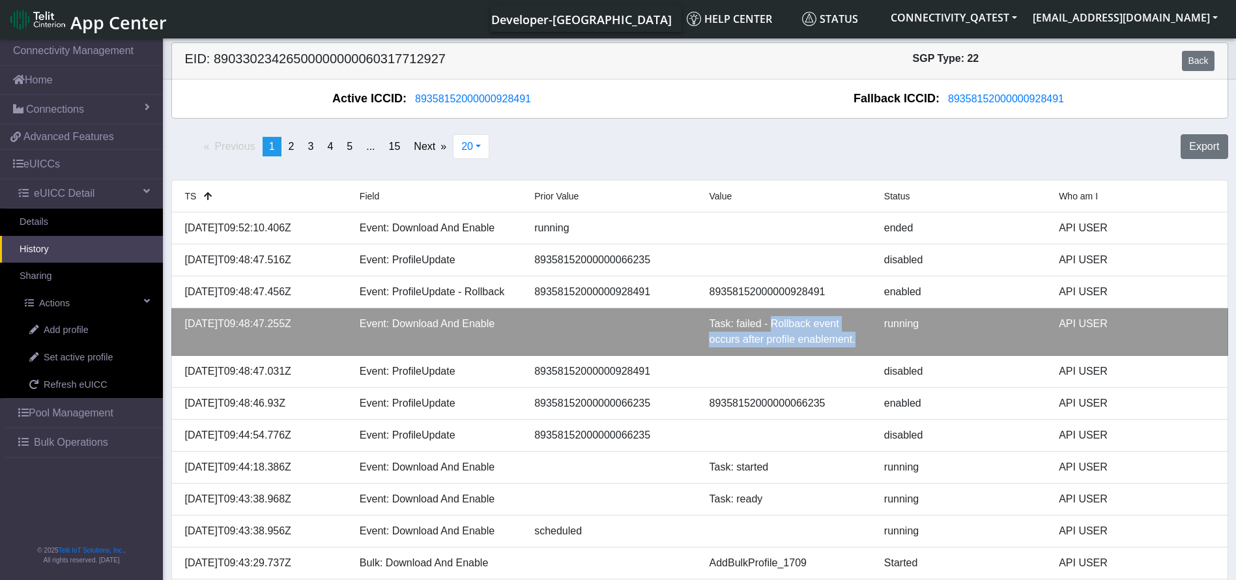
drag, startPoint x: 769, startPoint y: 317, endPoint x: 858, endPoint y: 336, distance: 91.1
click at [858, 336] on div "Task: failed - Rollback event occurs after profile enablement." at bounding box center [786, 331] width 175 height 31
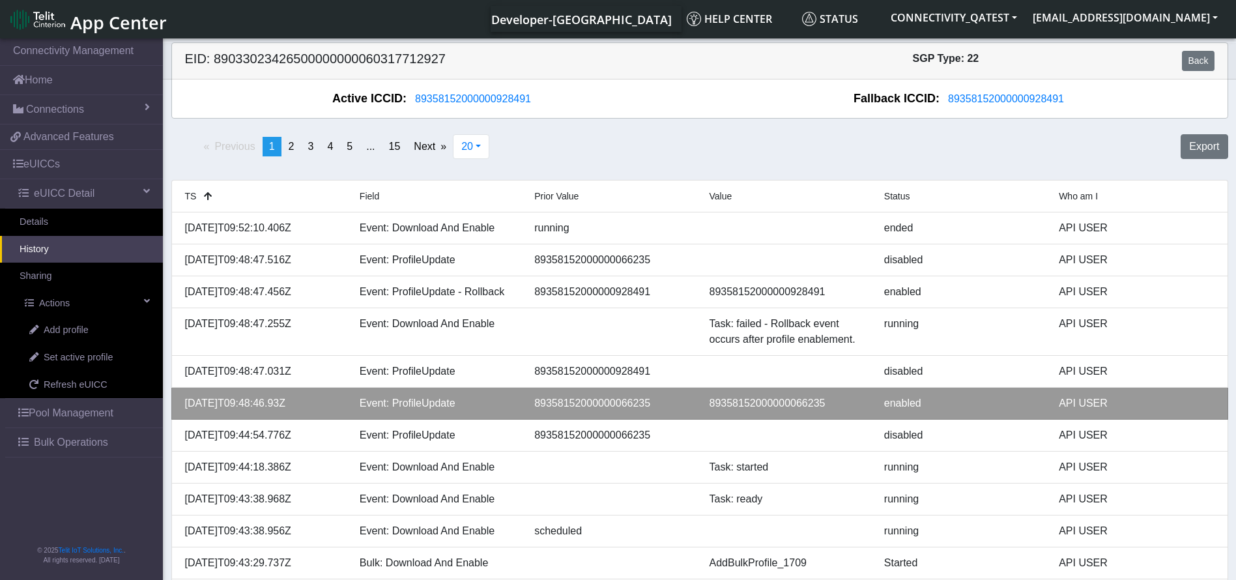
click at [786, 405] on div "89358152000000066235" at bounding box center [786, 404] width 175 height 16
click at [785, 405] on div "89358152000000066235" at bounding box center [786, 404] width 175 height 16
copy div "89358152000000066235"
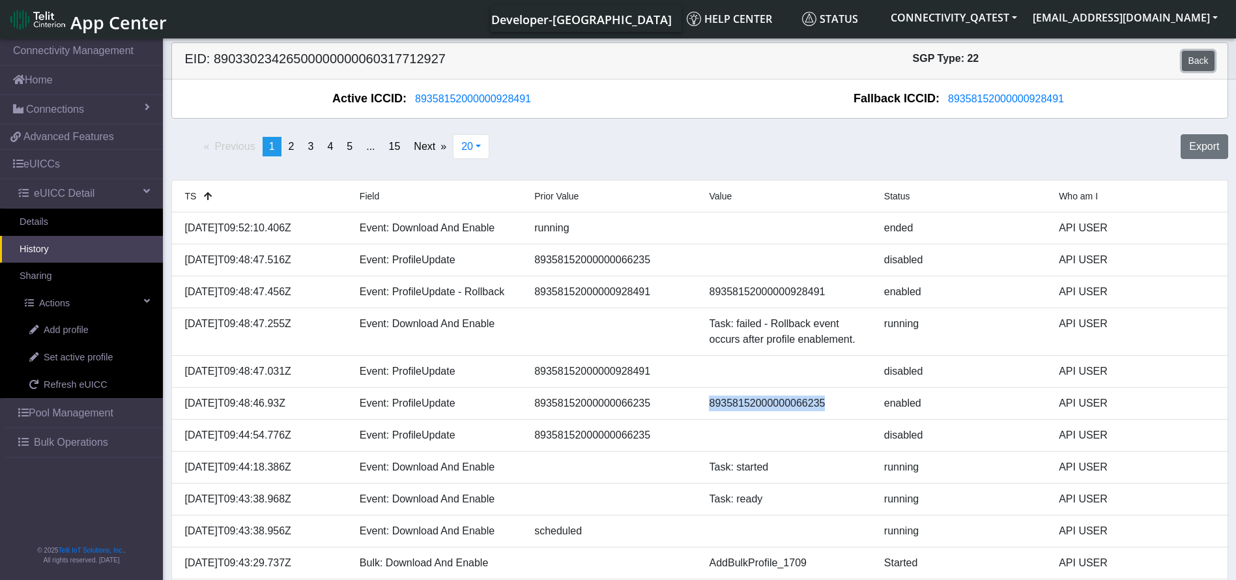
click at [1203, 62] on link "Back" at bounding box center [1198, 61] width 32 height 20
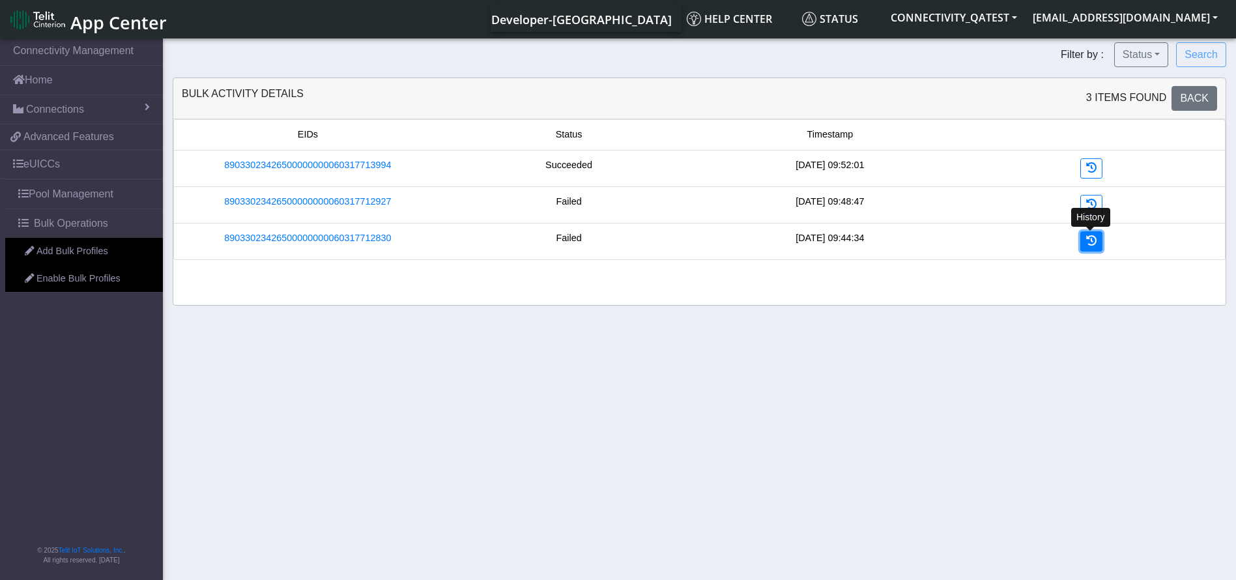
click at [1096, 244] on icon at bounding box center [1091, 240] width 10 height 10
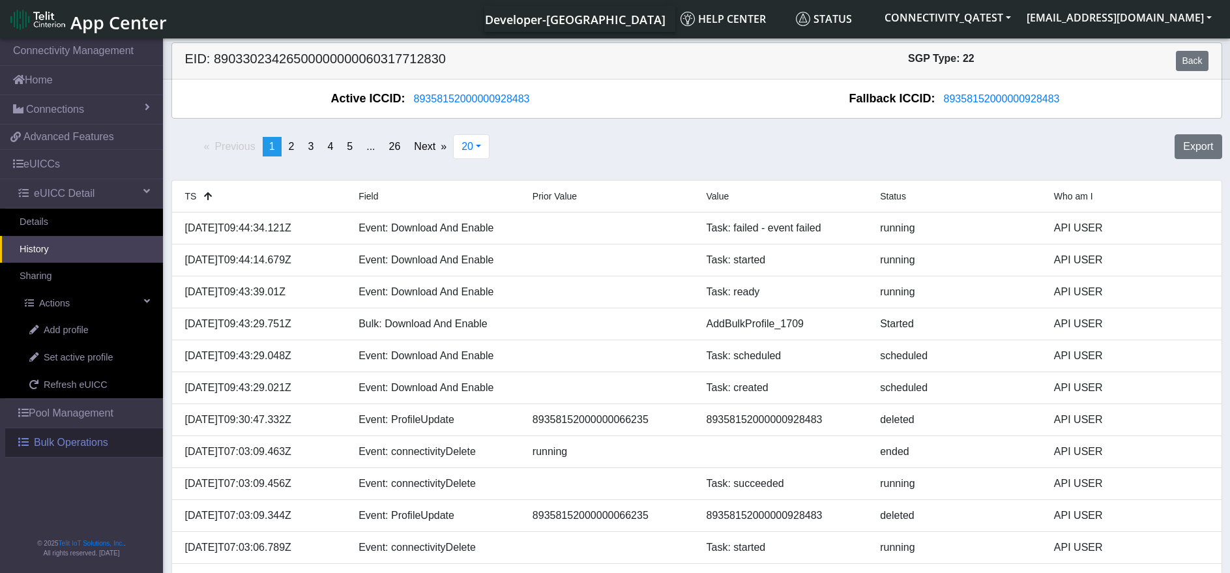
click at [100, 440] on span "Bulk Operations" at bounding box center [71, 443] width 74 height 16
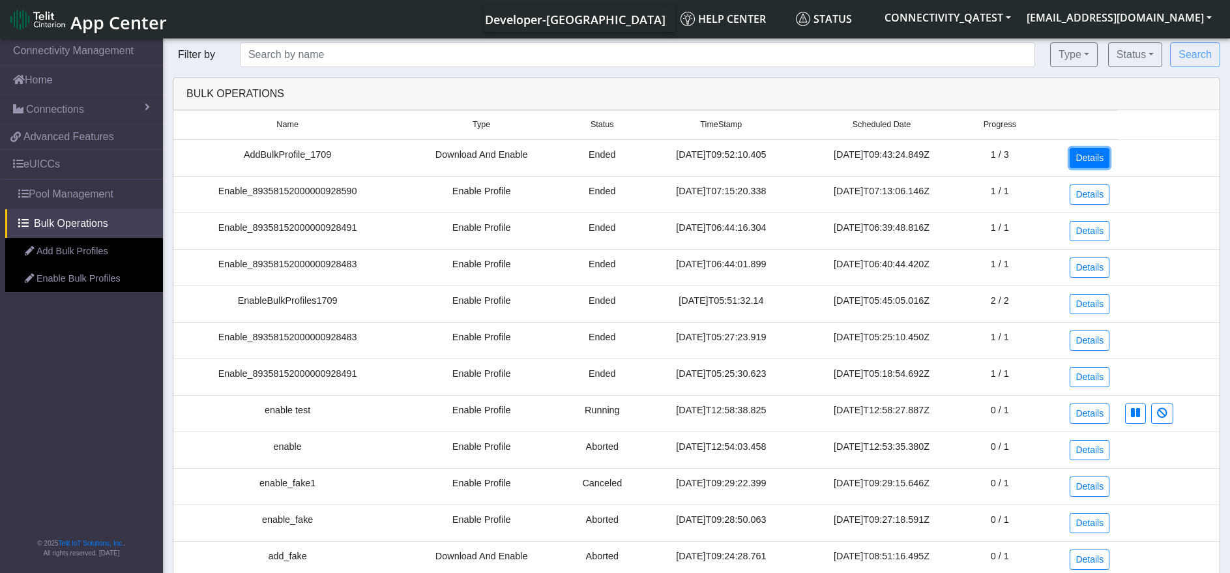
click at [1097, 157] on link "Details" at bounding box center [1089, 158] width 40 height 20
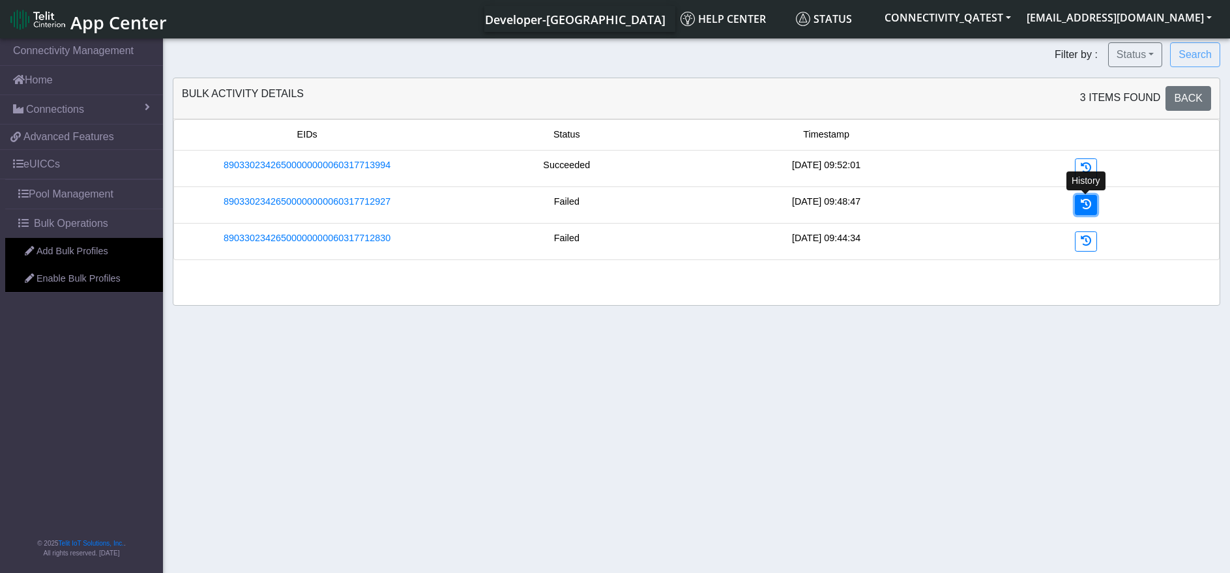
click at [1089, 210] on link at bounding box center [1085, 205] width 22 height 20
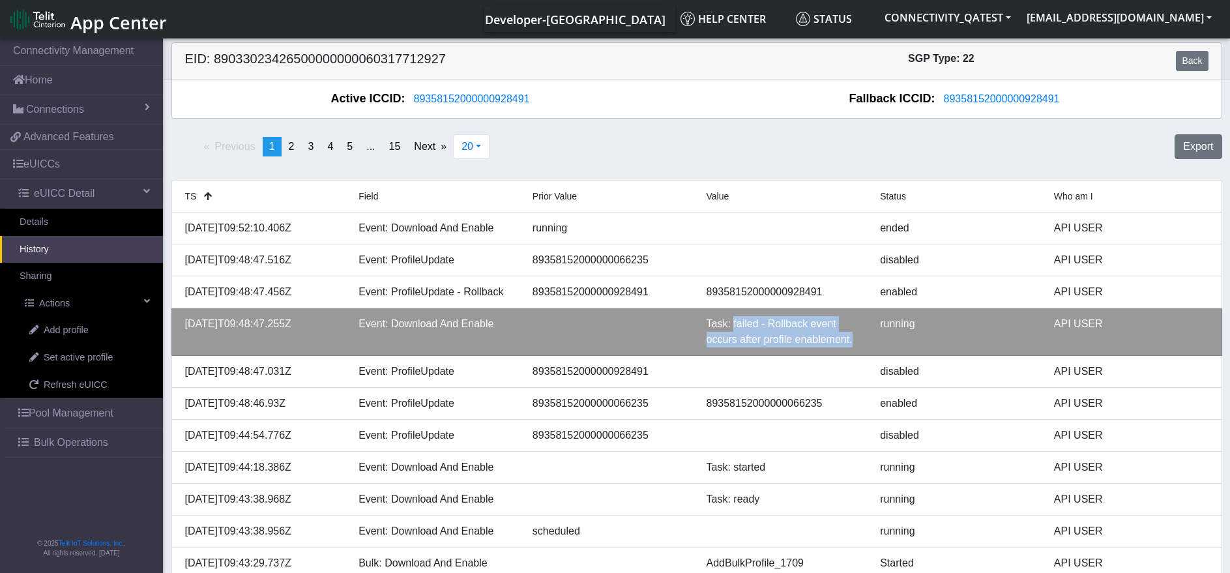
drag, startPoint x: 859, startPoint y: 342, endPoint x: 730, endPoint y: 326, distance: 130.0
click at [730, 326] on div "Task: failed - Rollback event occurs after profile enablement." at bounding box center [784, 331] width 174 height 31
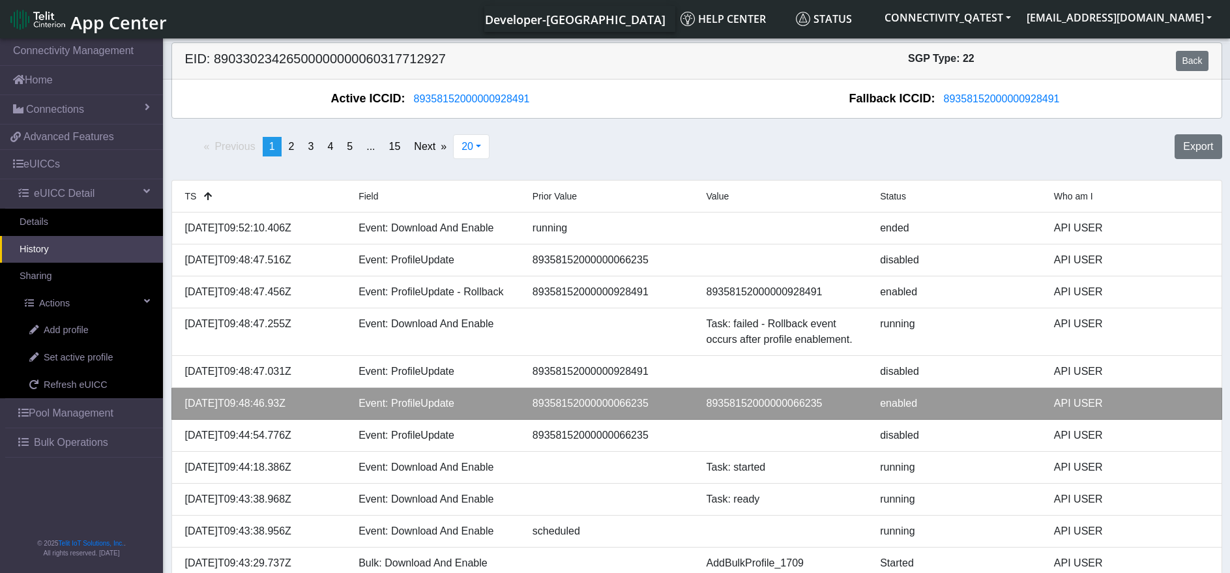
click at [788, 407] on div "89358152000000066235" at bounding box center [784, 404] width 174 height 16
copy div "89358152000000066235"
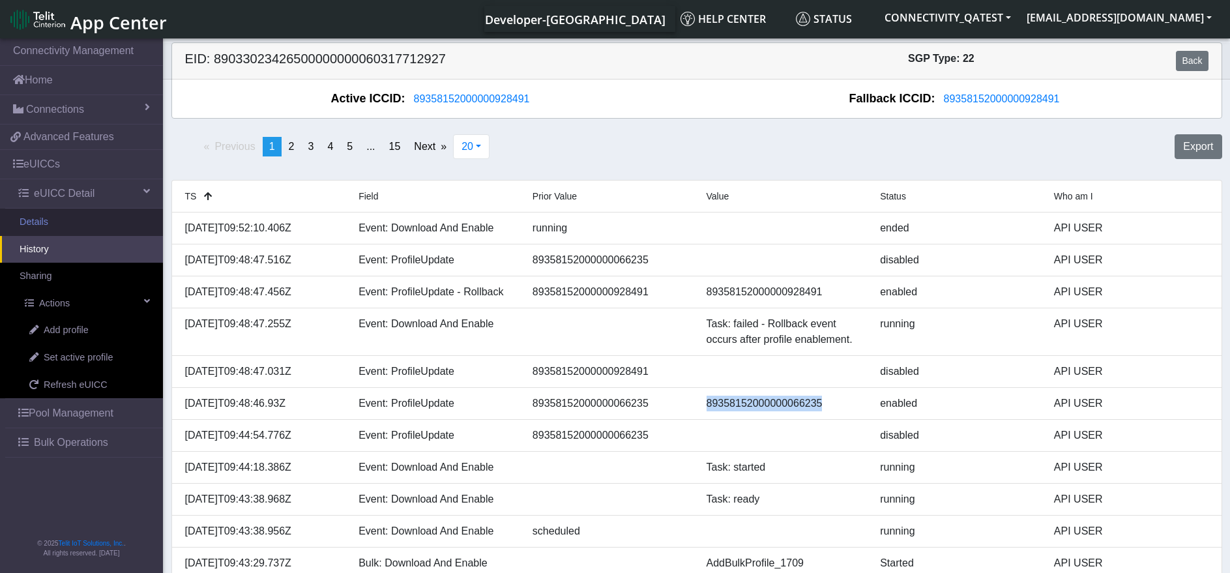
click at [25, 225] on link "Details" at bounding box center [81, 222] width 163 height 27
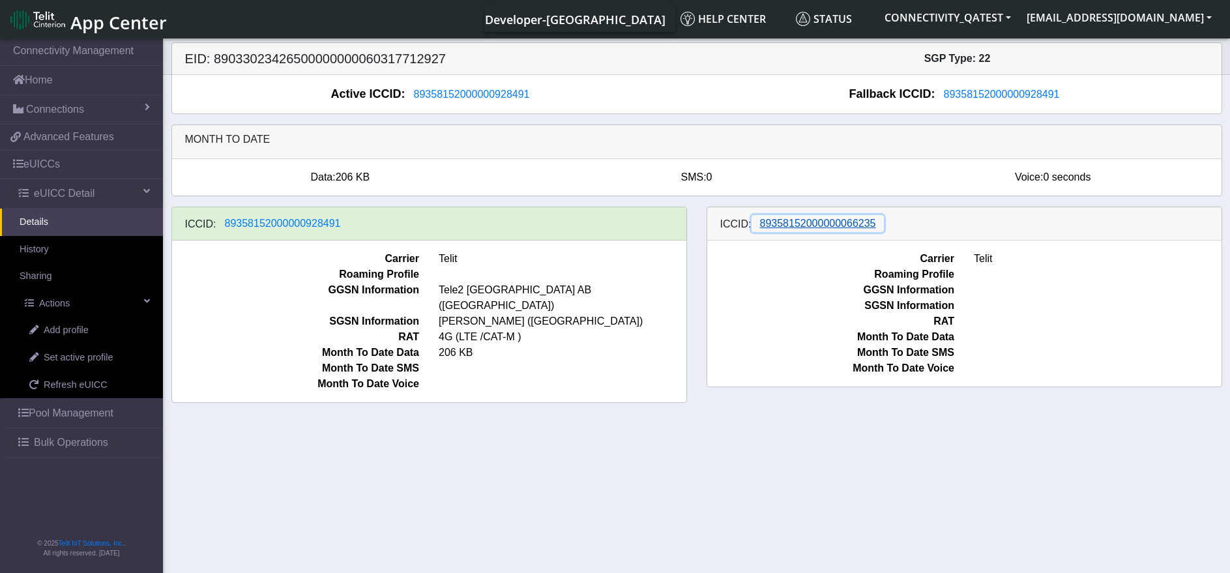
click at [838, 225] on span "89358152000000066235" at bounding box center [818, 223] width 116 height 11
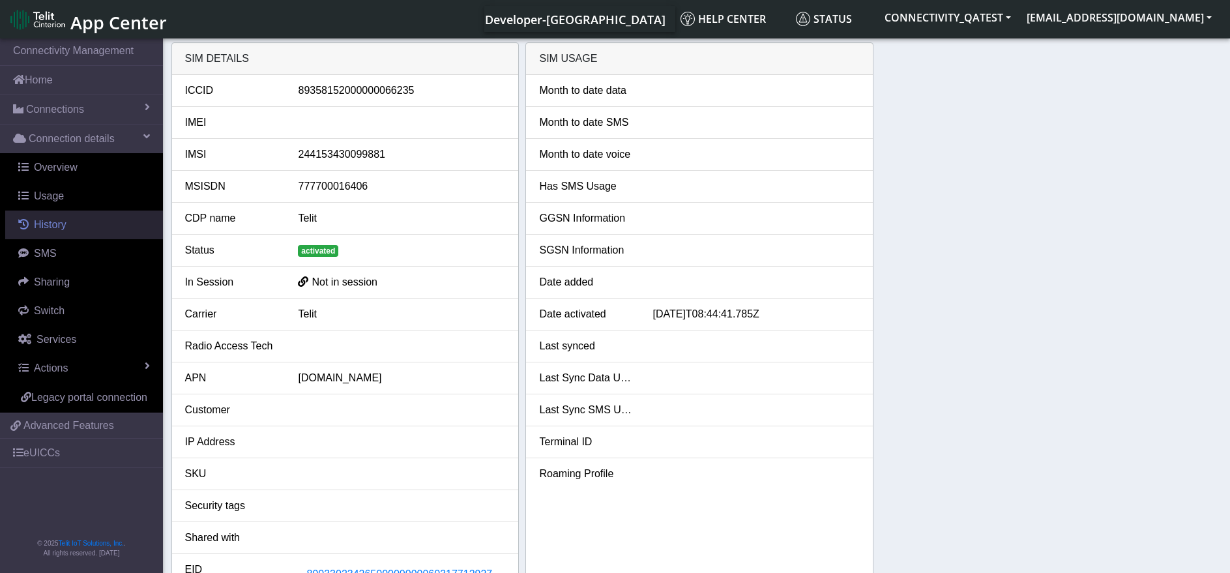
click at [68, 227] on link "History" at bounding box center [84, 224] width 158 height 29
click at [87, 221] on link "History" at bounding box center [84, 224] width 158 height 29
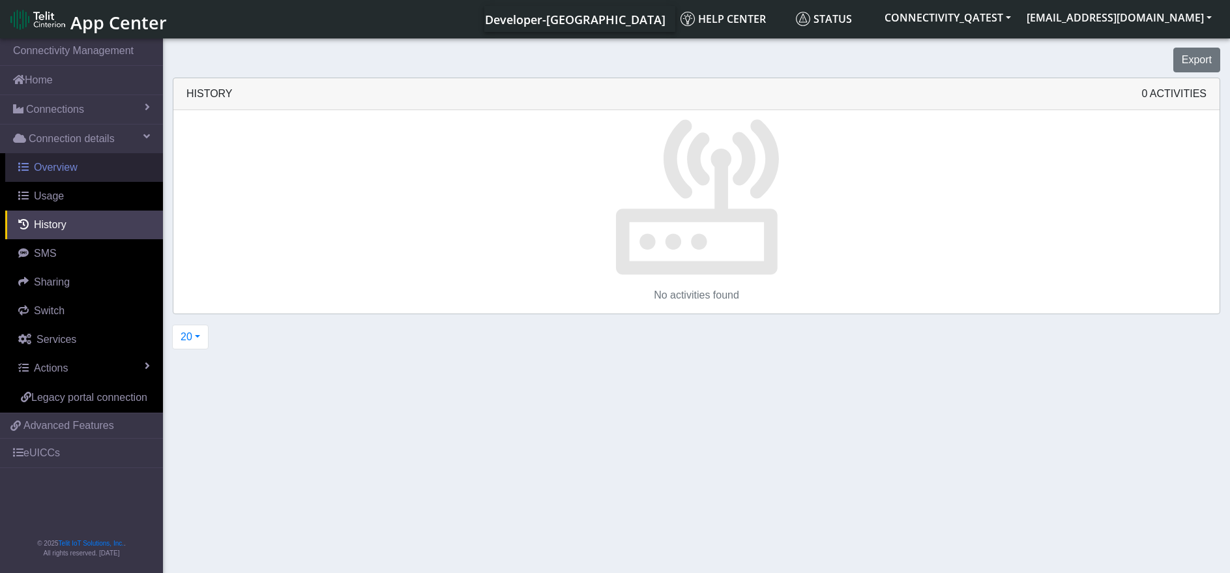
click at [80, 165] on link "Overview" at bounding box center [84, 167] width 158 height 29
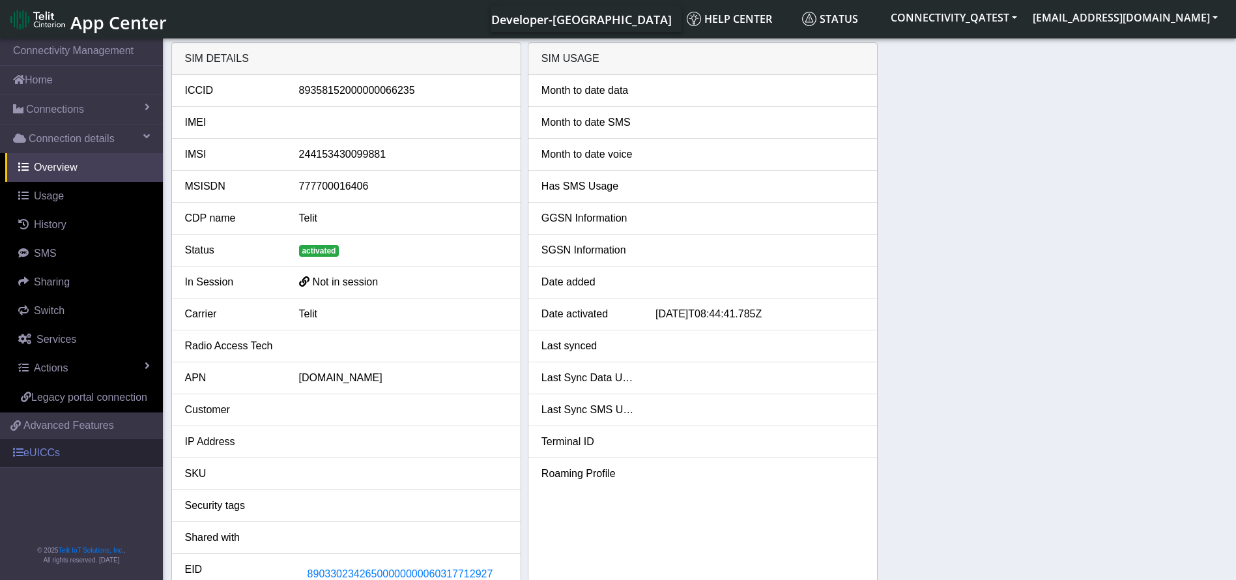
click at [65, 447] on link "eUICCs" at bounding box center [81, 453] width 163 height 29
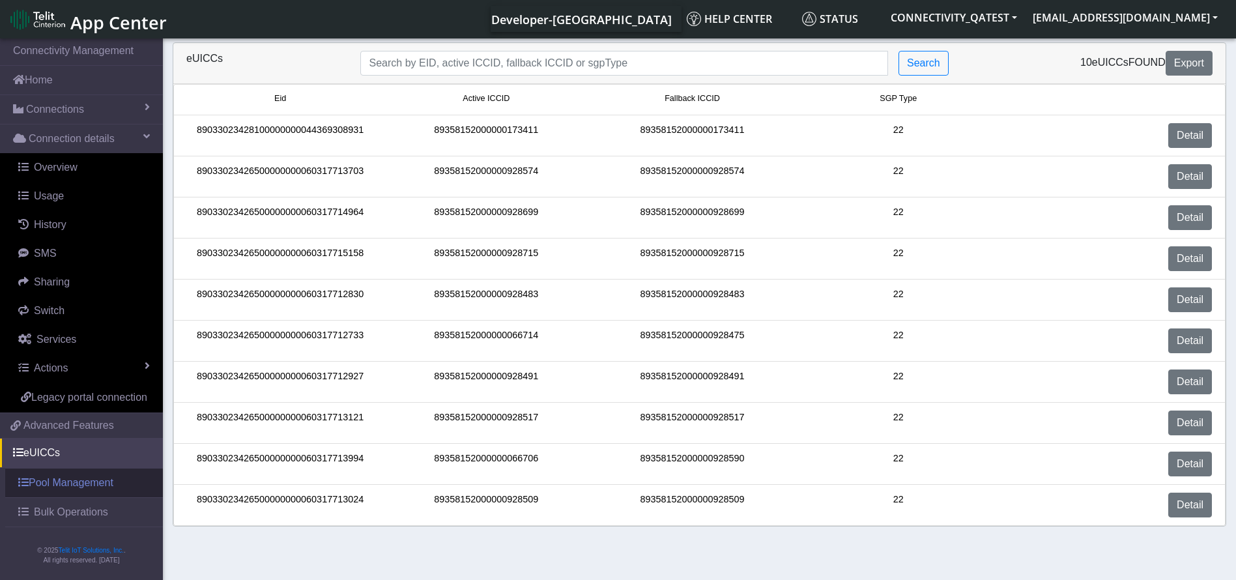
click at [71, 509] on span "Bulk Operations" at bounding box center [71, 512] width 74 height 16
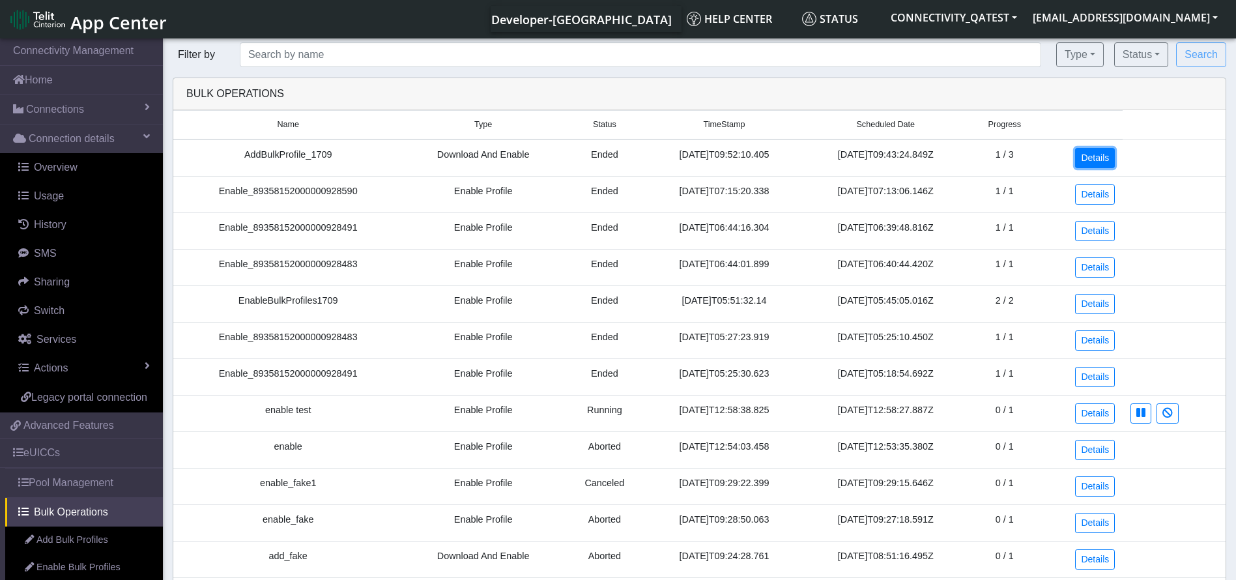
click at [1082, 152] on link "Details" at bounding box center [1095, 158] width 40 height 20
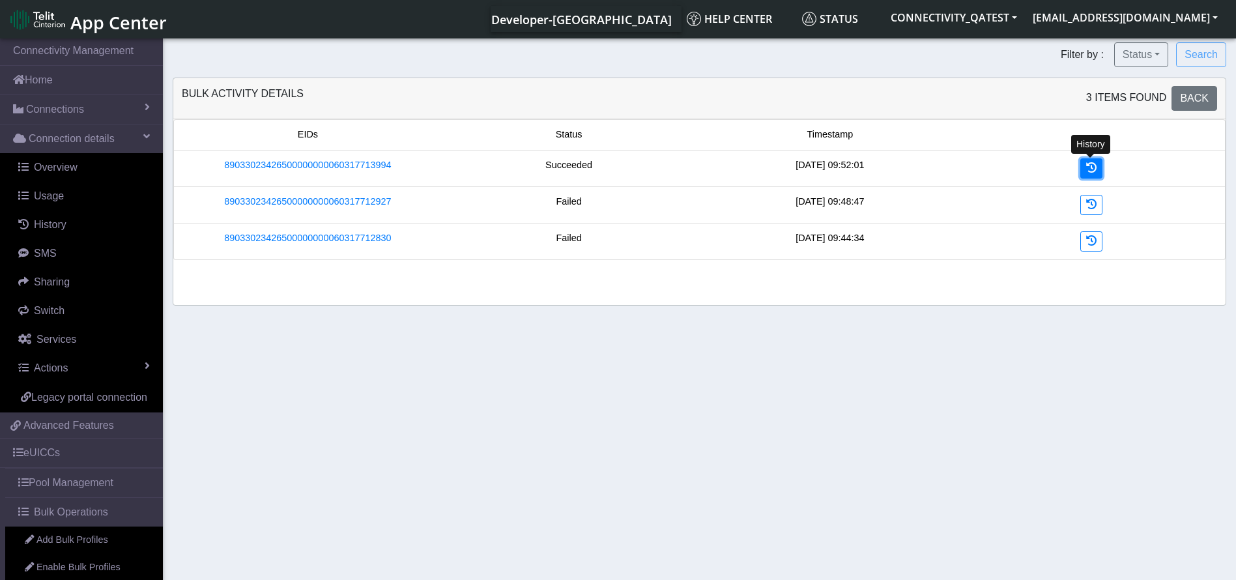
click at [1099, 165] on link at bounding box center [1091, 168] width 22 height 20
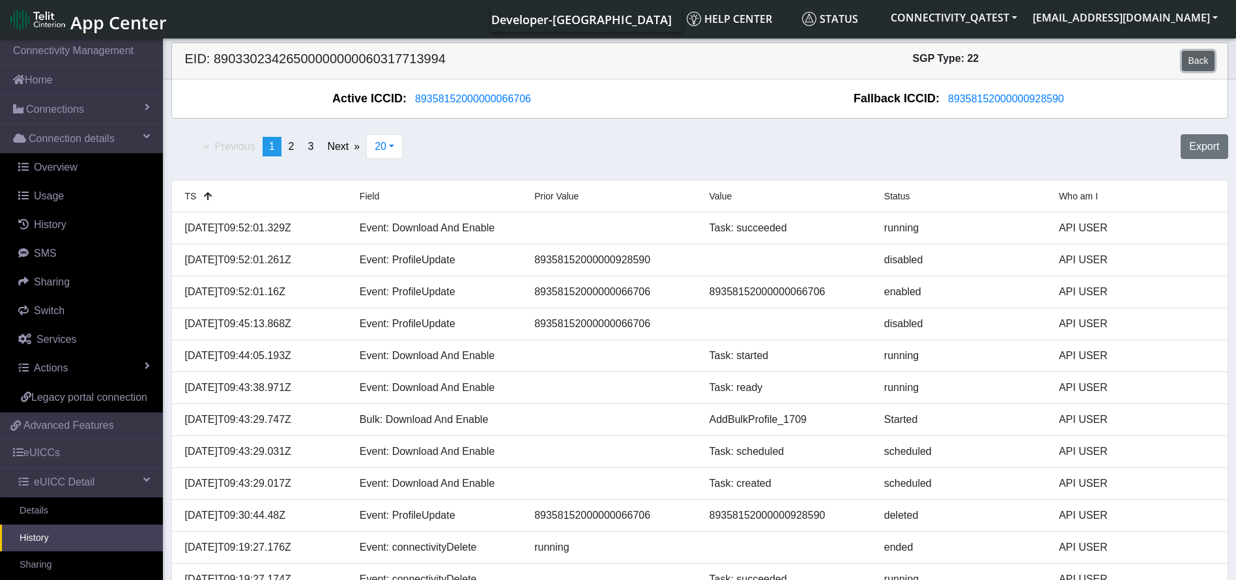
click at [1207, 60] on link "Back" at bounding box center [1198, 61] width 32 height 20
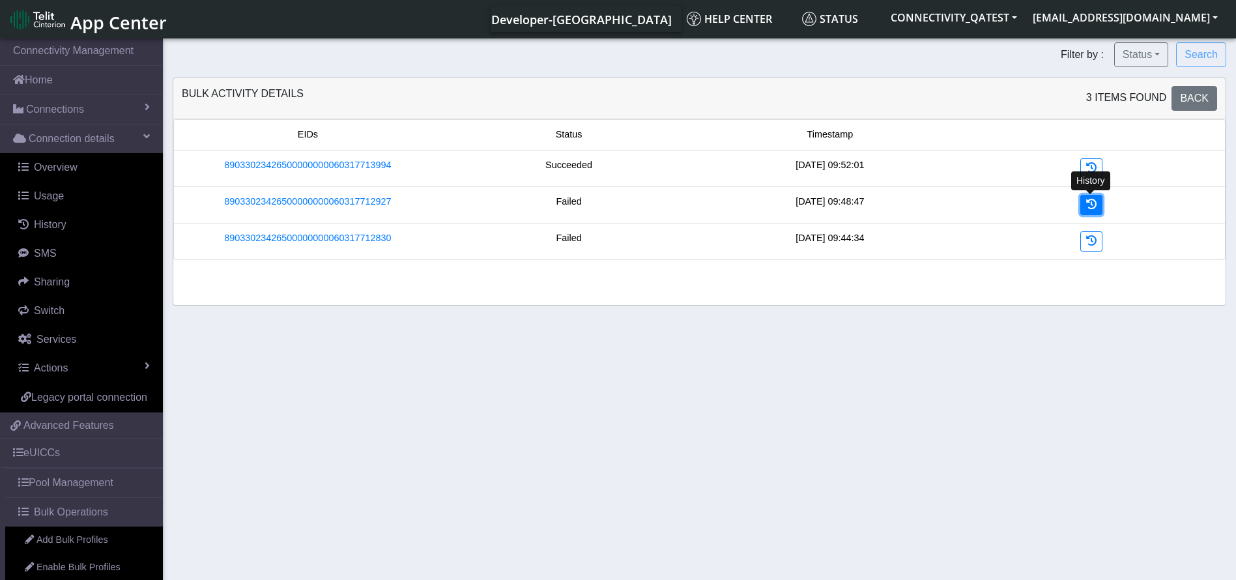
click at [1089, 198] on link at bounding box center [1091, 205] width 22 height 20
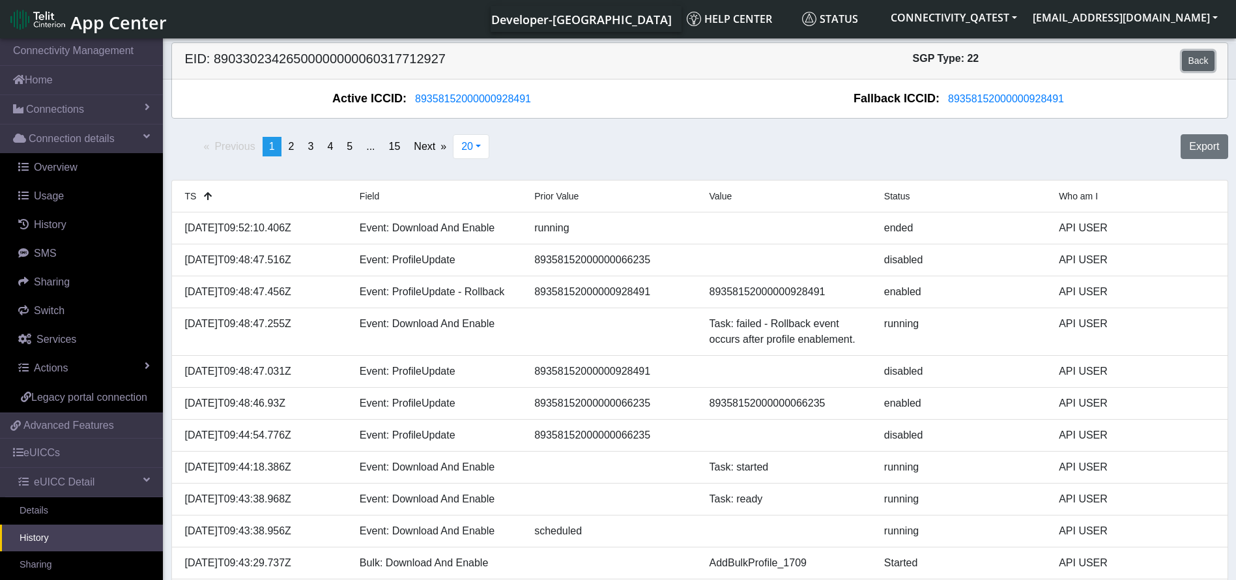
click at [1190, 59] on link "Back" at bounding box center [1198, 61] width 32 height 20
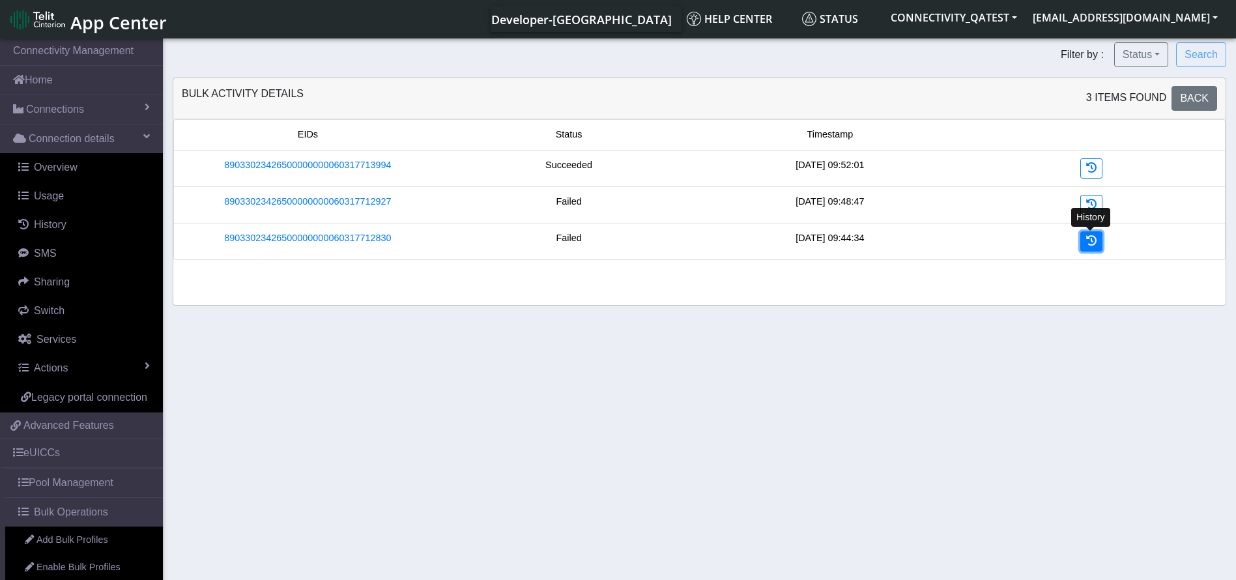
click at [1093, 243] on icon at bounding box center [1091, 240] width 10 height 10
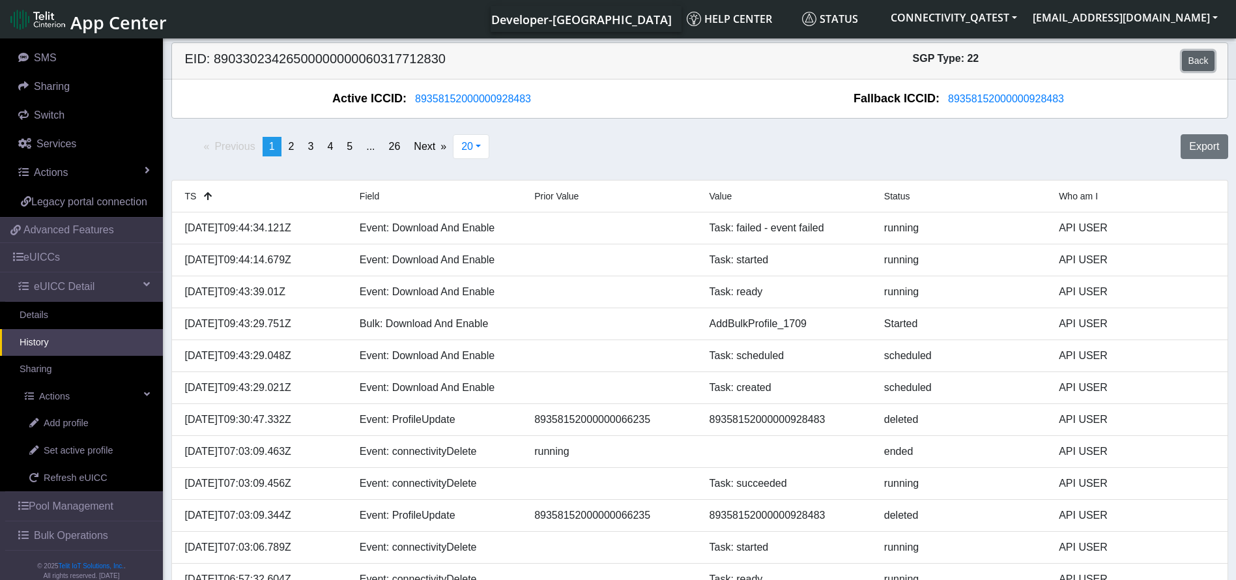
click at [1202, 57] on link "Back" at bounding box center [1198, 61] width 32 height 20
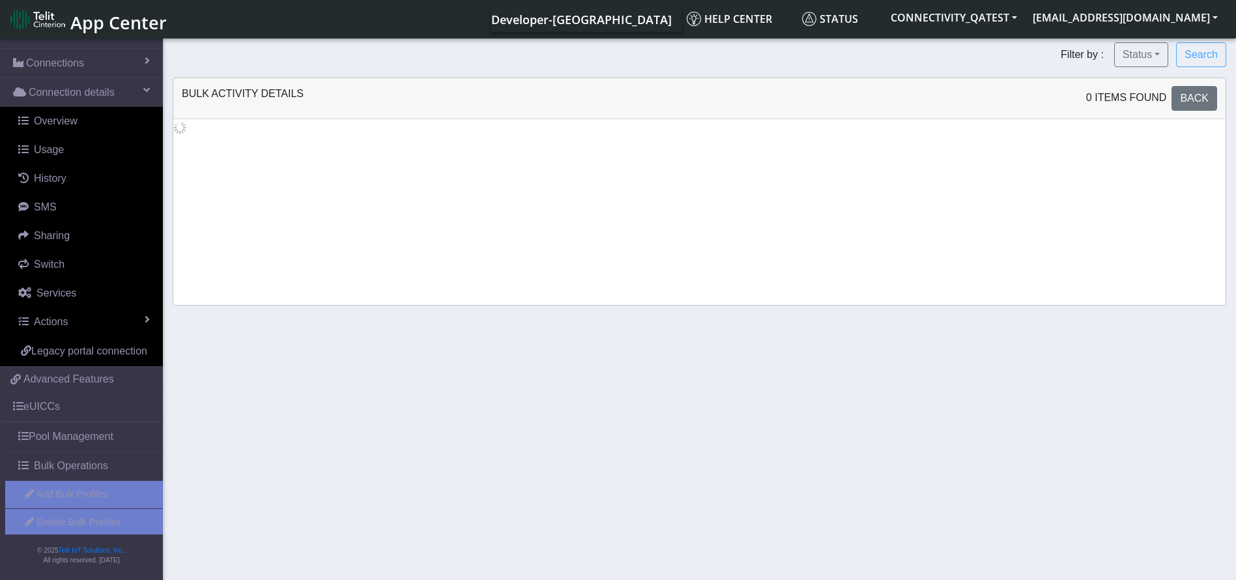
scroll to position [62, 0]
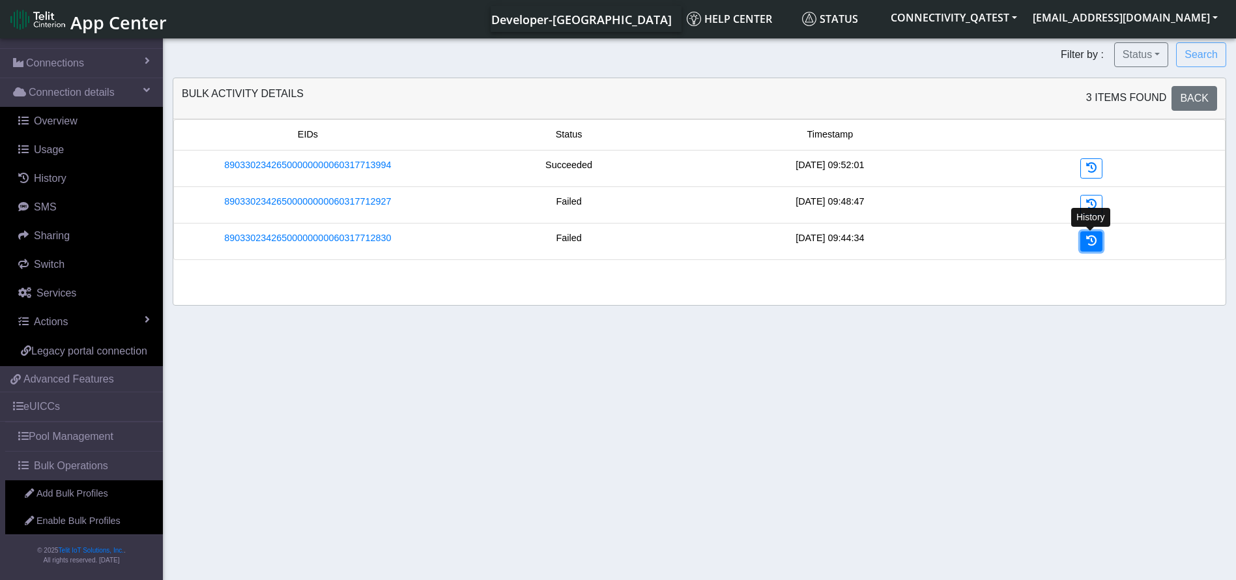
click at [1099, 240] on link at bounding box center [1091, 241] width 22 height 20
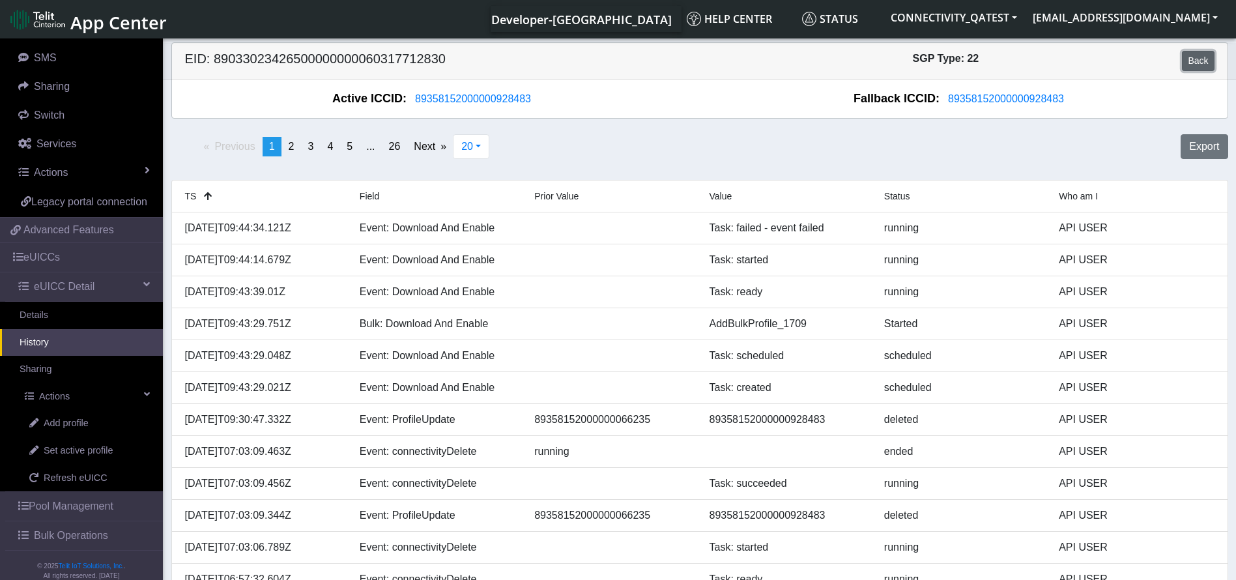
click at [1194, 63] on link "Back" at bounding box center [1198, 61] width 32 height 20
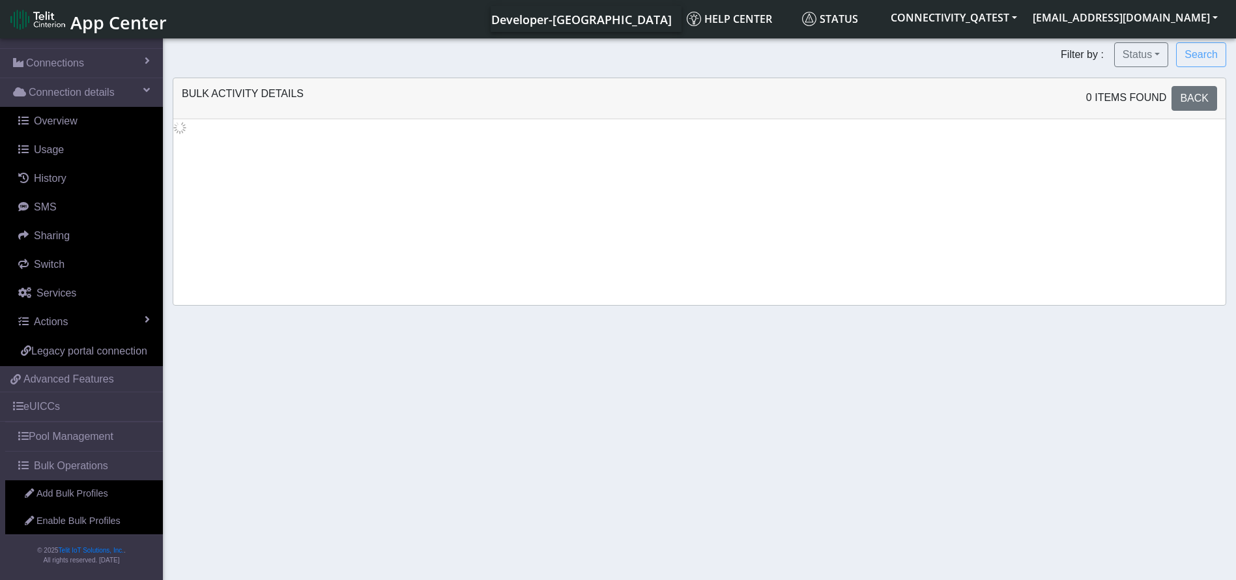
scroll to position [62, 0]
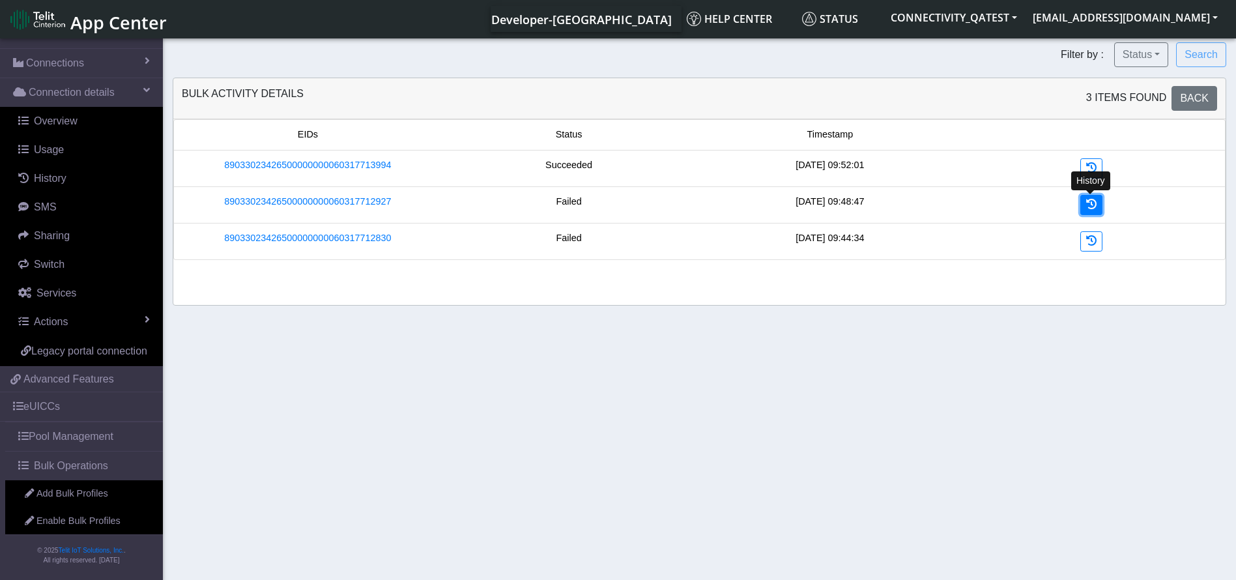
click at [1084, 201] on link at bounding box center [1091, 205] width 22 height 20
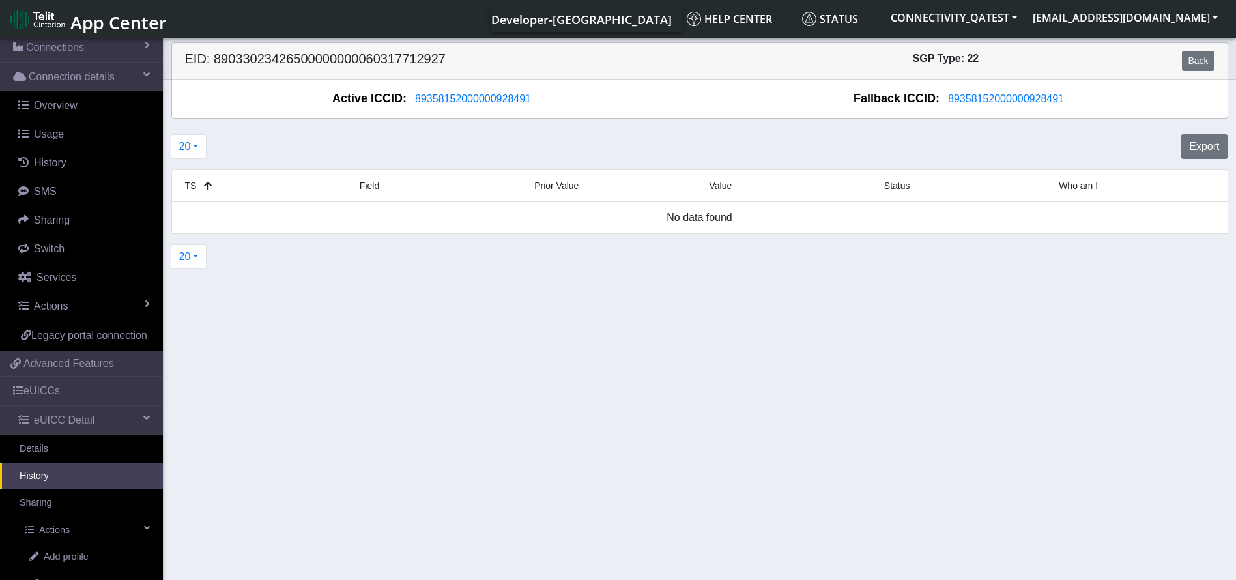
scroll to position [195, 0]
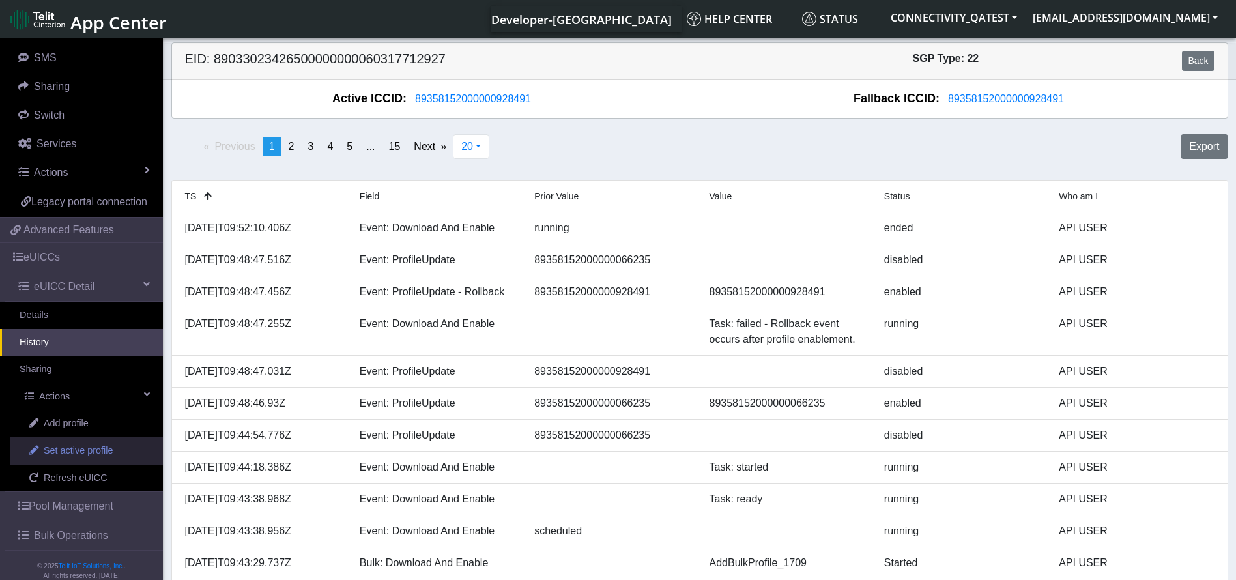
click at [74, 458] on span "Set active profile" at bounding box center [78, 451] width 69 height 14
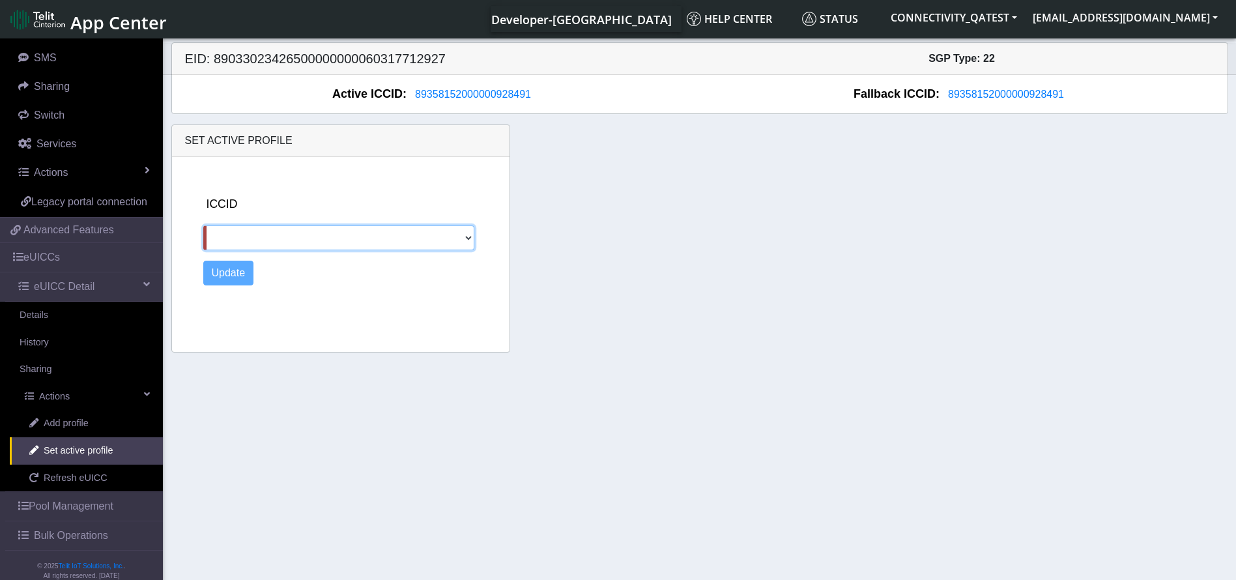
click at [446, 249] on select "89358152000000066235" at bounding box center [338, 237] width 271 height 25
select select "89358152000000066235"
click at [203, 225] on select "89358152000000066235" at bounding box center [338, 237] width 271 height 25
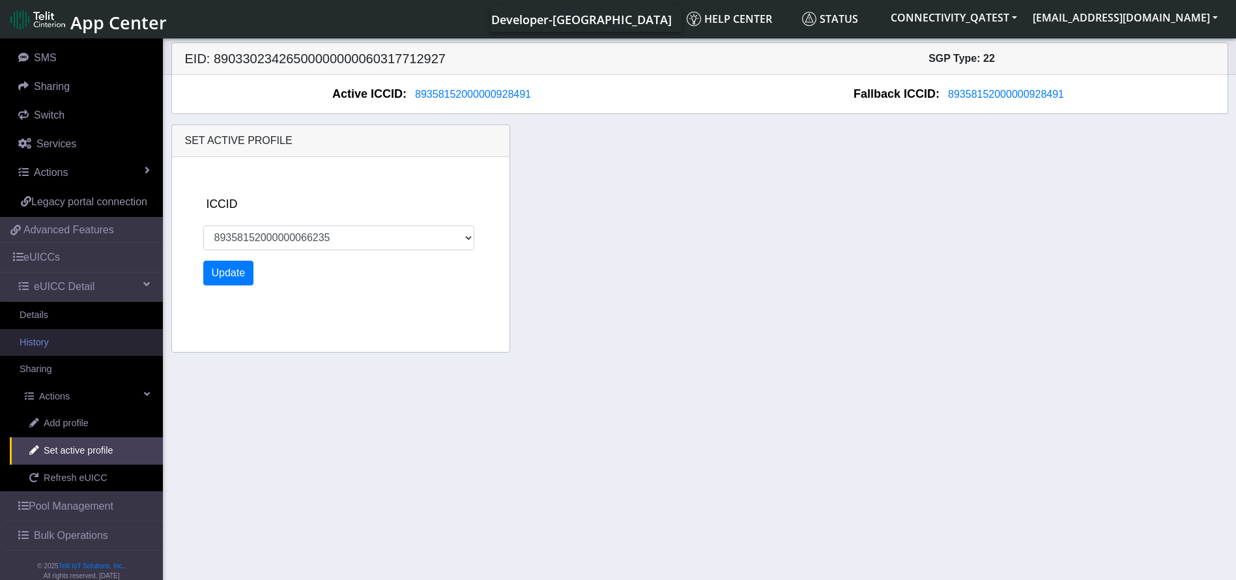
click at [54, 351] on link "History" at bounding box center [81, 342] width 163 height 27
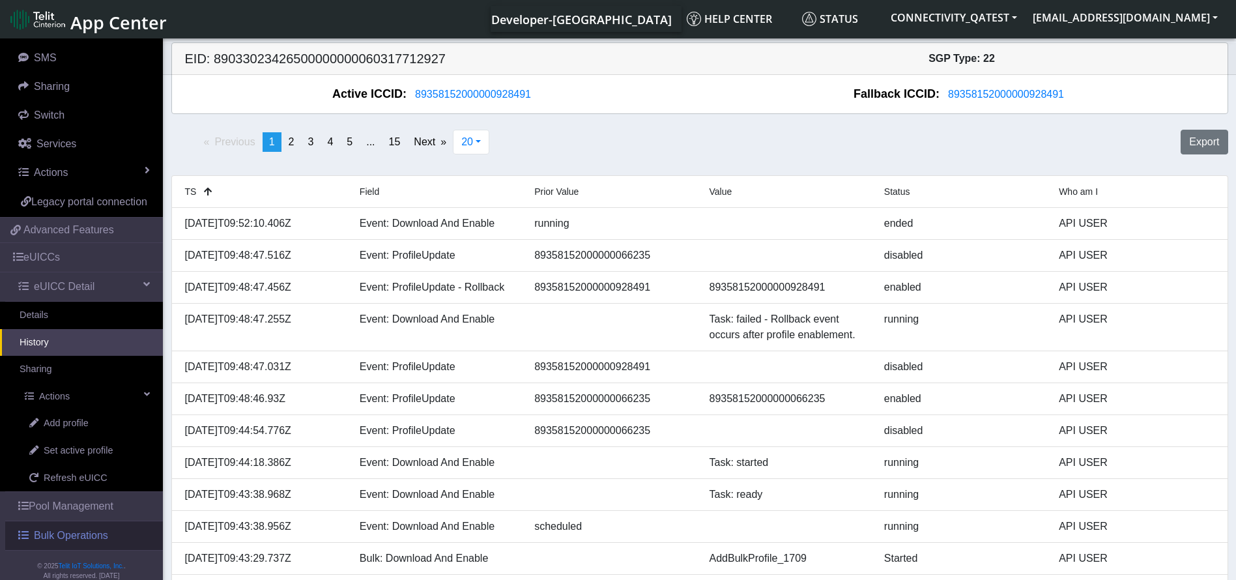
click at [90, 543] on span "Bulk Operations" at bounding box center [71, 536] width 74 height 16
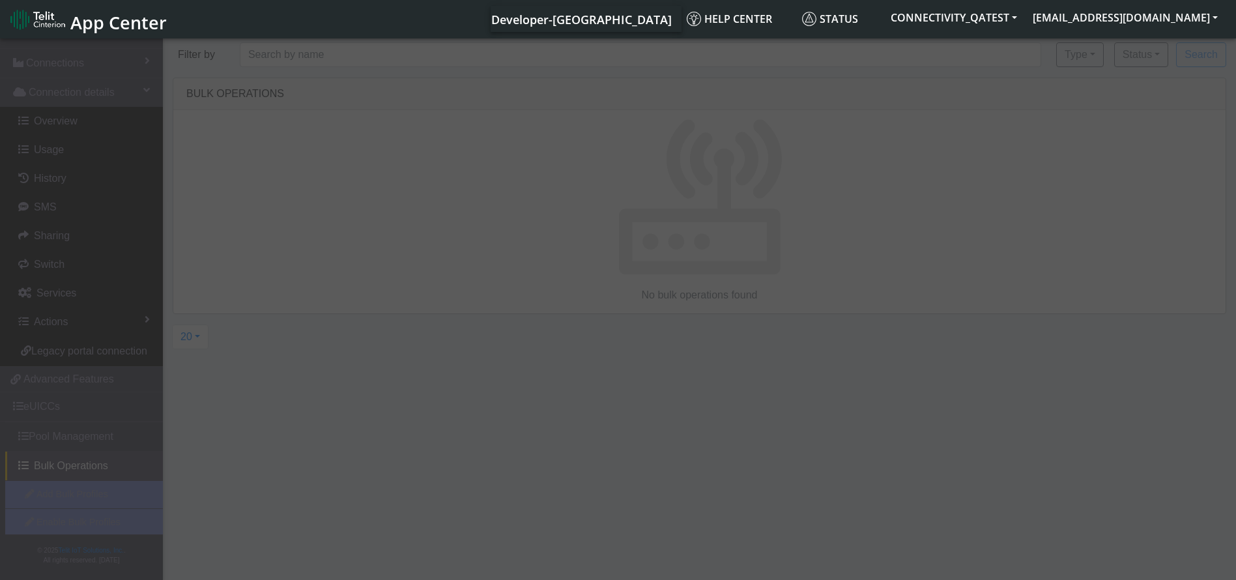
scroll to position [62, 0]
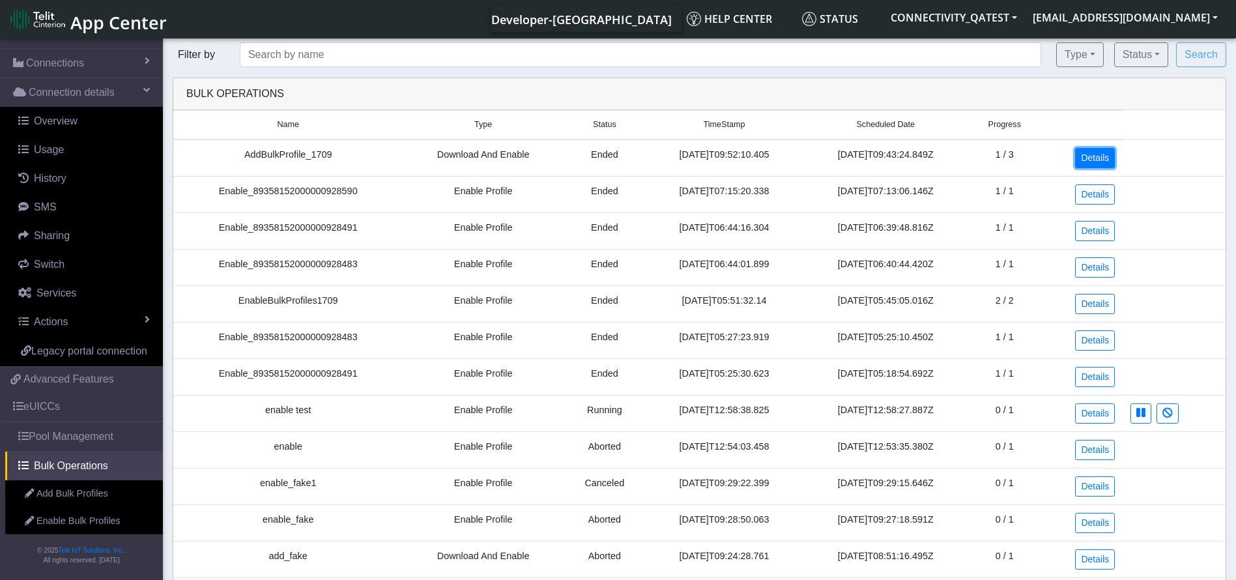
click at [1104, 157] on link "Details" at bounding box center [1095, 158] width 40 height 20
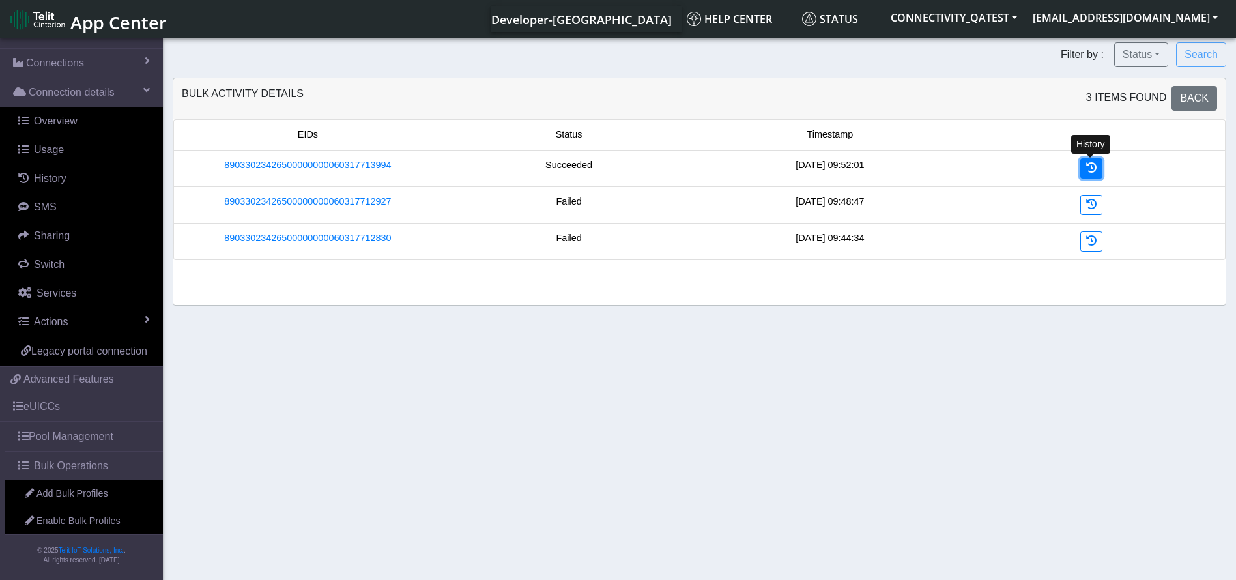
click at [1081, 167] on link at bounding box center [1091, 168] width 22 height 20
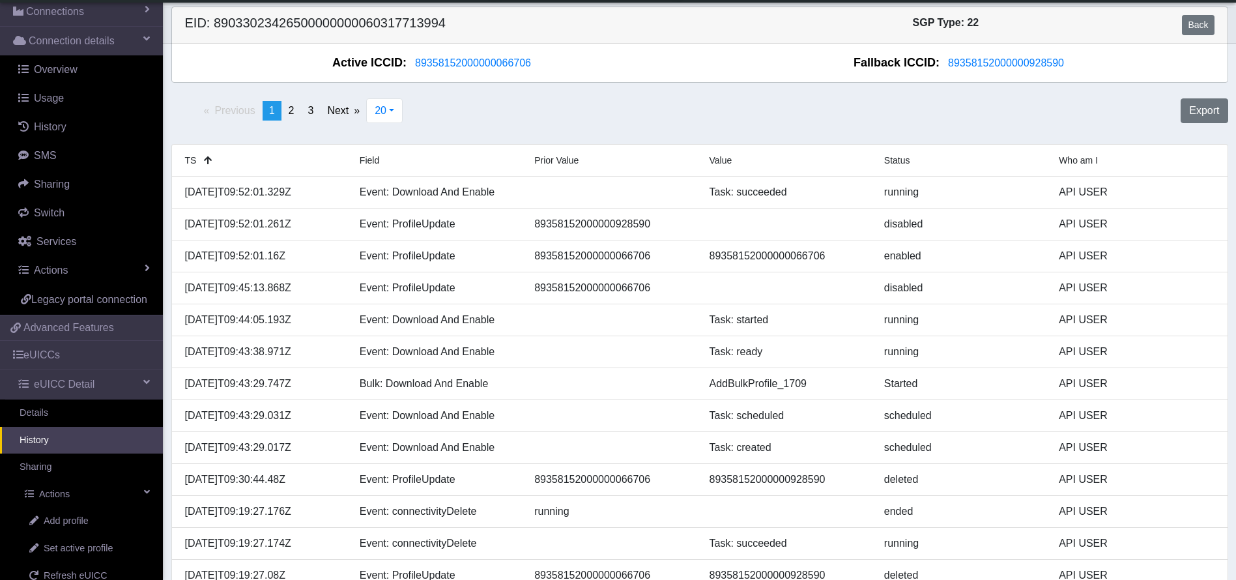
scroll to position [98, 0]
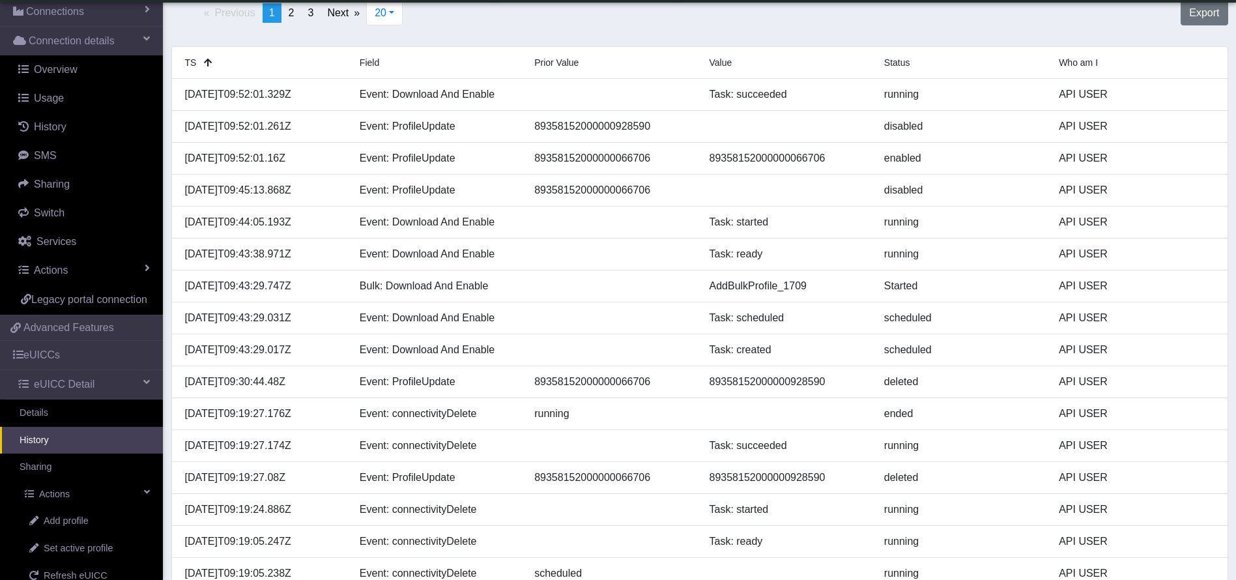
drag, startPoint x: 310, startPoint y: 345, endPoint x: 164, endPoint y: 350, distance: 146.7
click at [164, 350] on div "TS Field Prior Value Value Status Who am I 2025-09-17T09:52:01.329Z Event: Down…" at bounding box center [700, 381] width 1076 height 671
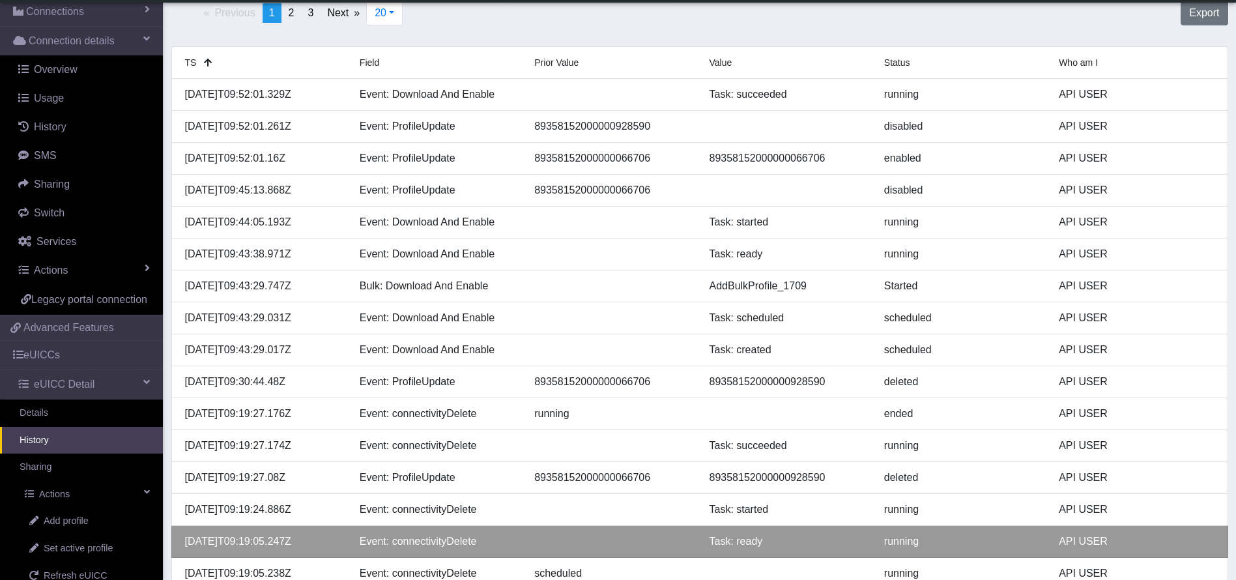
copy div "2025-09-17T09:43:29.017Z"
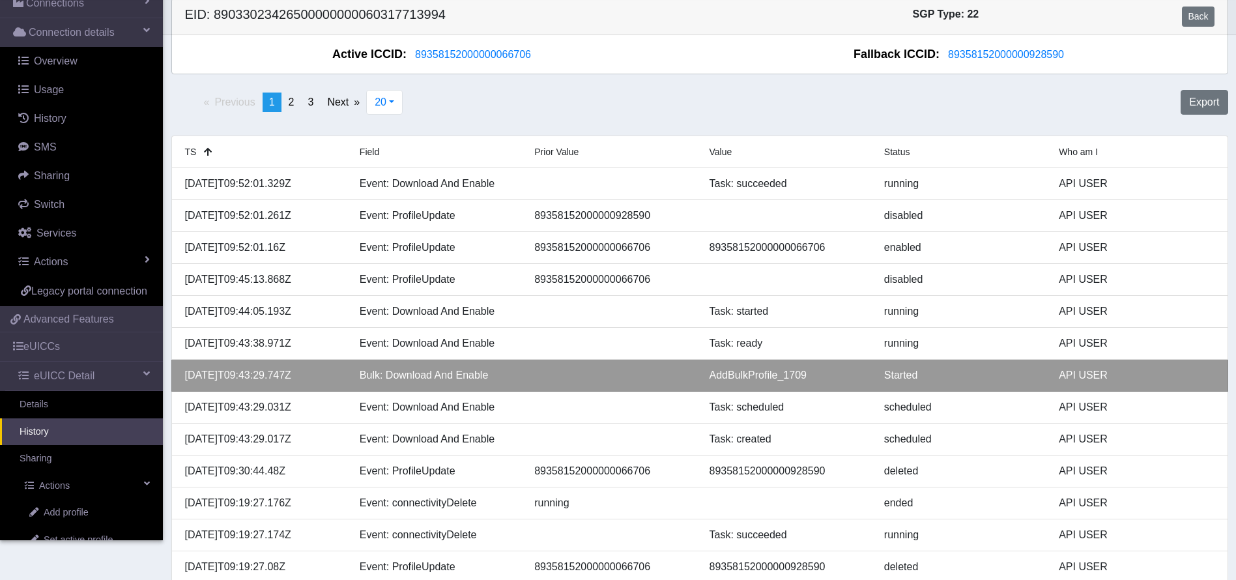
scroll to position [0, 0]
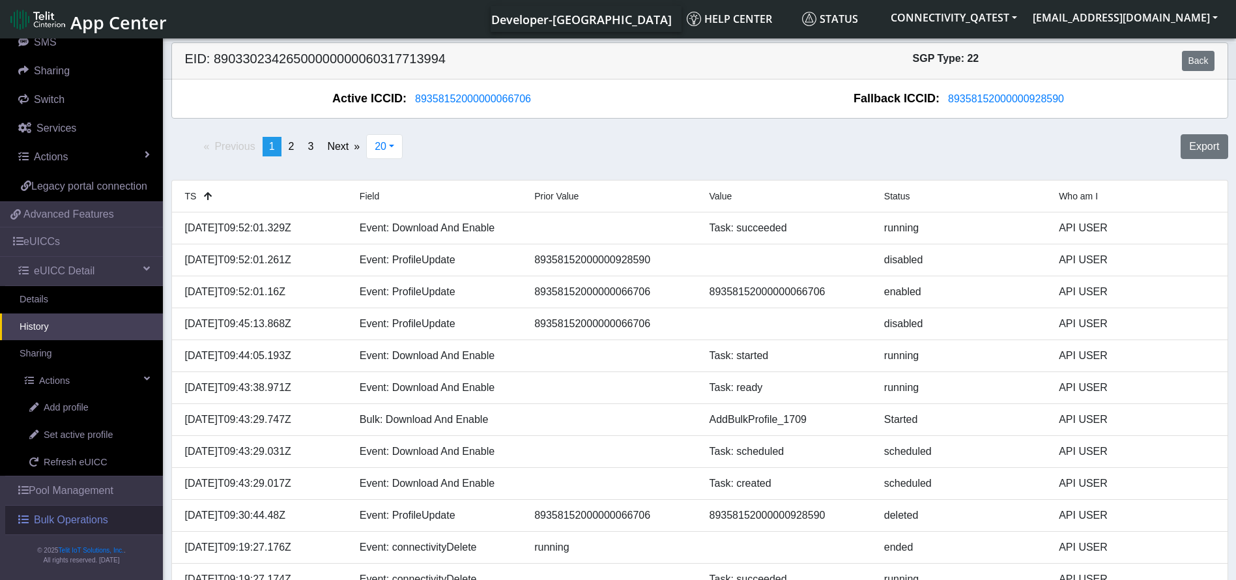
click at [79, 532] on link "Bulk Operations" at bounding box center [84, 520] width 158 height 29
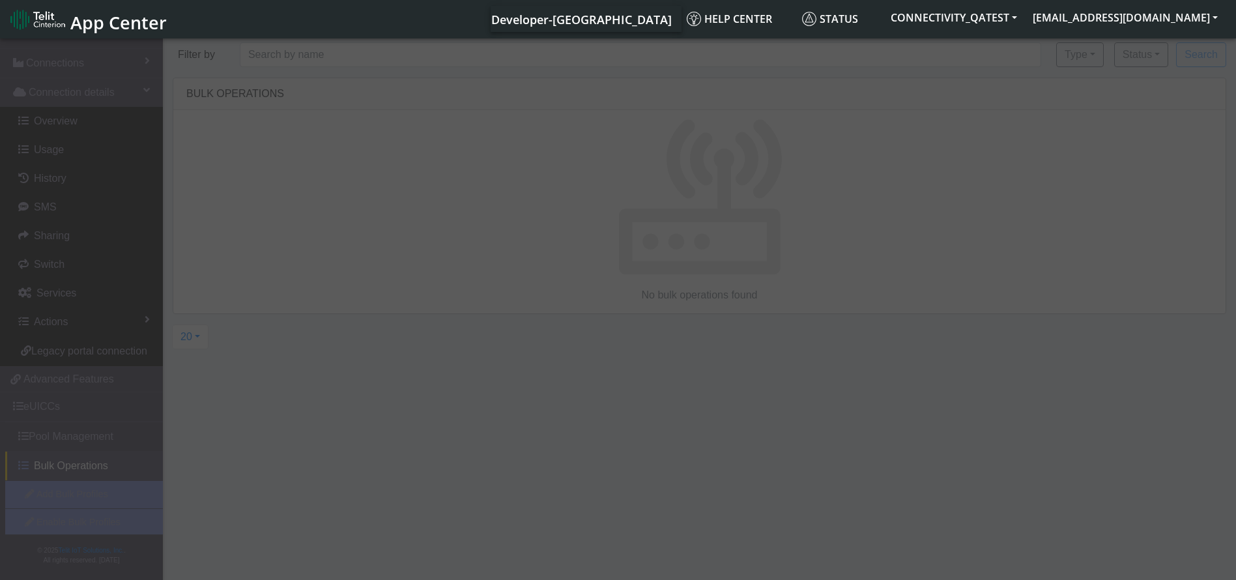
scroll to position [62, 0]
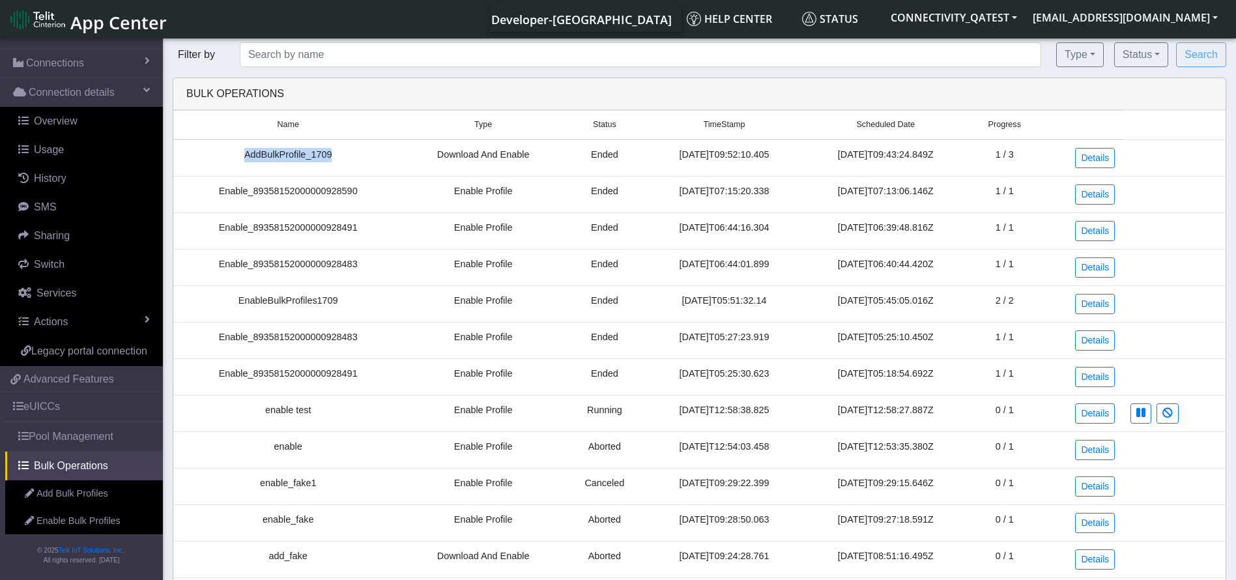
drag, startPoint x: 354, startPoint y: 153, endPoint x: 220, endPoint y: 152, distance: 134.9
click at [220, 152] on td "AddBulkProfile_1709" at bounding box center [287, 157] width 229 height 37
drag, startPoint x: 346, startPoint y: 296, endPoint x: 220, endPoint y: 304, distance: 126.0
click at [220, 304] on td "EnableBulkProfiles1709" at bounding box center [287, 303] width 229 height 36
click at [1087, 165] on link "Details" at bounding box center [1095, 158] width 40 height 20
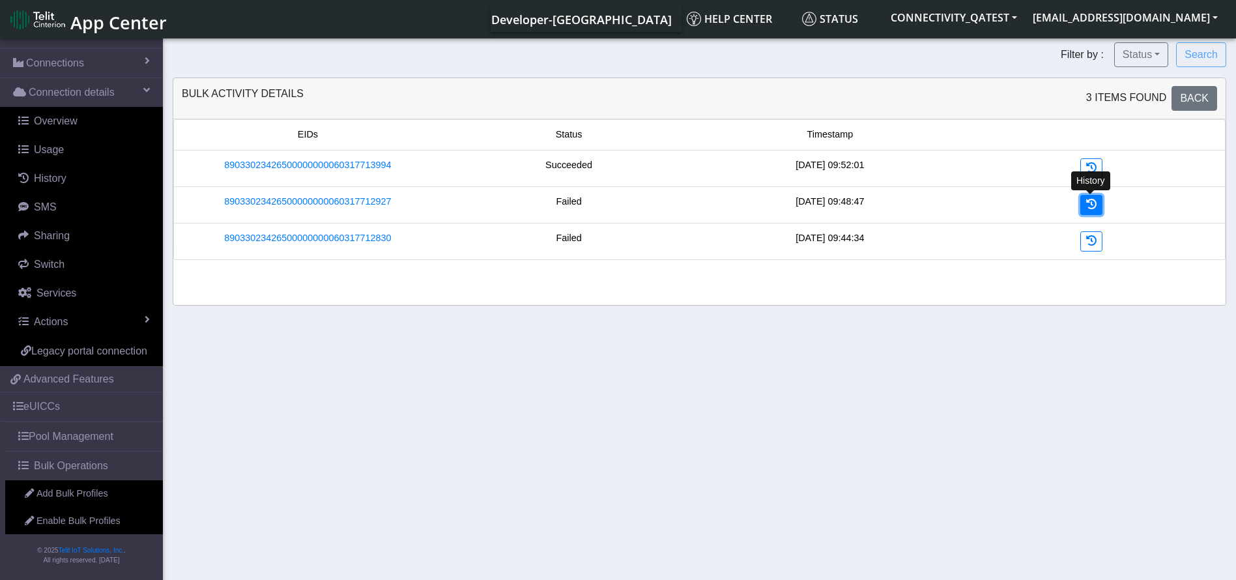
click at [1094, 208] on icon at bounding box center [1091, 204] width 10 height 10
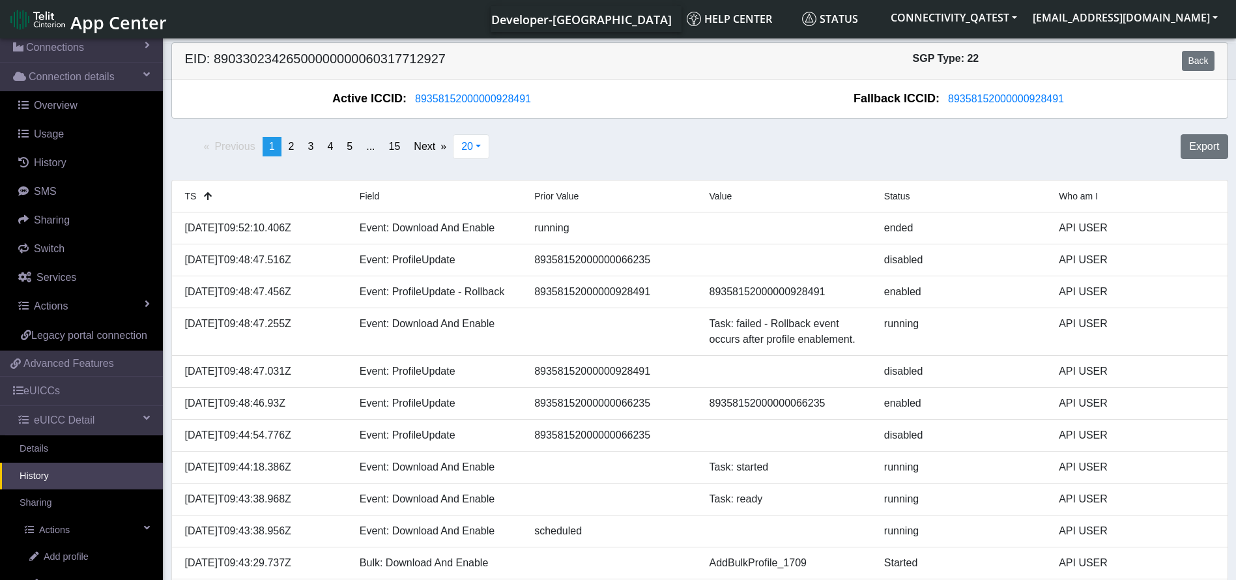
click at [397, 56] on h5 "EID: 89033023426500000000060317712927" at bounding box center [437, 61] width 525 height 20
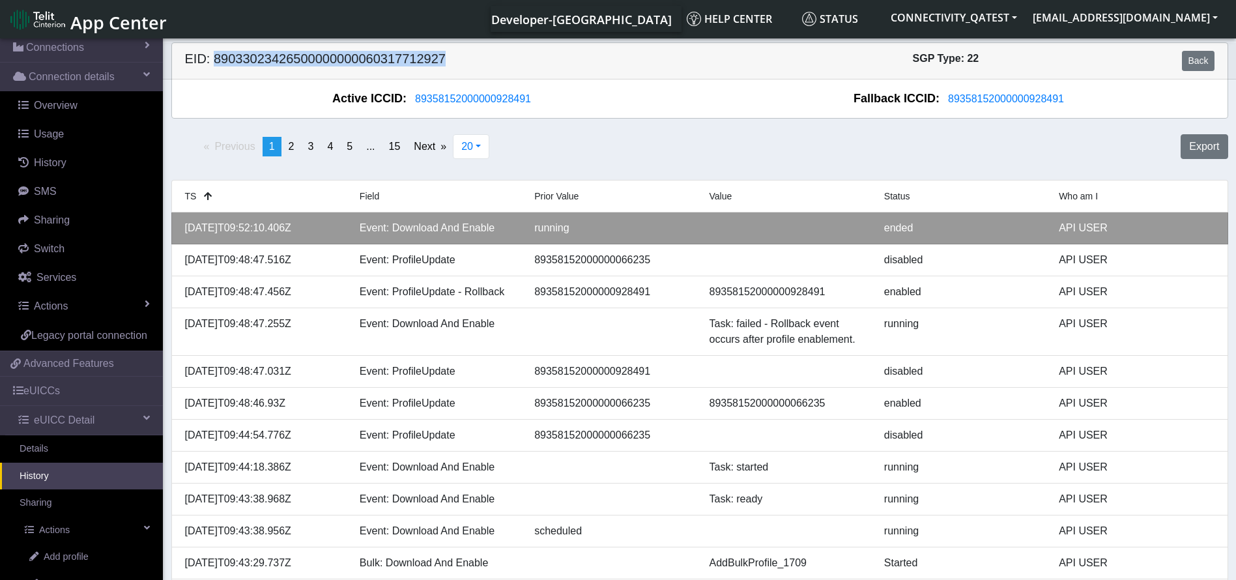
drag, startPoint x: 320, startPoint y: 231, endPoint x: 183, endPoint y: 235, distance: 136.9
click at [183, 235] on div "[DATE]T09:52:10.406Z" at bounding box center [262, 228] width 175 height 16
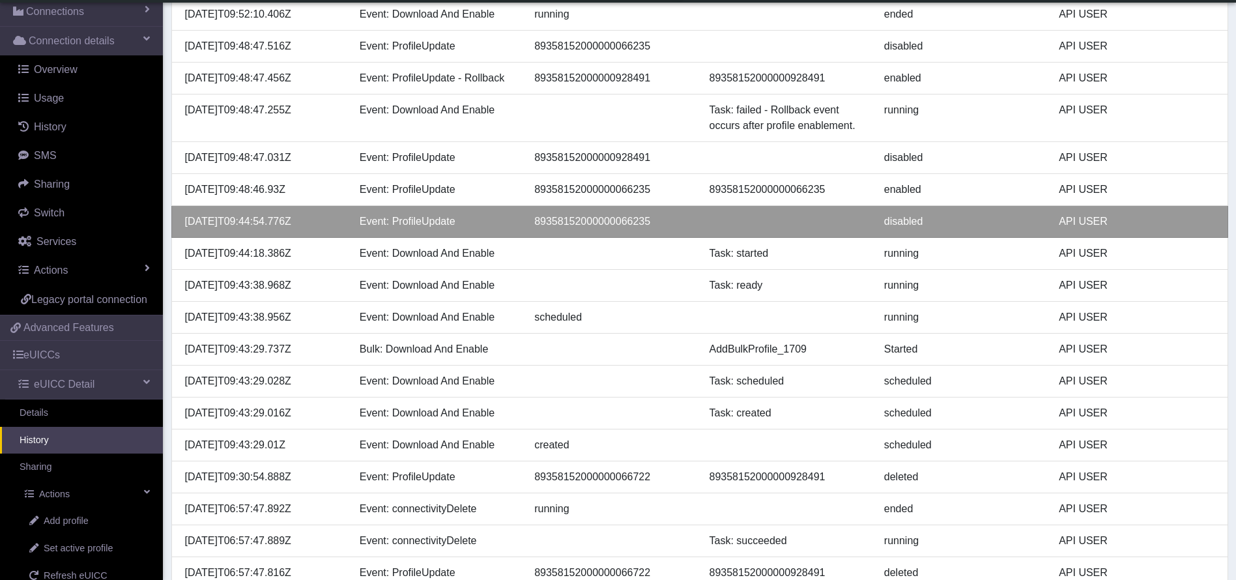
scroll to position [195, 0]
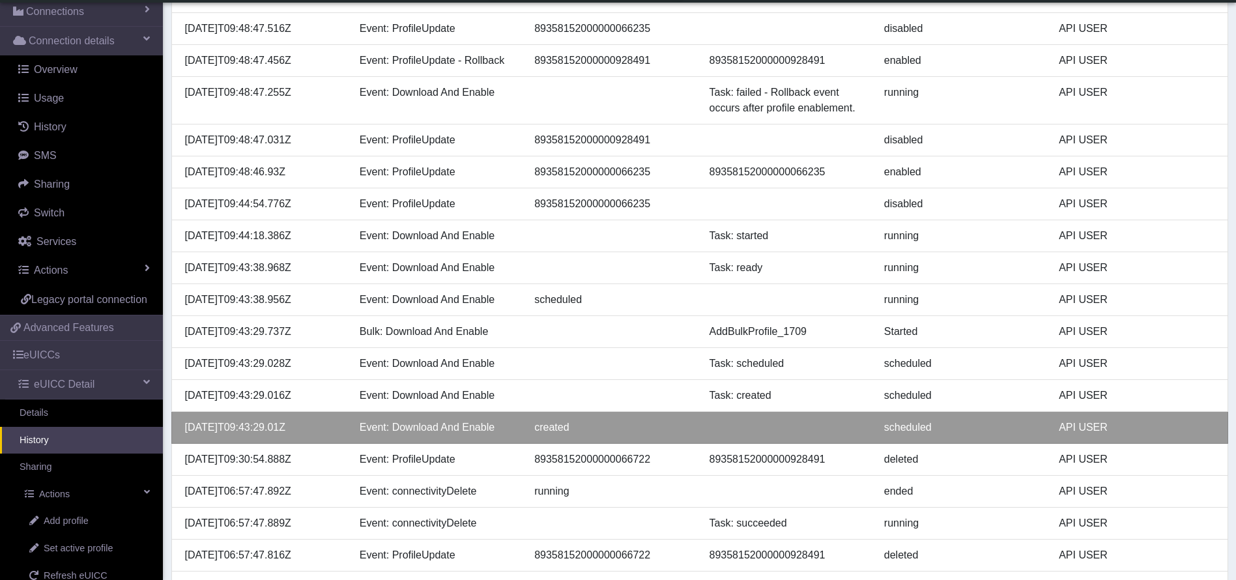
drag, startPoint x: 307, startPoint y: 432, endPoint x: 179, endPoint y: 437, distance: 127.8
click at [179, 437] on li "2025-09-17T09:43:29.01Z Event: Download And Enable created scheduled API USER" at bounding box center [699, 428] width 1057 height 32
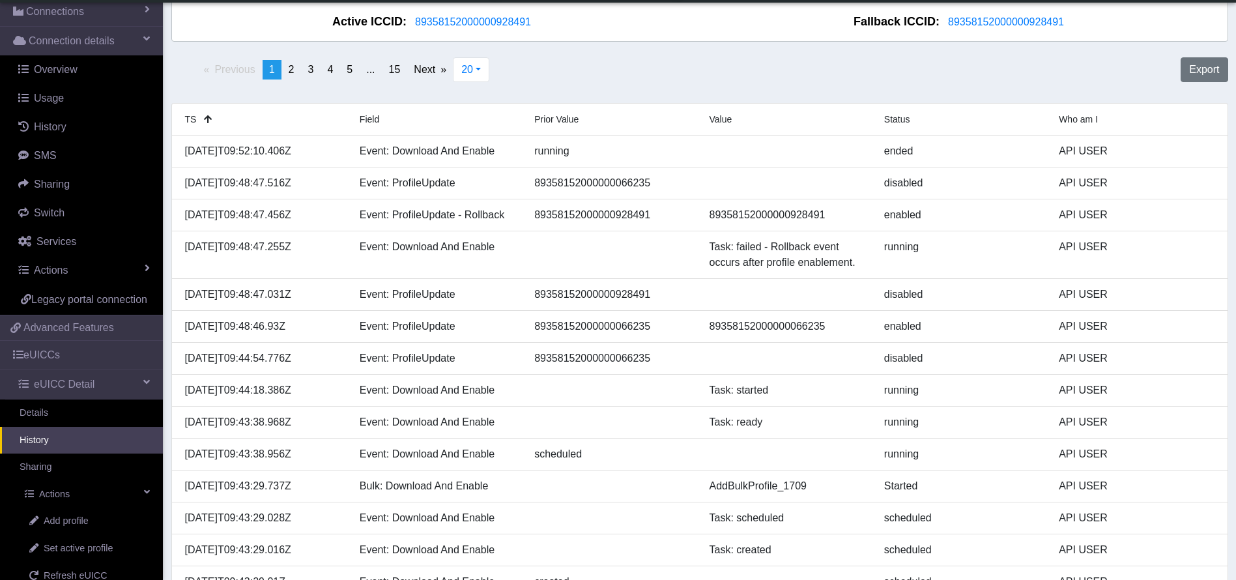
scroll to position [0, 0]
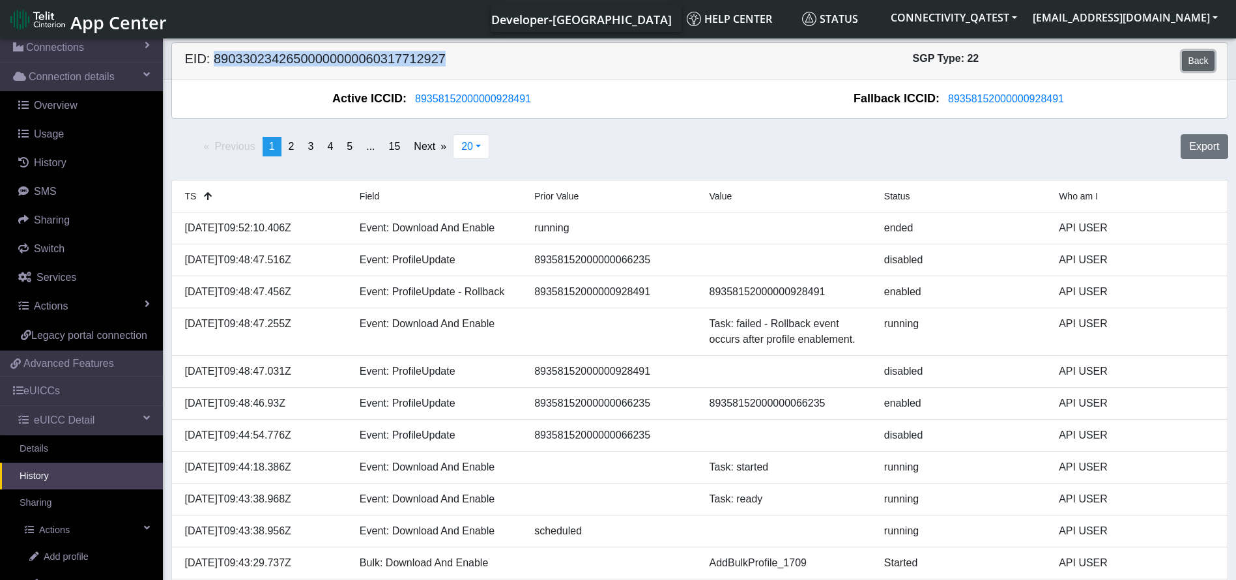
click at [1200, 58] on link "Back" at bounding box center [1198, 61] width 32 height 20
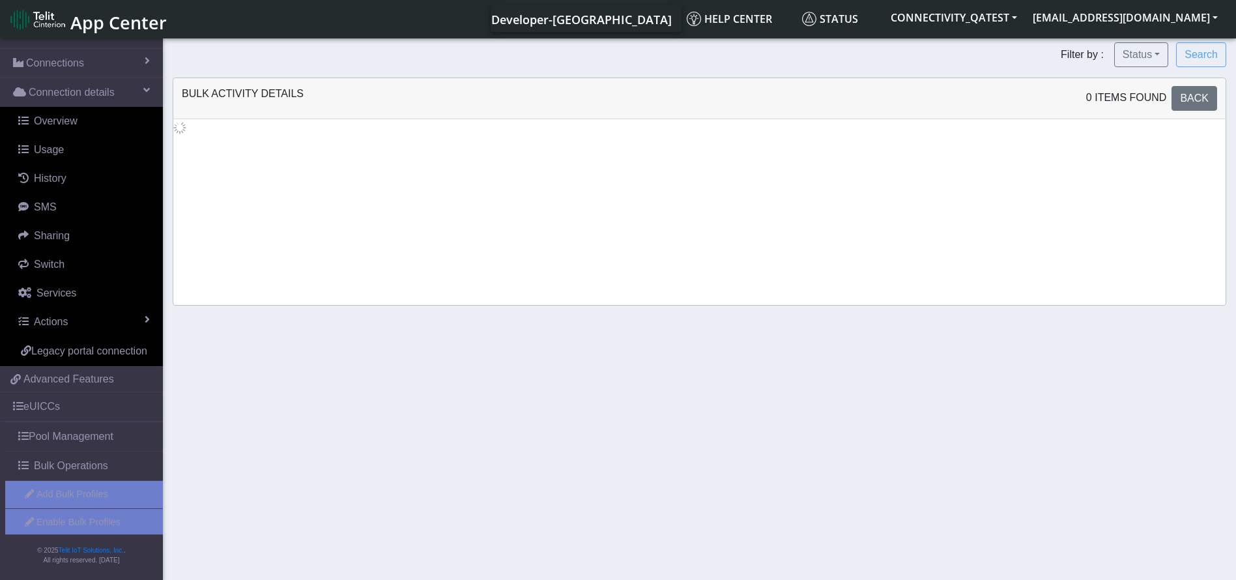
scroll to position [62, 0]
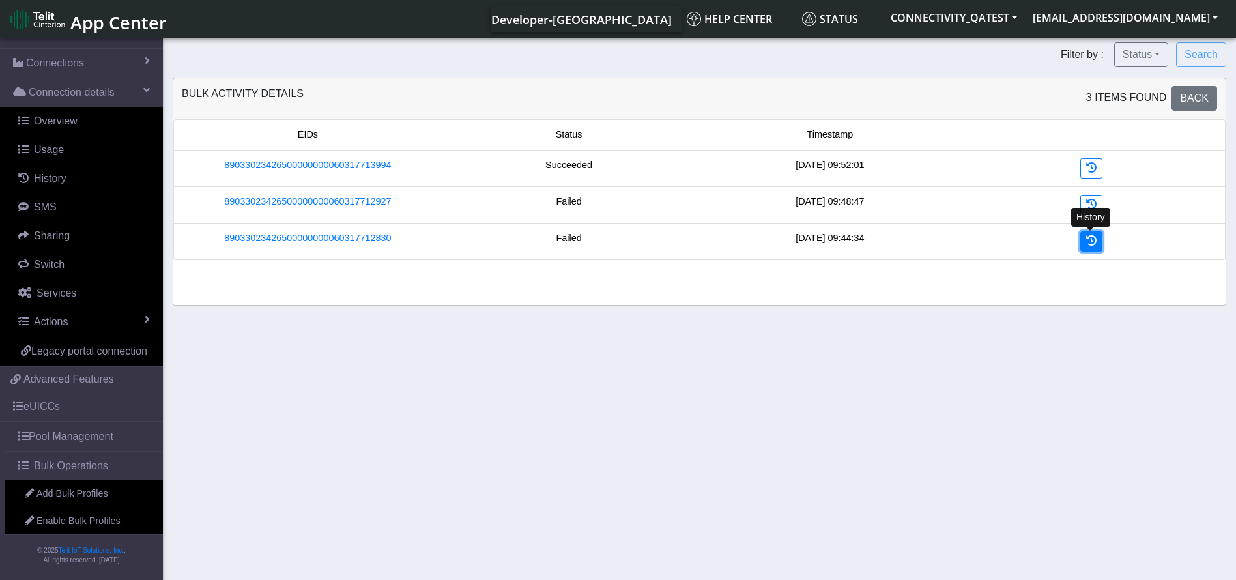
click at [1089, 235] on link at bounding box center [1091, 241] width 22 height 20
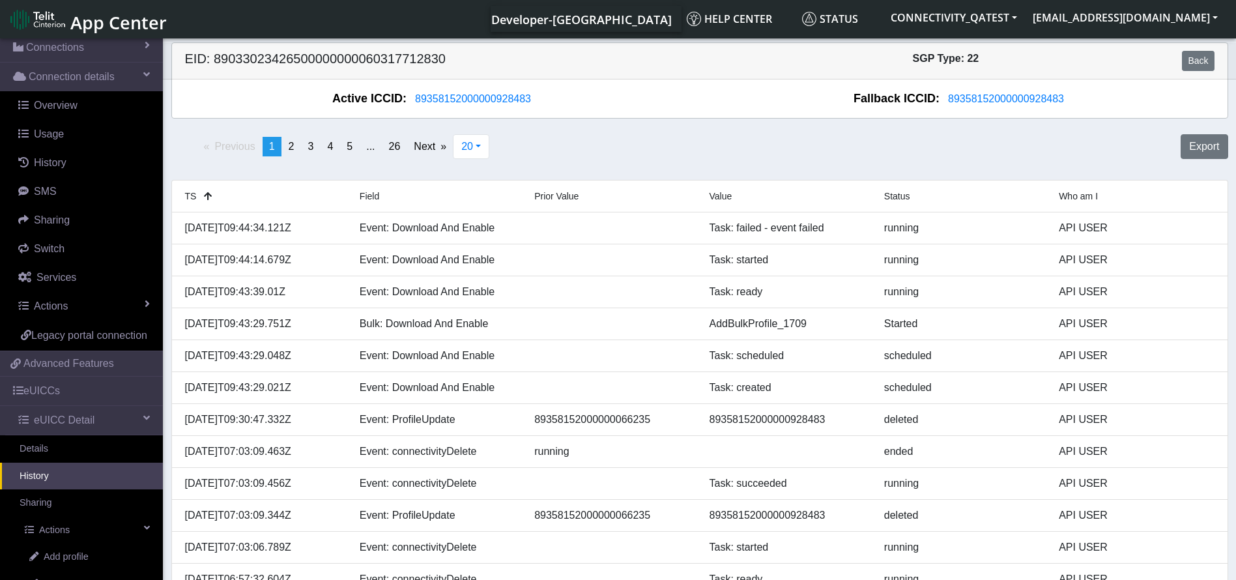
drag, startPoint x: 328, startPoint y: 385, endPoint x: 167, endPoint y: 384, distance: 160.9
click at [167, 384] on div "TS Field Prior Value Value Status Who am I 2025-09-17T09:44:34.121Z Event: Down…" at bounding box center [700, 515] width 1076 height 671
click at [396, 59] on h5 "EID: 89033023426500000000060317712830" at bounding box center [437, 61] width 525 height 20
drag, startPoint x: 308, startPoint y: 227, endPoint x: 149, endPoint y: 226, distance: 158.3
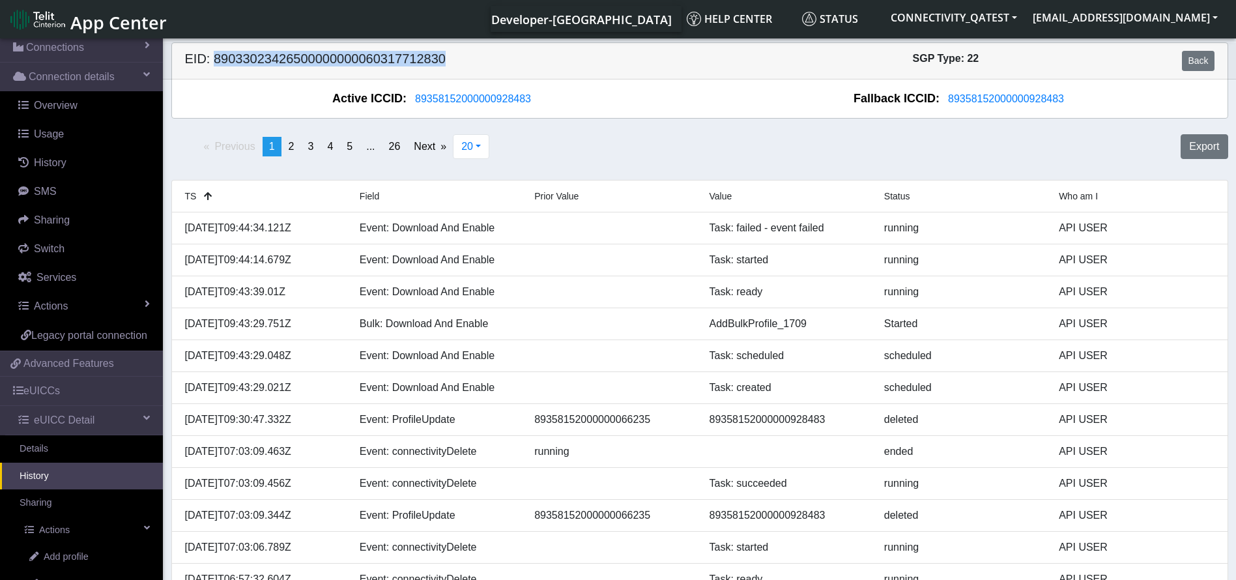
click at [149, 226] on section "Connectivity Management Home Connections List Map Connection details Overview U…" at bounding box center [618, 469] width 1236 height 866
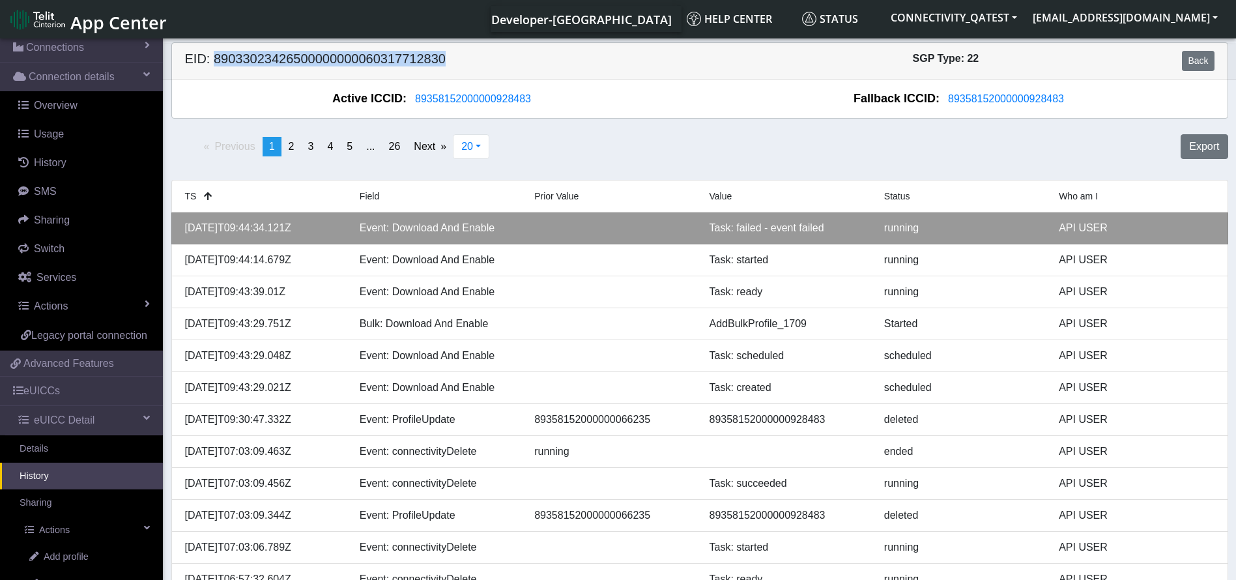
click at [215, 225] on div "2025-09-17T09:44:34.121Z" at bounding box center [262, 228] width 175 height 16
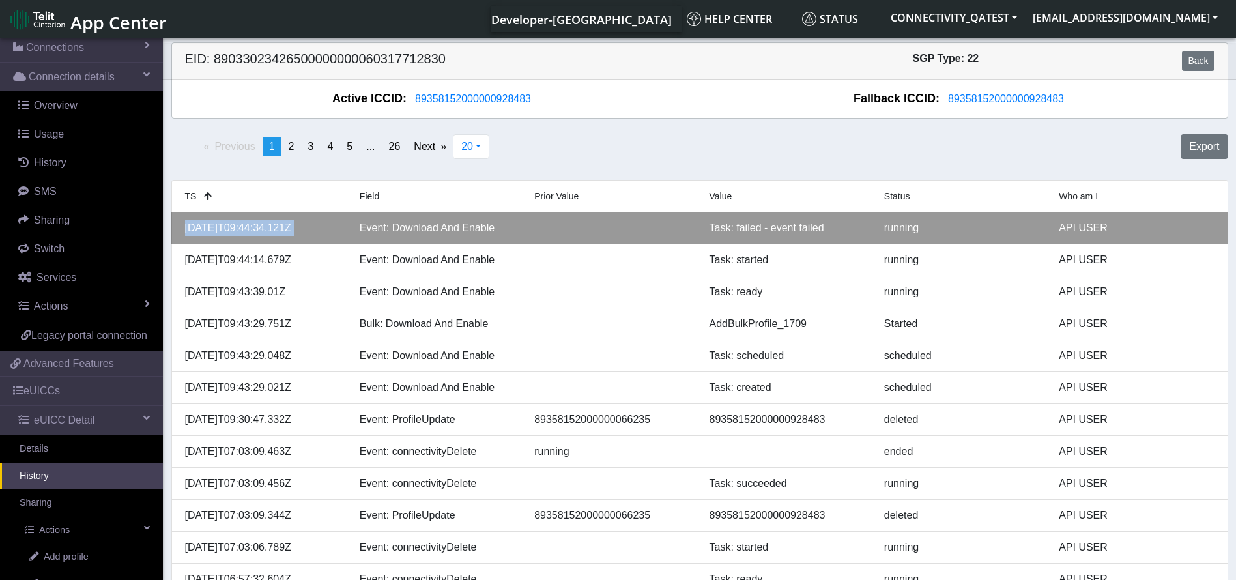
click at [215, 225] on div "2025-09-17T09:44:34.121Z" at bounding box center [262, 228] width 175 height 16
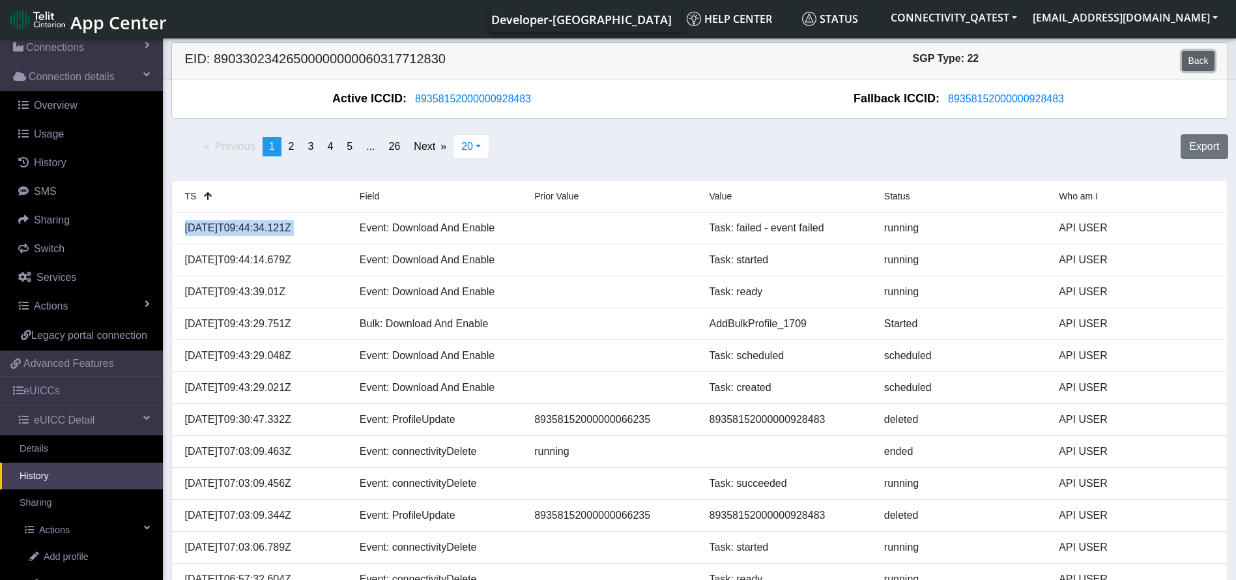
click at [1193, 65] on link "Back" at bounding box center [1198, 61] width 32 height 20
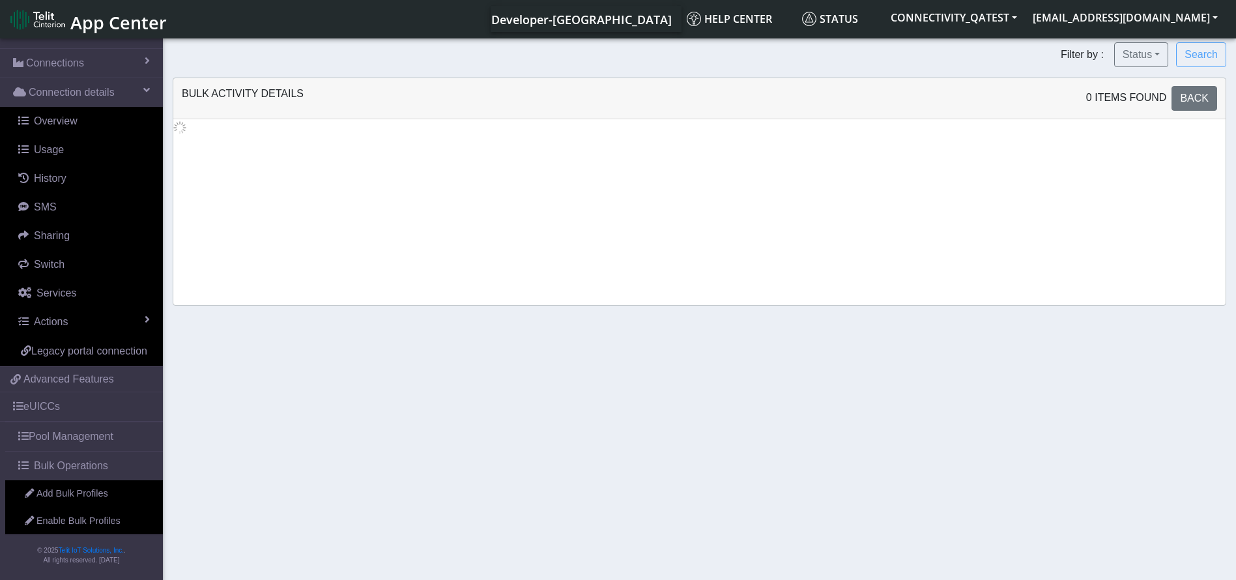
scroll to position [62, 0]
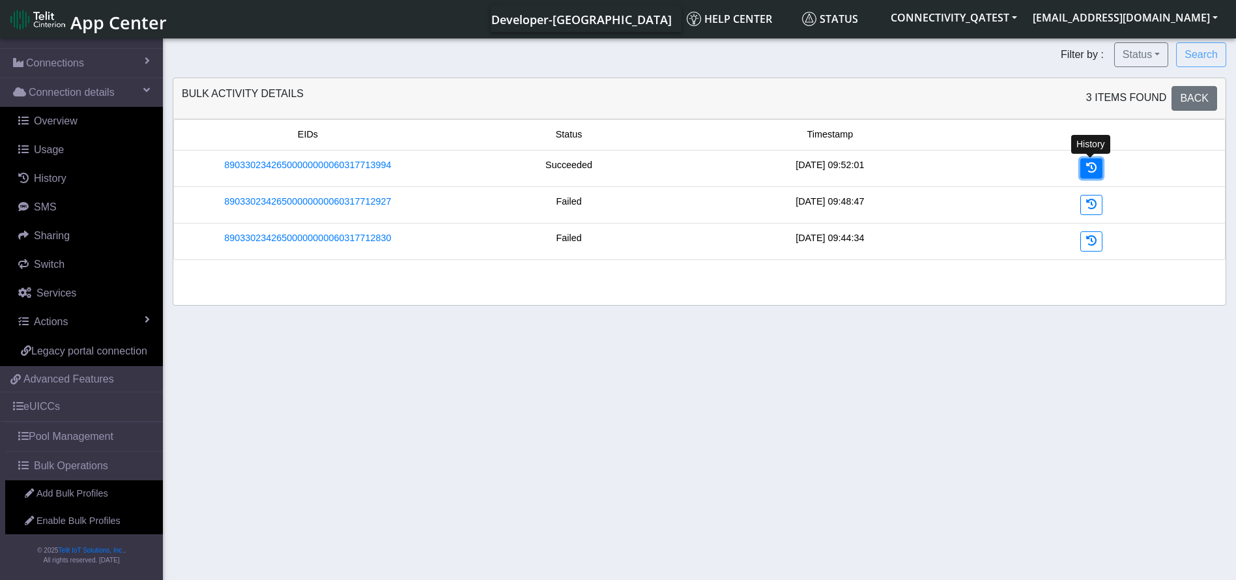
click at [1097, 168] on link at bounding box center [1091, 168] width 22 height 20
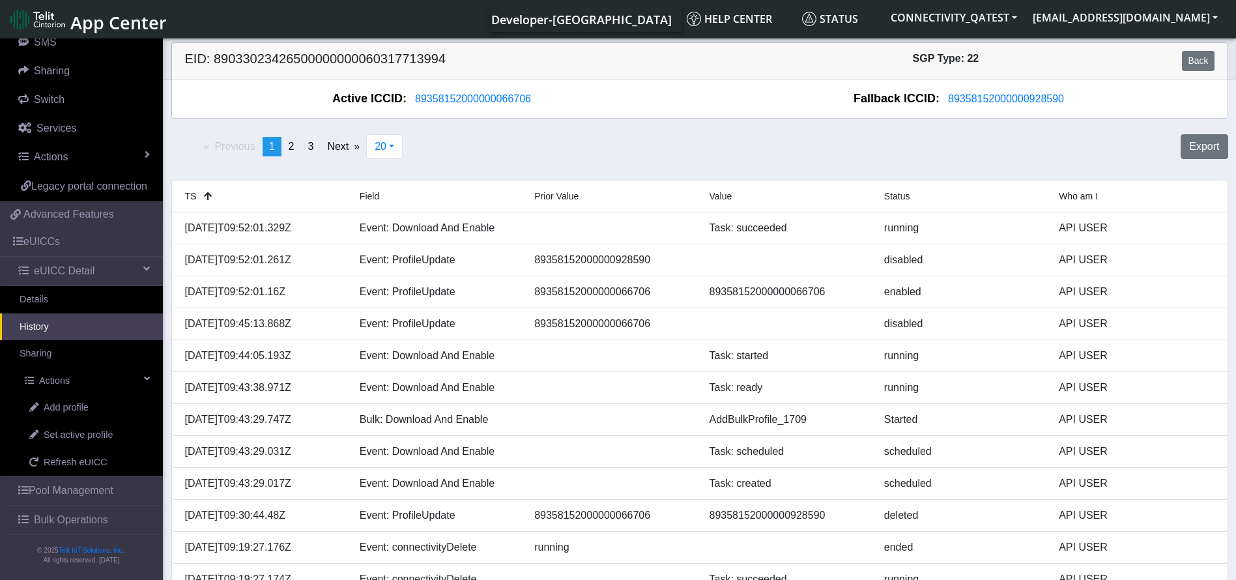
scroll to position [227, 0]
click at [93, 525] on span "Bulk Operations" at bounding box center [71, 520] width 74 height 16
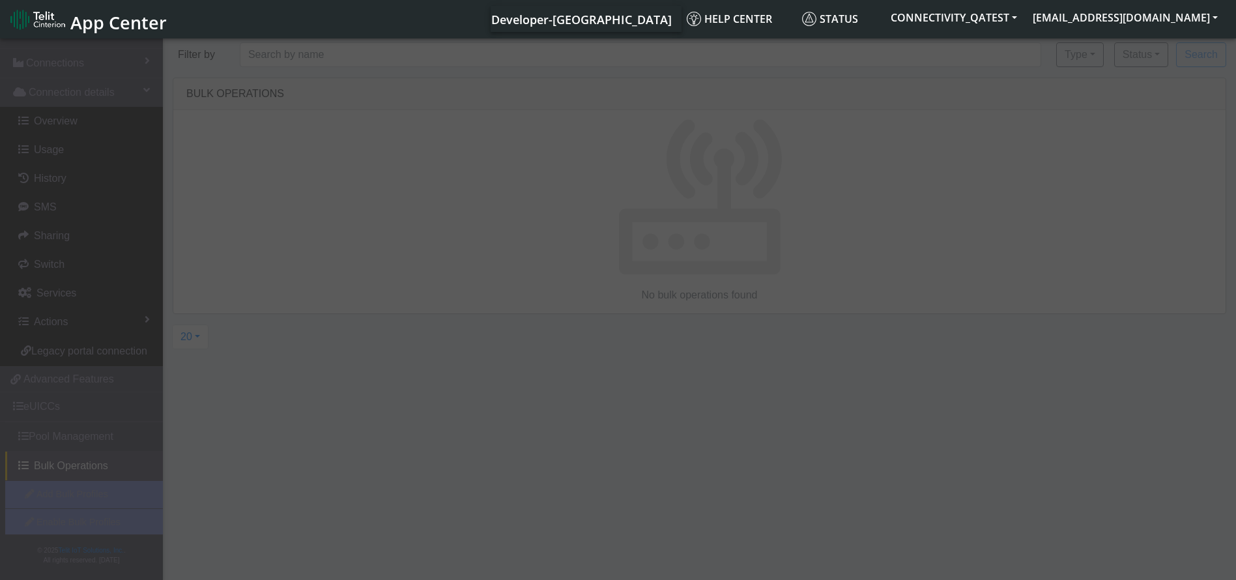
scroll to position [62, 0]
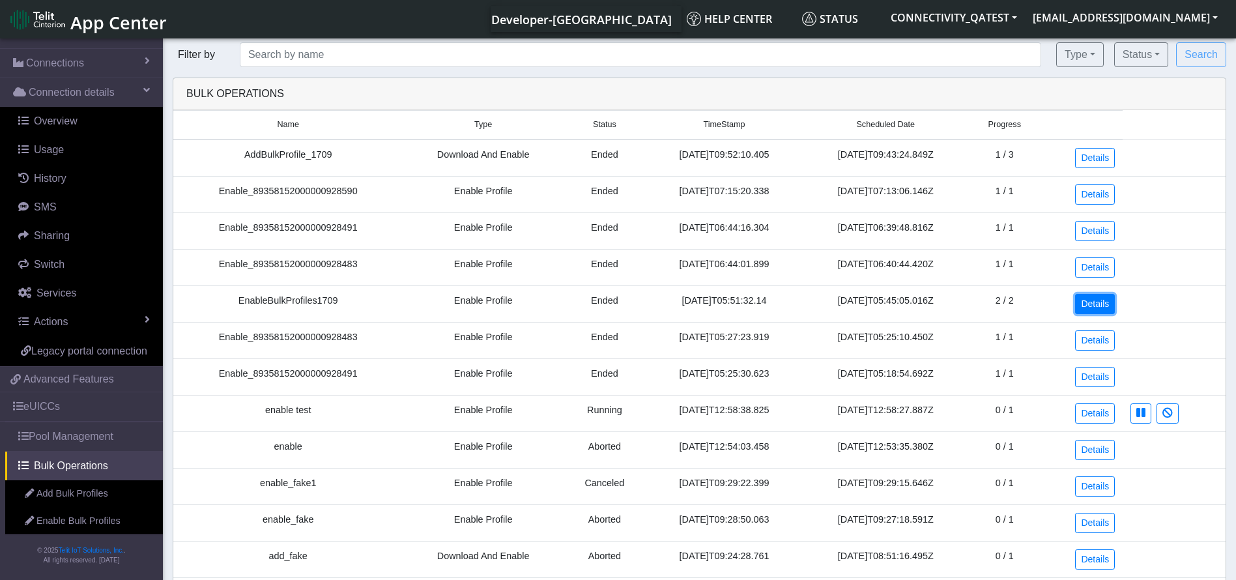
click at [1102, 304] on link "Details" at bounding box center [1095, 304] width 40 height 20
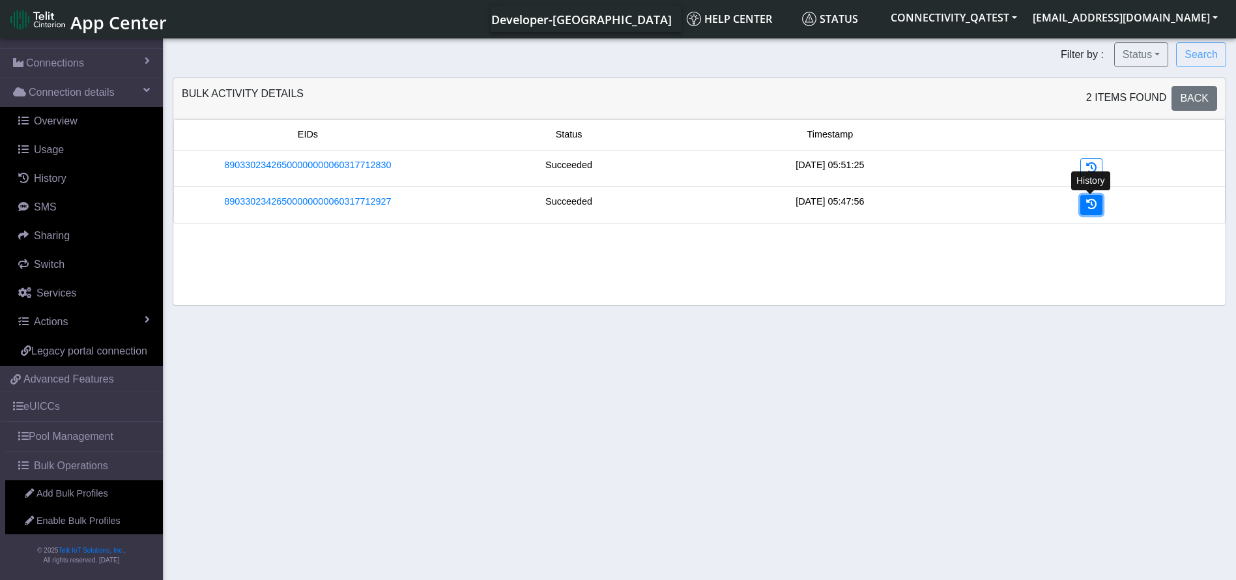
click at [1084, 204] on link at bounding box center [1091, 205] width 22 height 20
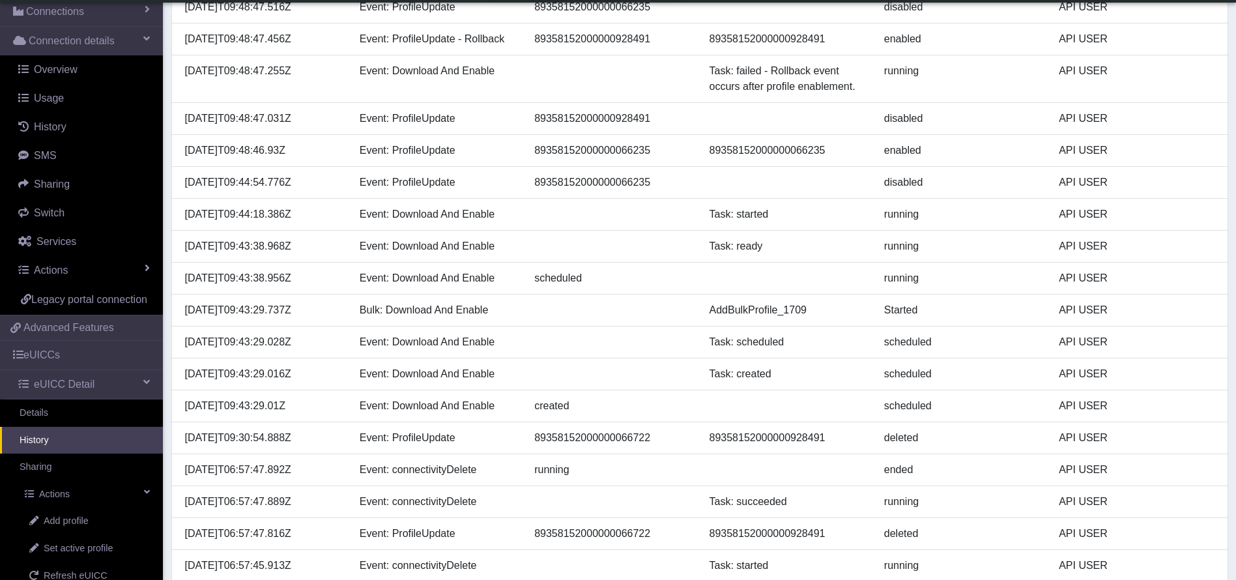
scroll to position [302, 0]
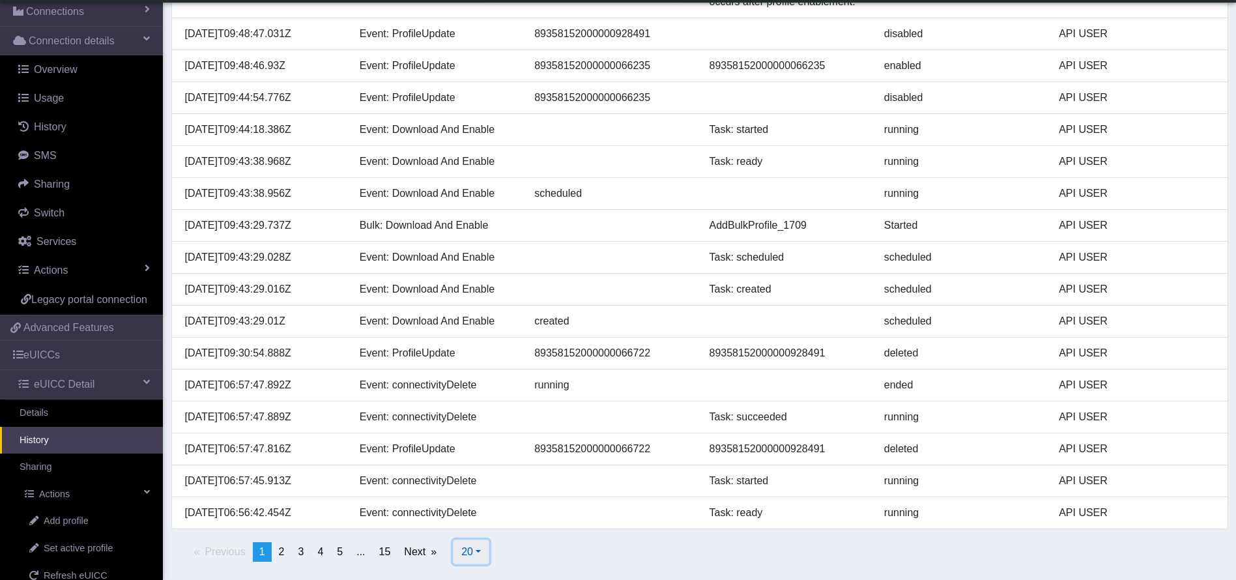
click at [471, 551] on span "20" at bounding box center [467, 551] width 12 height 11
click at [481, 506] on button "100" at bounding box center [505, 501] width 103 height 21
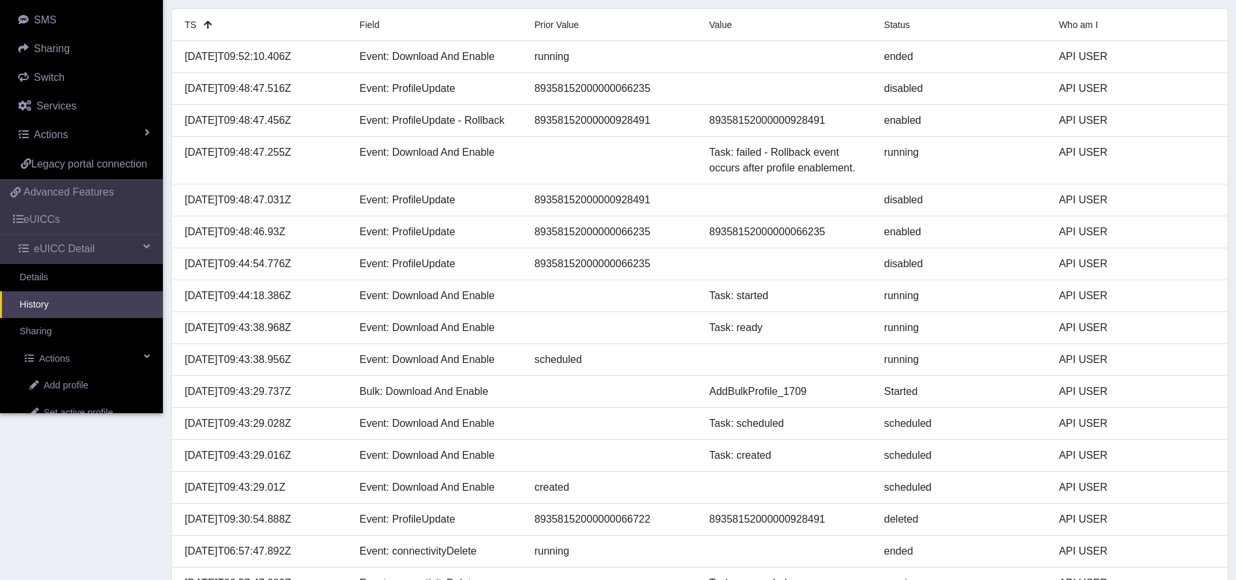
scroll to position [0, 0]
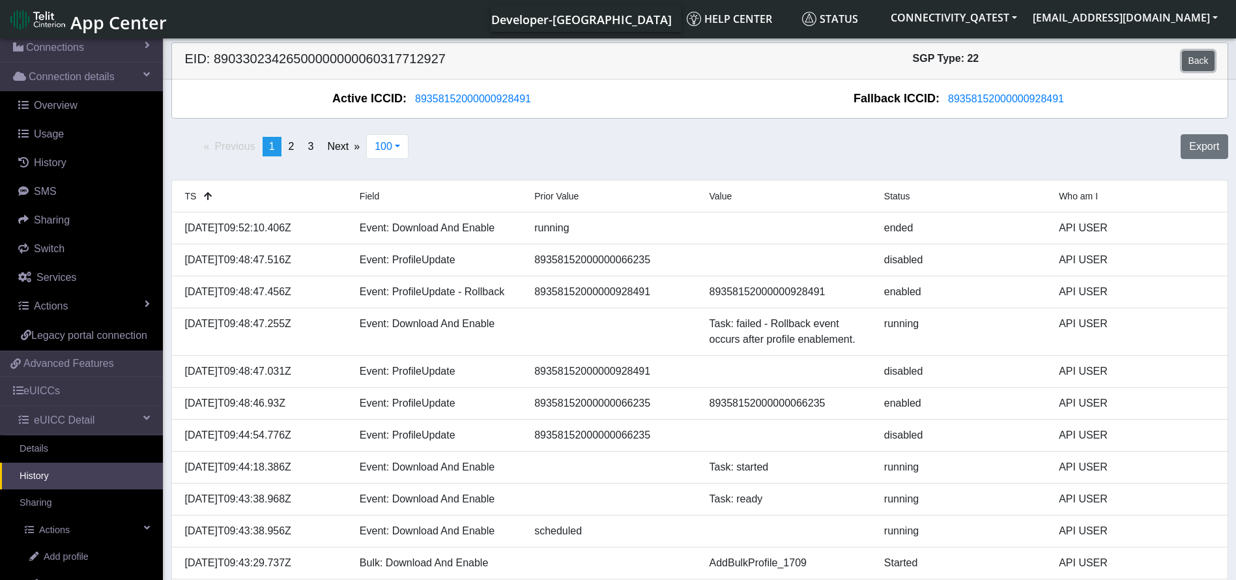
click at [1190, 57] on link "Back" at bounding box center [1198, 61] width 32 height 20
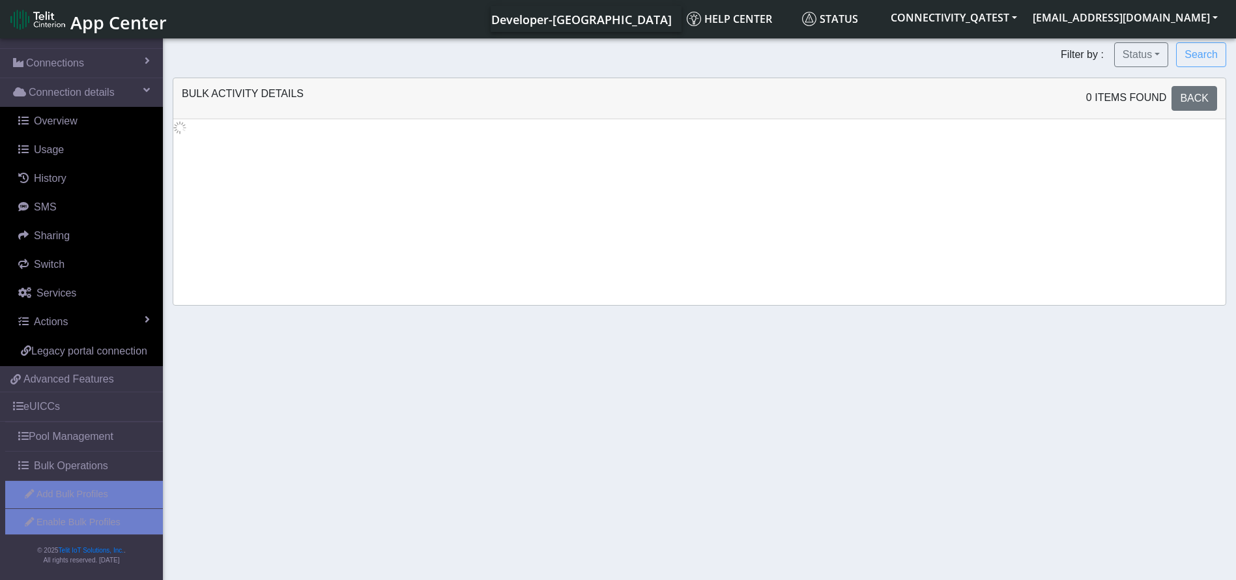
scroll to position [62, 0]
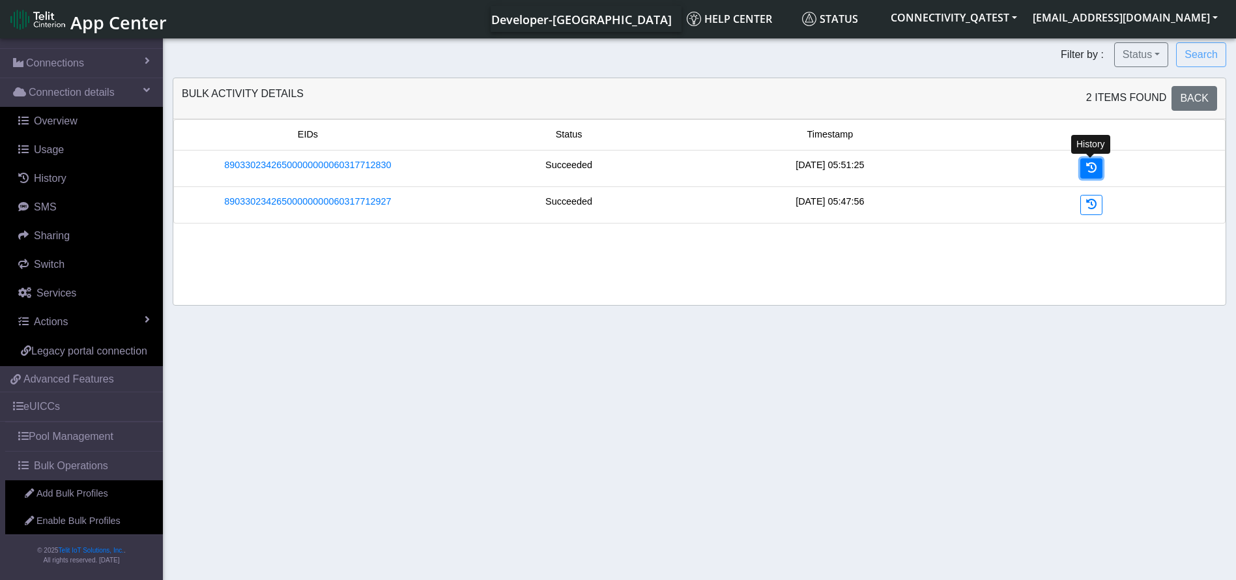
click at [1098, 168] on link at bounding box center [1091, 168] width 22 height 20
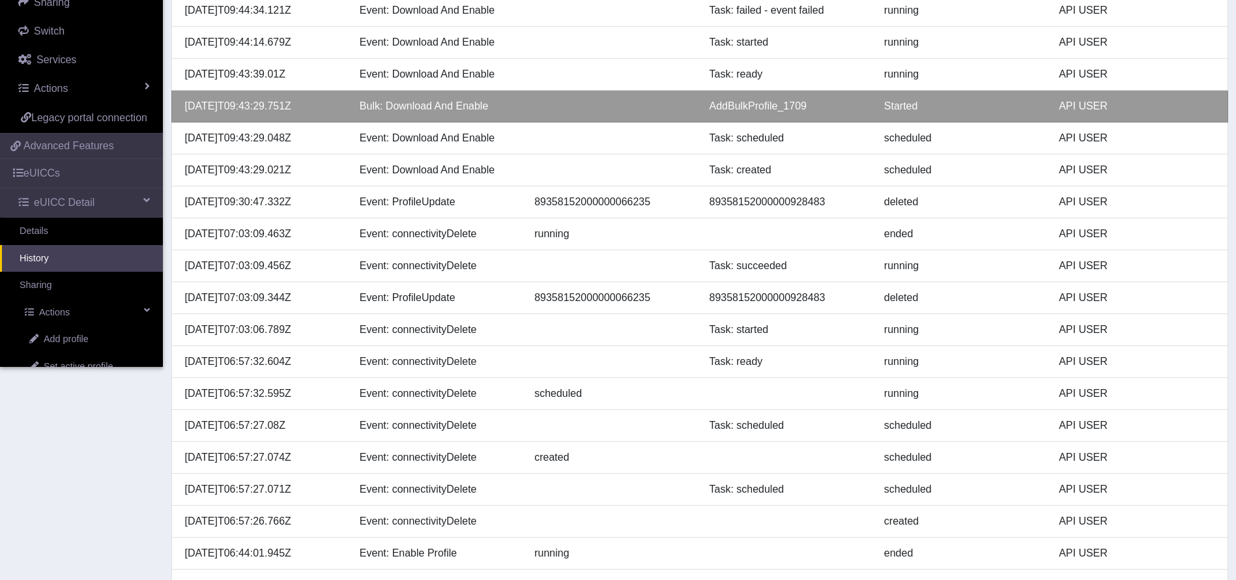
scroll to position [286, 0]
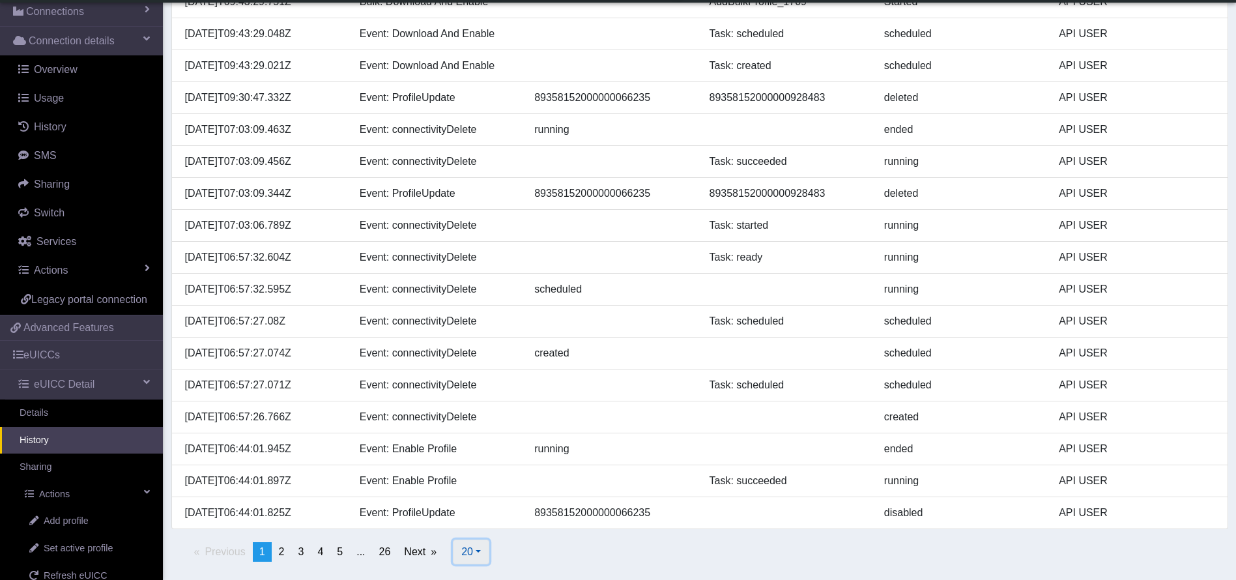
click at [474, 551] on button "20" at bounding box center [471, 552] width 36 height 25
click at [485, 506] on button "100" at bounding box center [505, 501] width 103 height 21
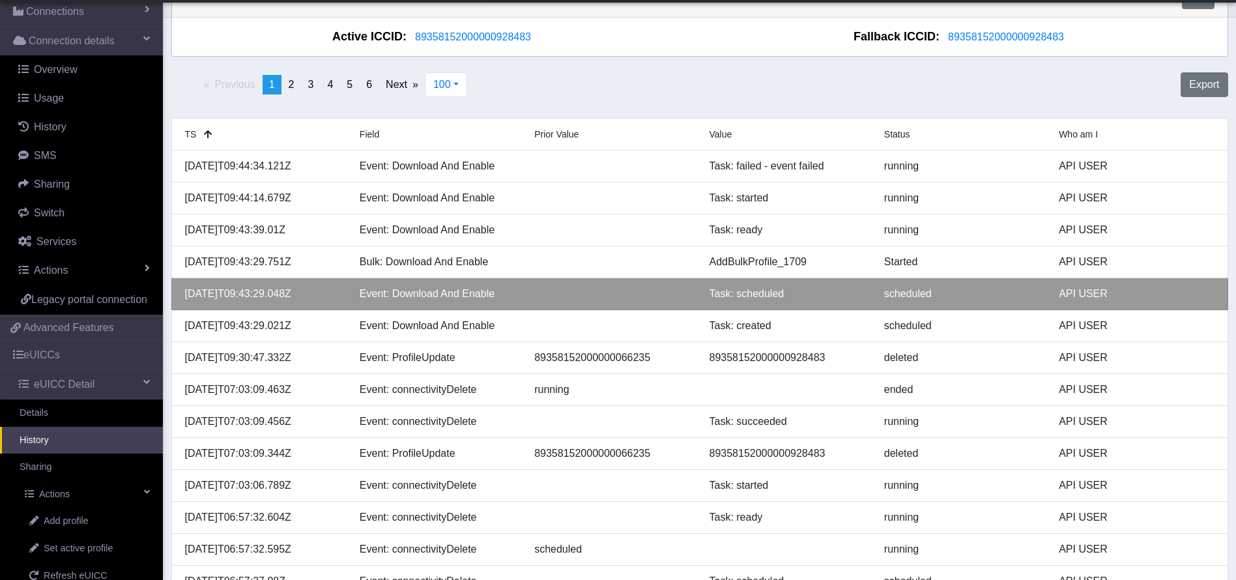
scroll to position [0, 0]
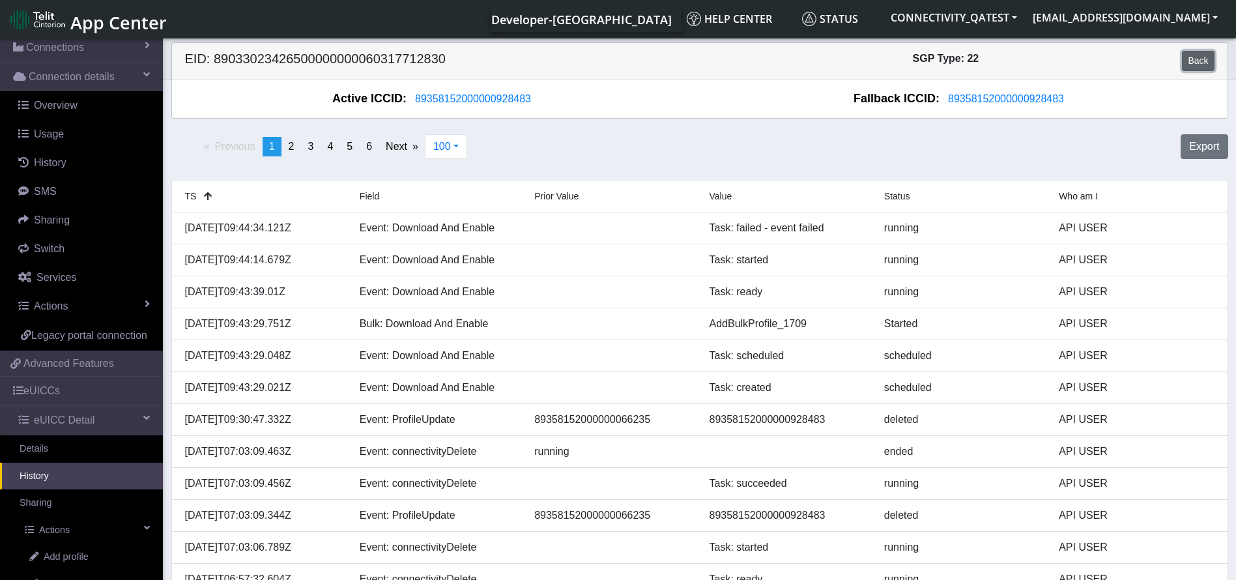
click at [1194, 51] on link "Back" at bounding box center [1198, 61] width 32 height 20
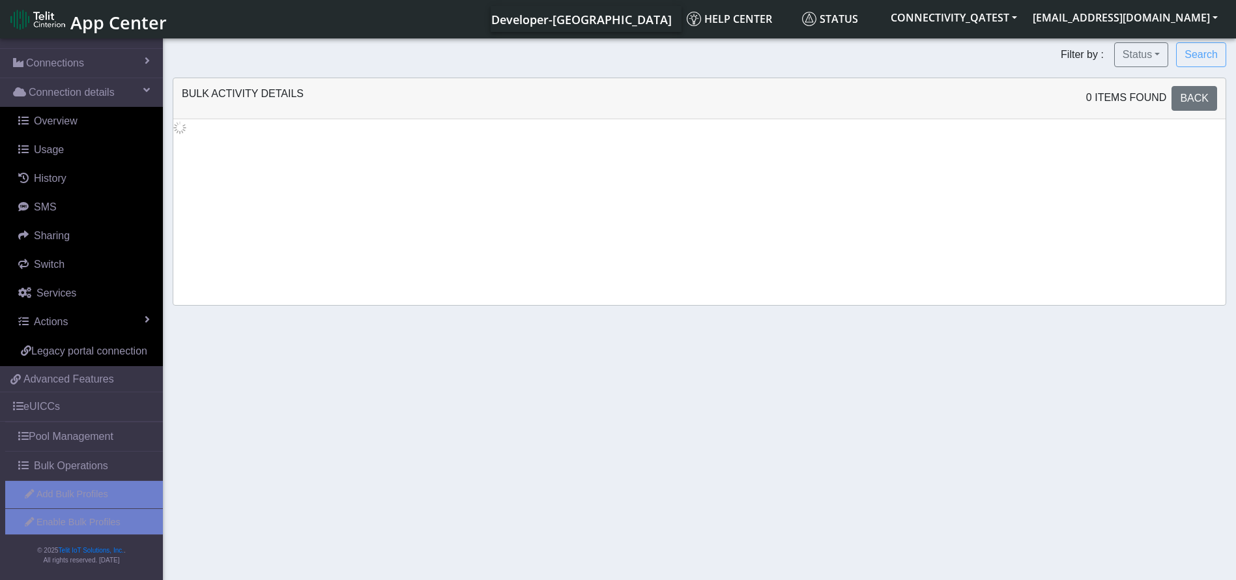
scroll to position [62, 0]
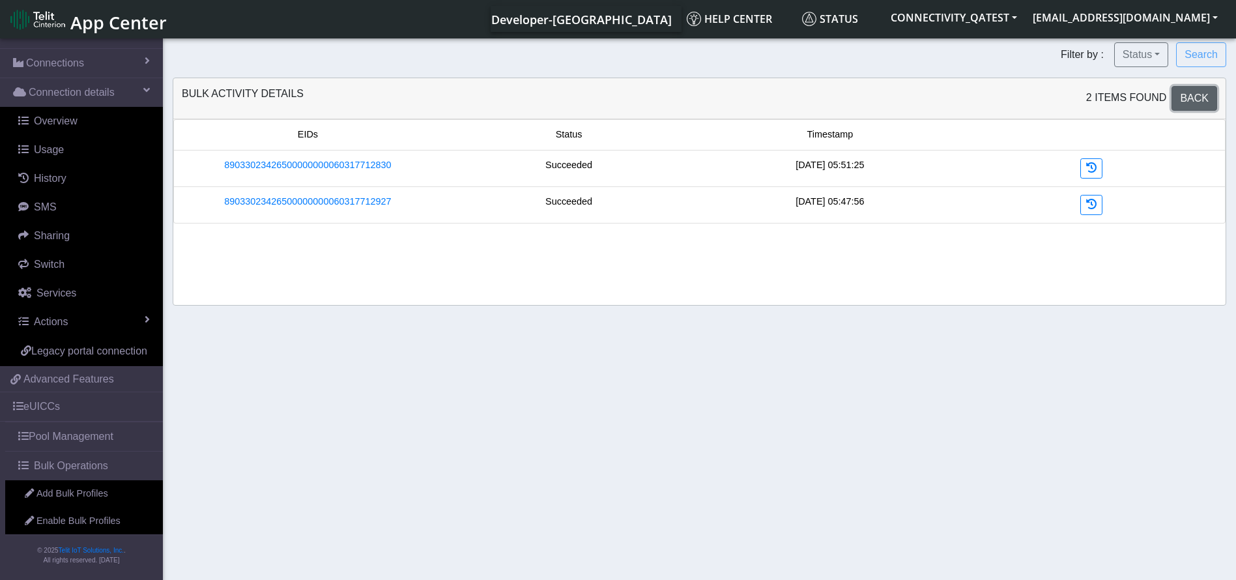
click at [1198, 93] on span "Back" at bounding box center [1194, 98] width 29 height 11
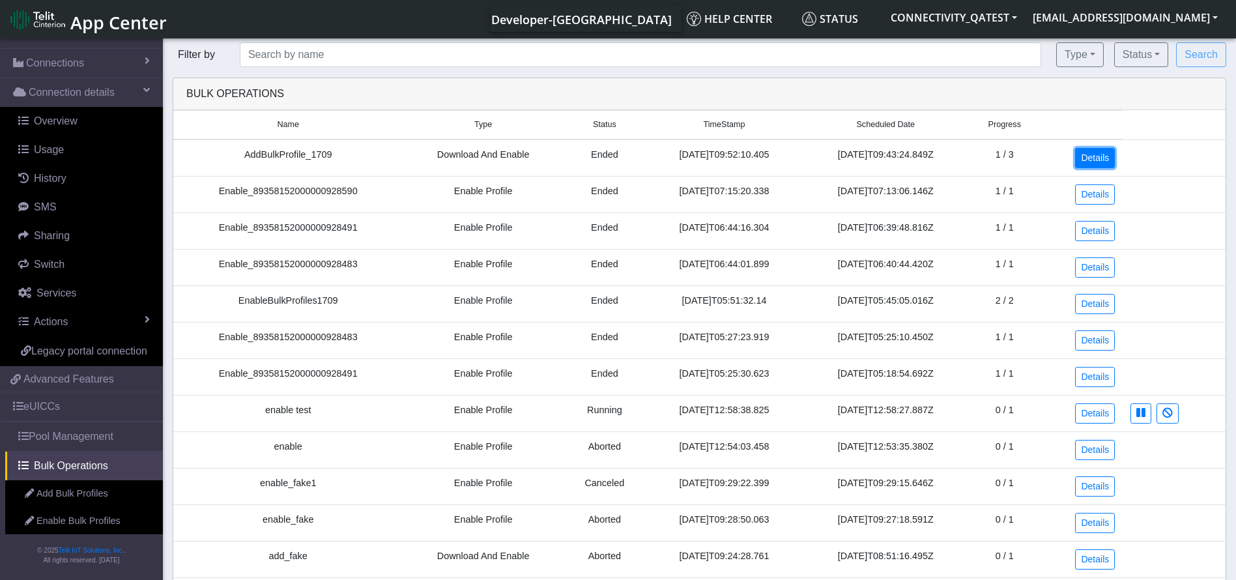
click at [1099, 151] on link "Details" at bounding box center [1095, 158] width 40 height 20
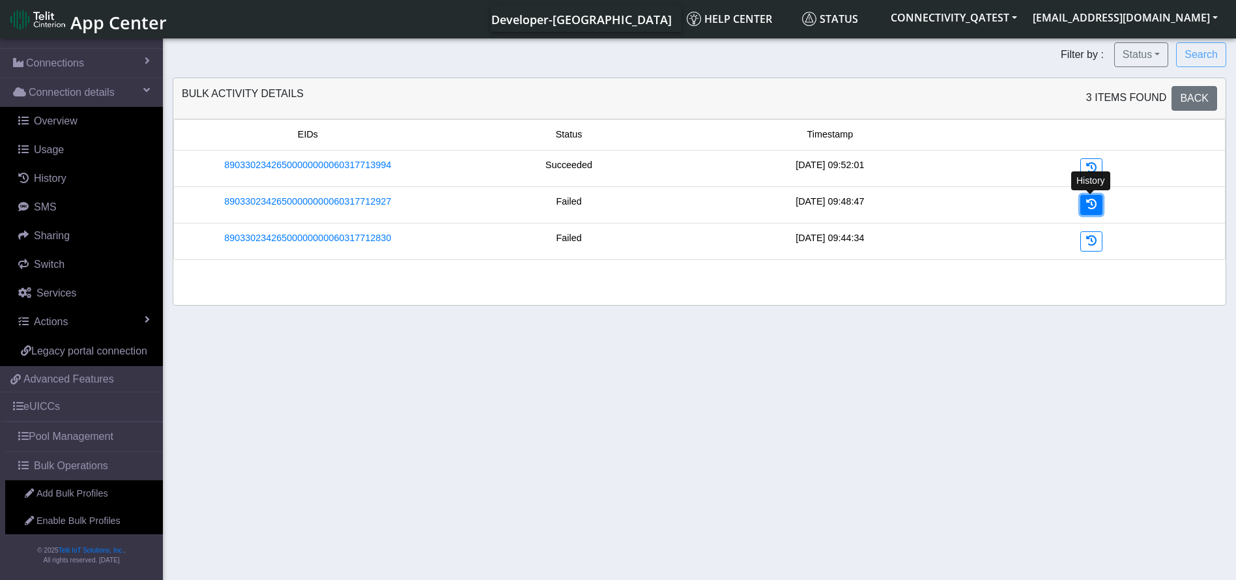
click at [1095, 202] on icon at bounding box center [1091, 204] width 10 height 10
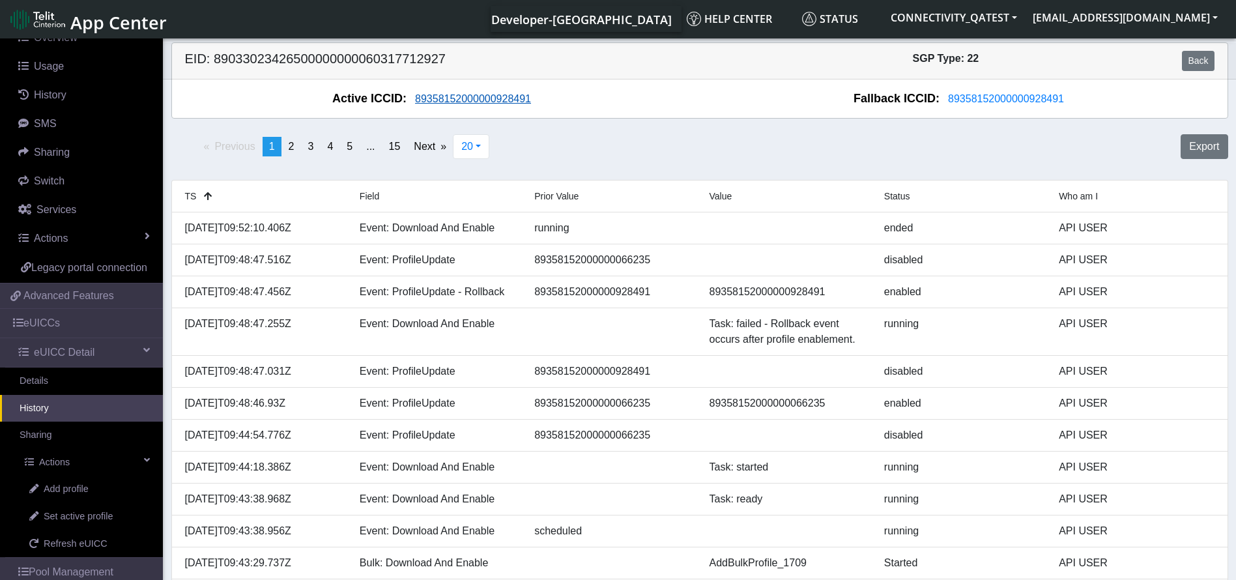
scroll to position [160, 0]
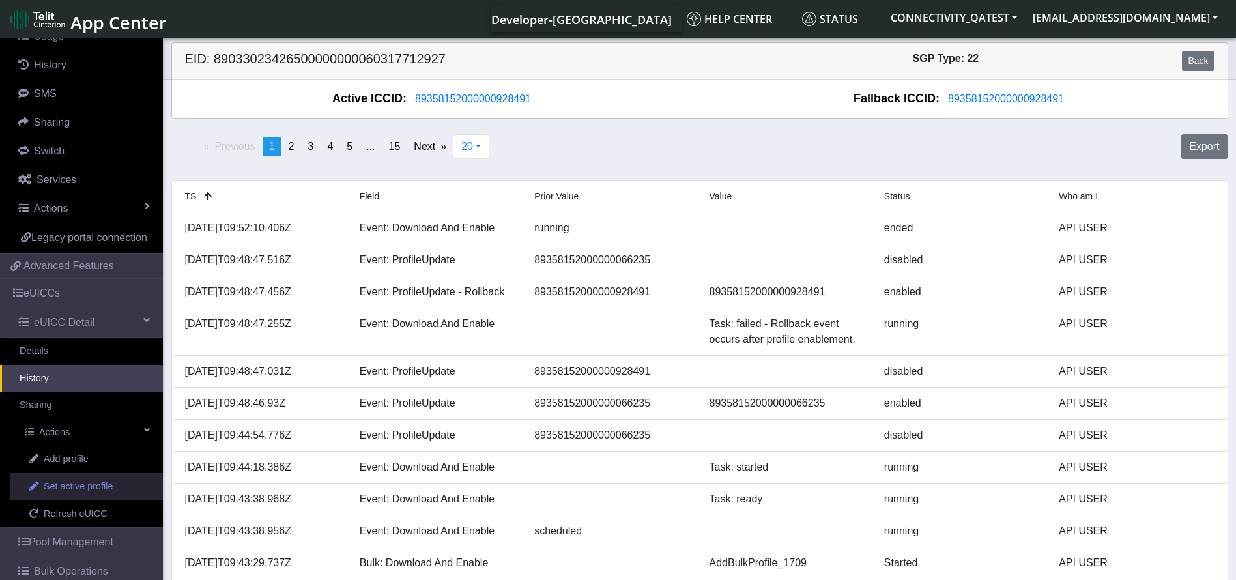
click at [83, 494] on span "Set active profile" at bounding box center [78, 487] width 69 height 14
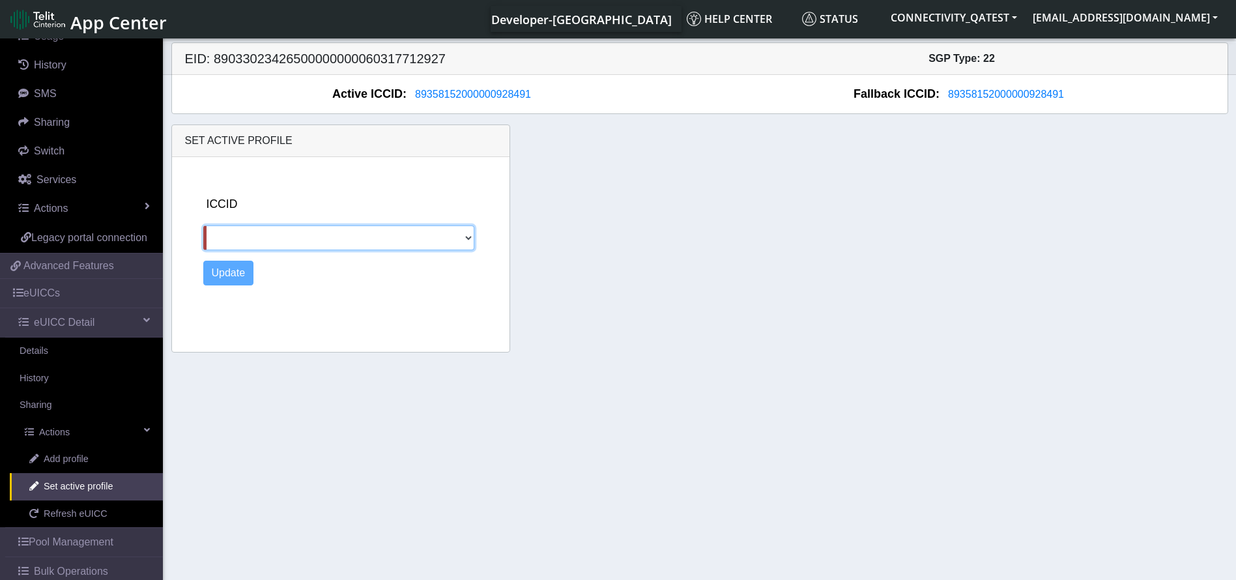
click at [373, 249] on select "89358152000000066235" at bounding box center [338, 237] width 271 height 25
select select "89358152000000066235"
click at [203, 225] on select "89358152000000066235" at bounding box center [338, 237] width 271 height 25
click at [233, 267] on button "Update" at bounding box center [228, 273] width 51 height 25
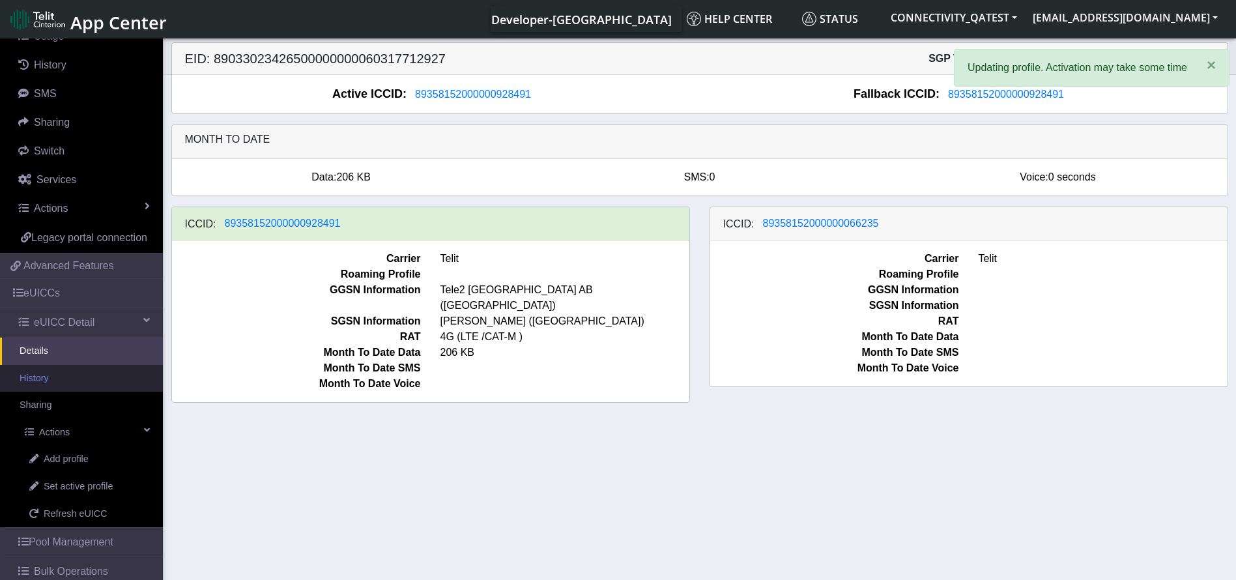
click at [57, 392] on link "History" at bounding box center [81, 378] width 163 height 27
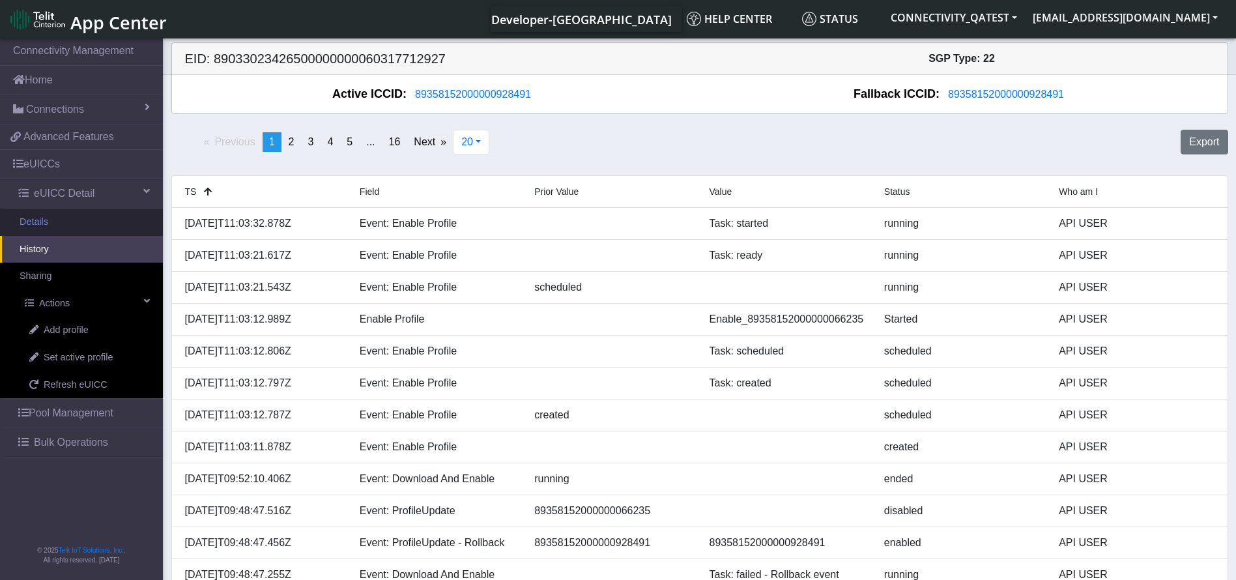
click at [70, 219] on link "Details" at bounding box center [81, 222] width 163 height 27
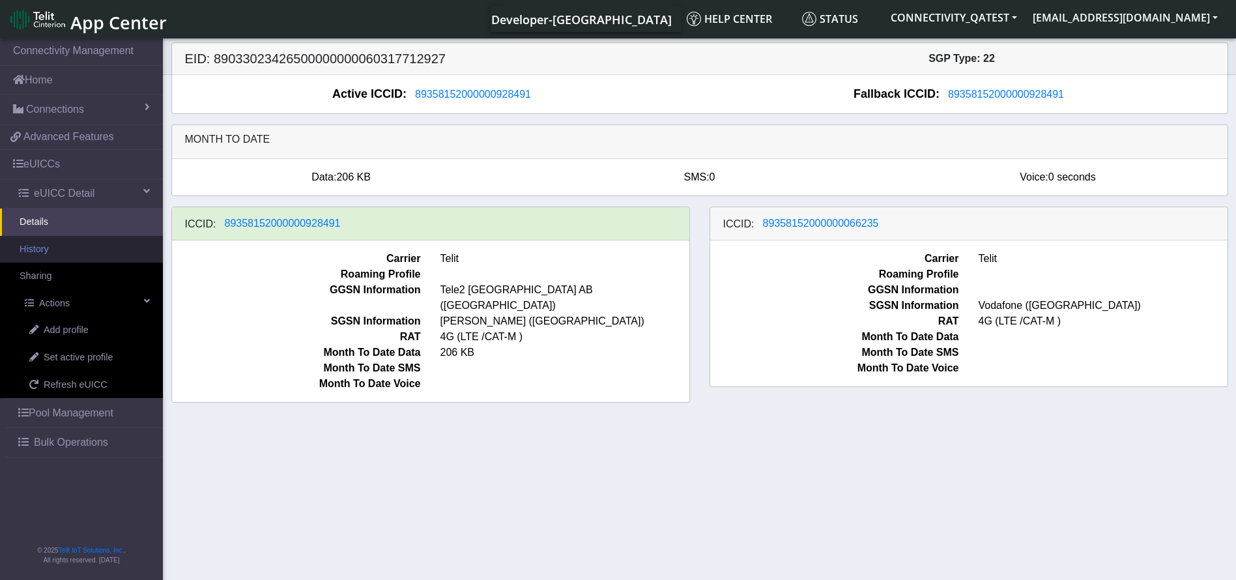
click at [59, 246] on link "History" at bounding box center [81, 249] width 163 height 27
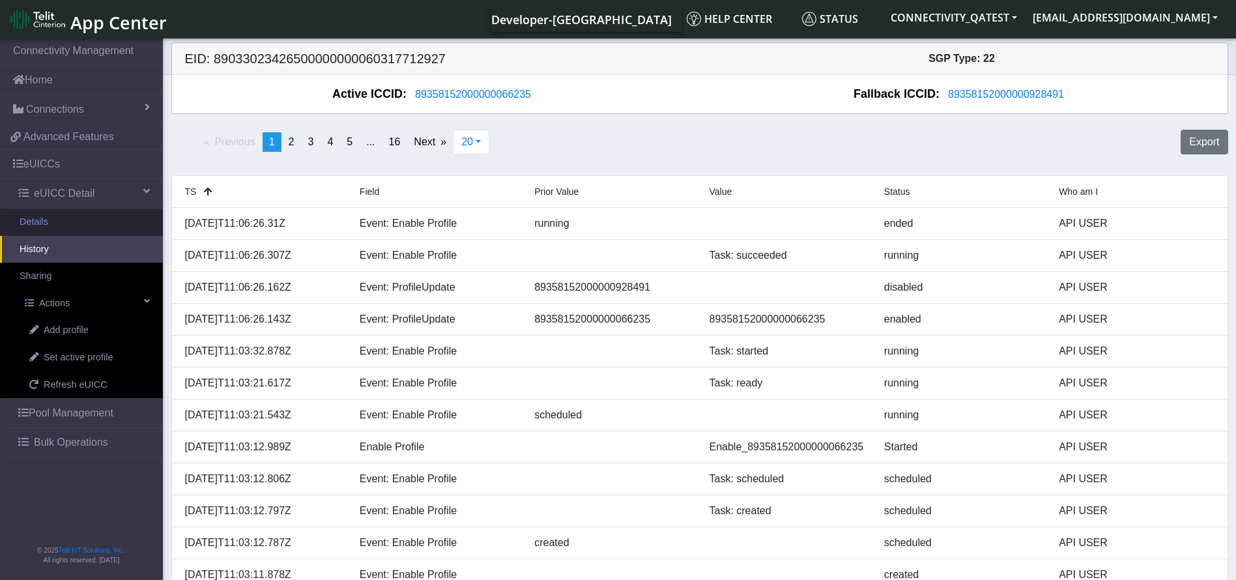
click at [66, 220] on link "Details" at bounding box center [81, 222] width 163 height 27
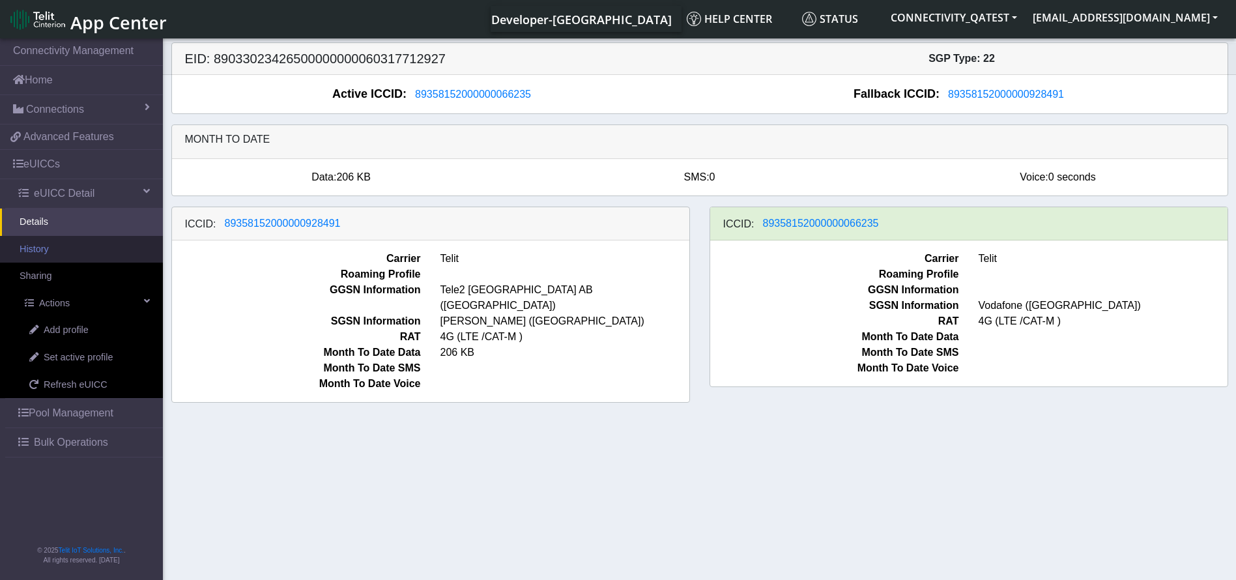
click at [80, 261] on link "History" at bounding box center [81, 249] width 163 height 27
